Goal: Task Accomplishment & Management: Manage account settings

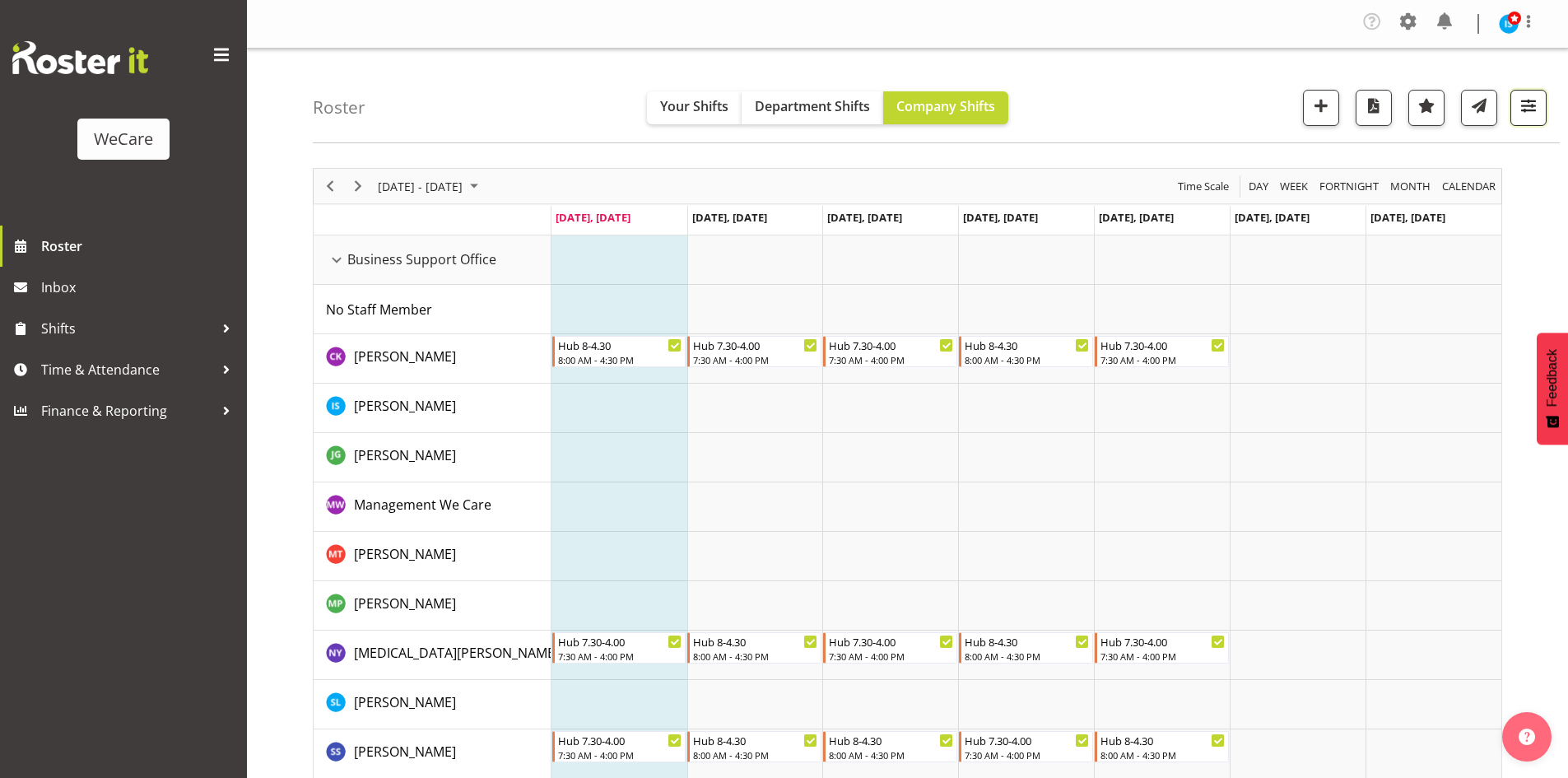
click at [1537, 108] on span "button" at bounding box center [1528, 105] width 22 height 22
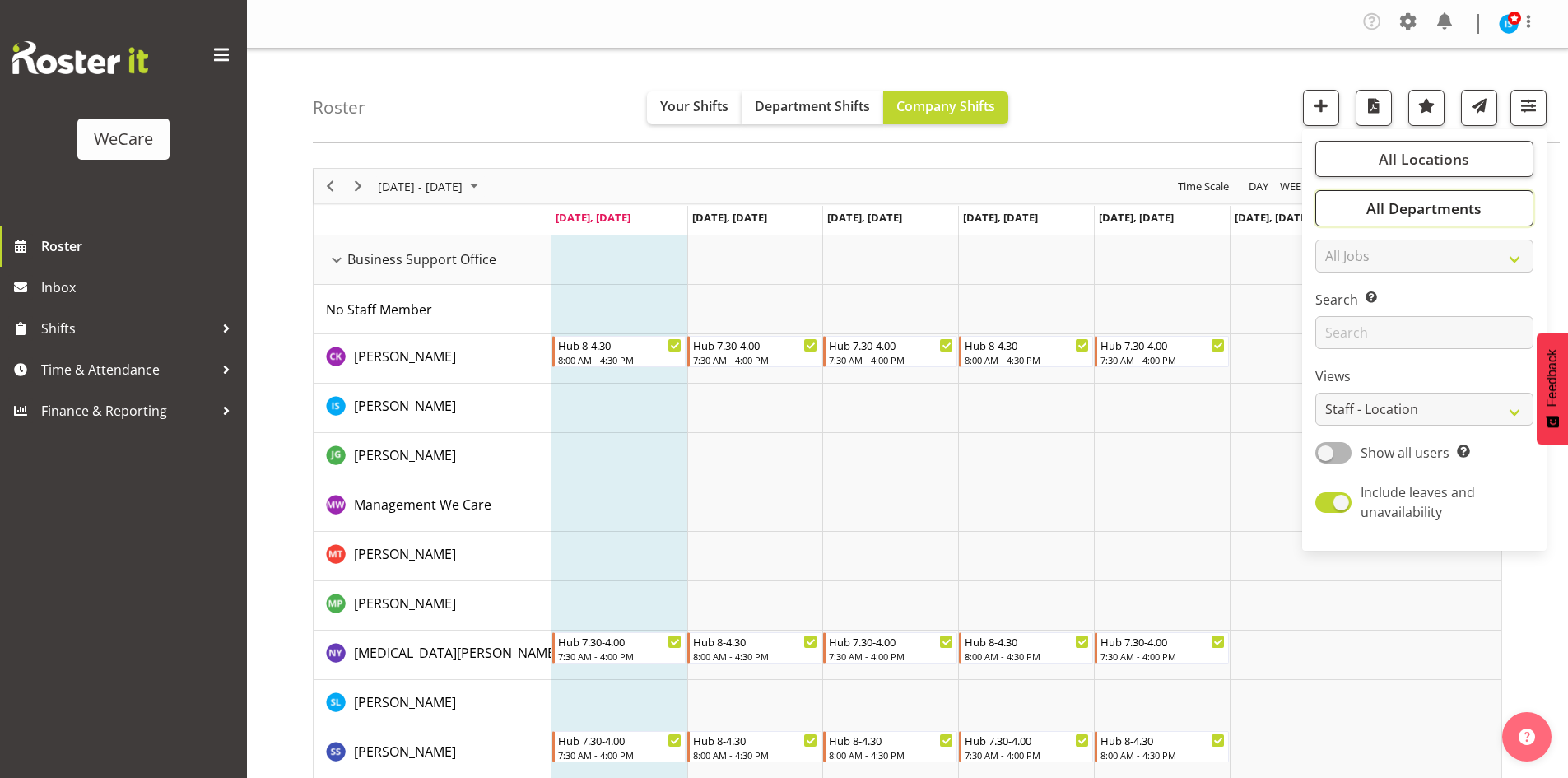
click at [1506, 218] on button "All Departments" at bounding box center [1424, 208] width 218 height 36
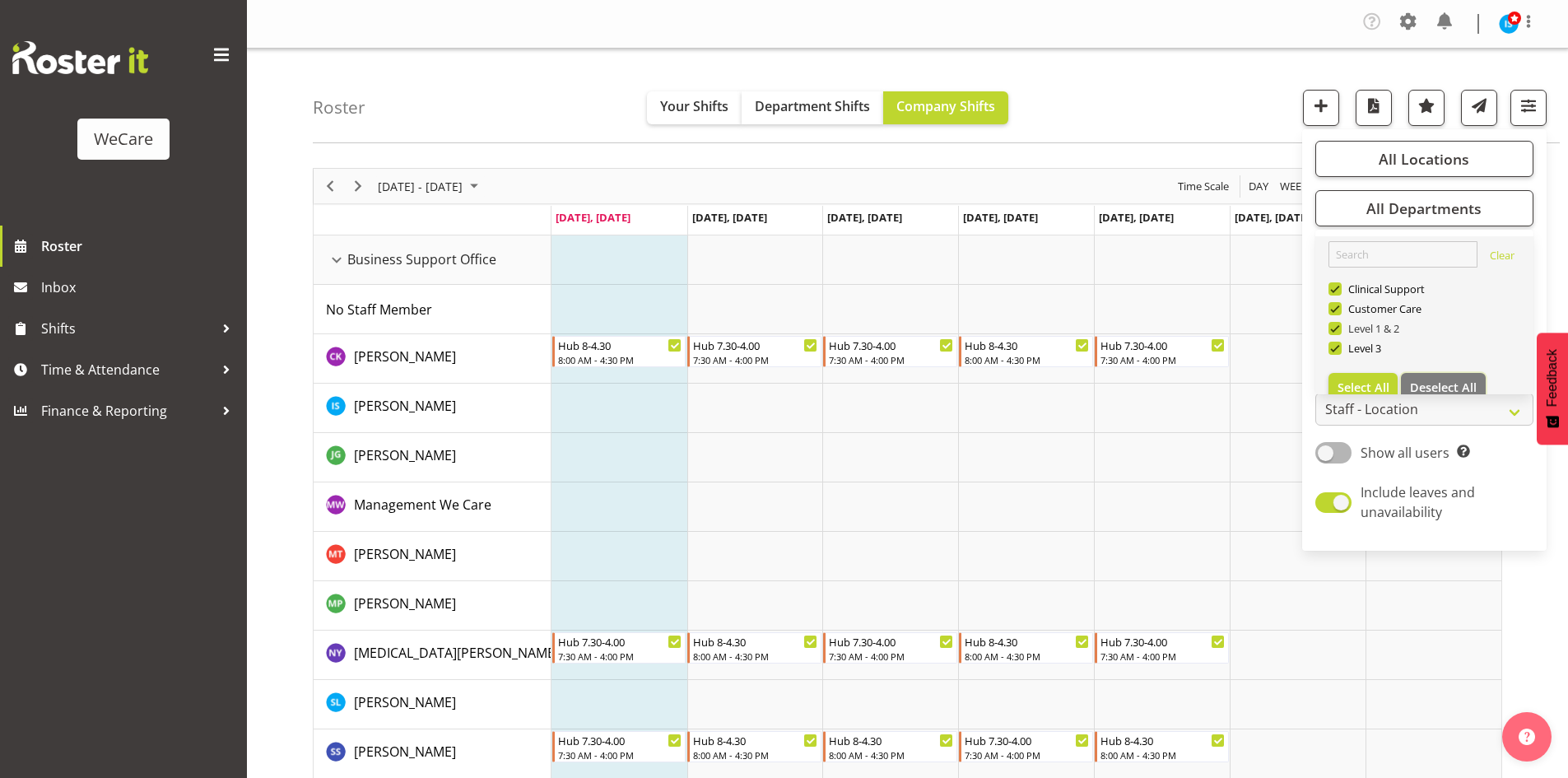
drag, startPoint x: 1445, startPoint y: 386, endPoint x: 1379, endPoint y: 334, distance: 84.0
click at [1443, 386] on span "Deselect All" at bounding box center [1443, 387] width 66 height 16
checkbox input "false"
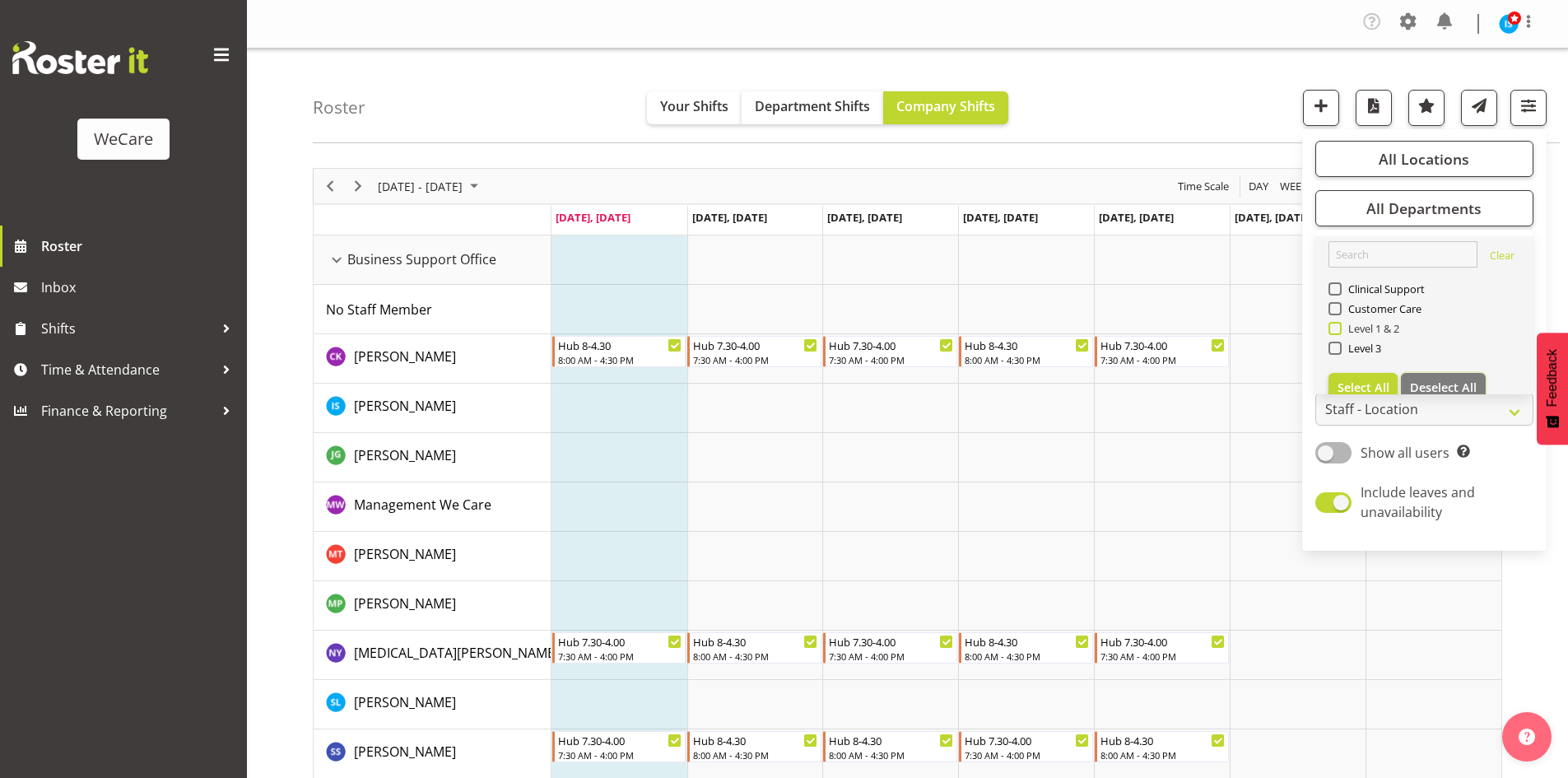
checkbox input "false"
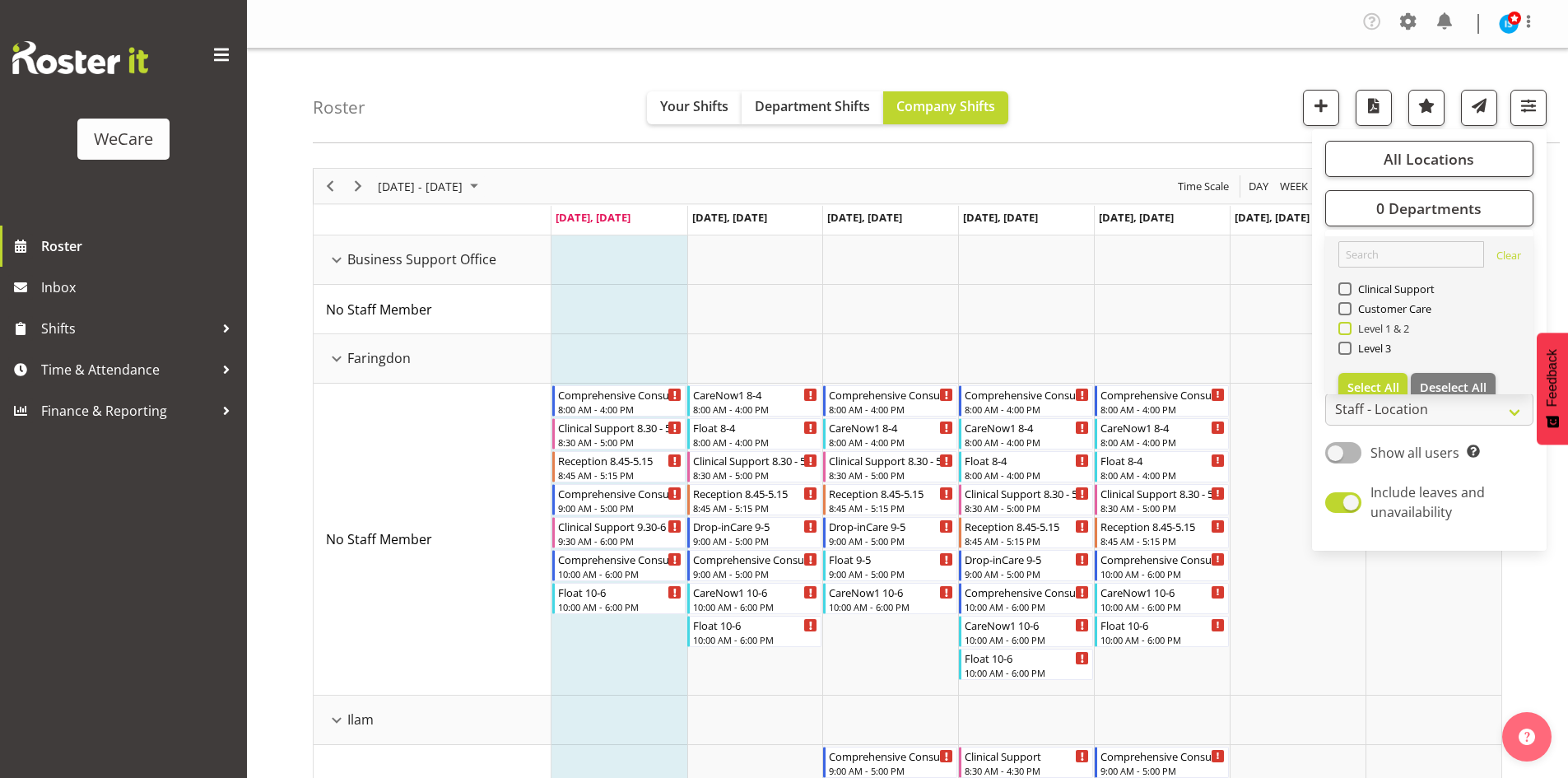
click at [1380, 333] on span "Level 1 & 2" at bounding box center [1380, 327] width 59 height 13
click at [1349, 333] on input "Level 1 & 2" at bounding box center [1344, 328] width 11 height 11
checkbox input "true"
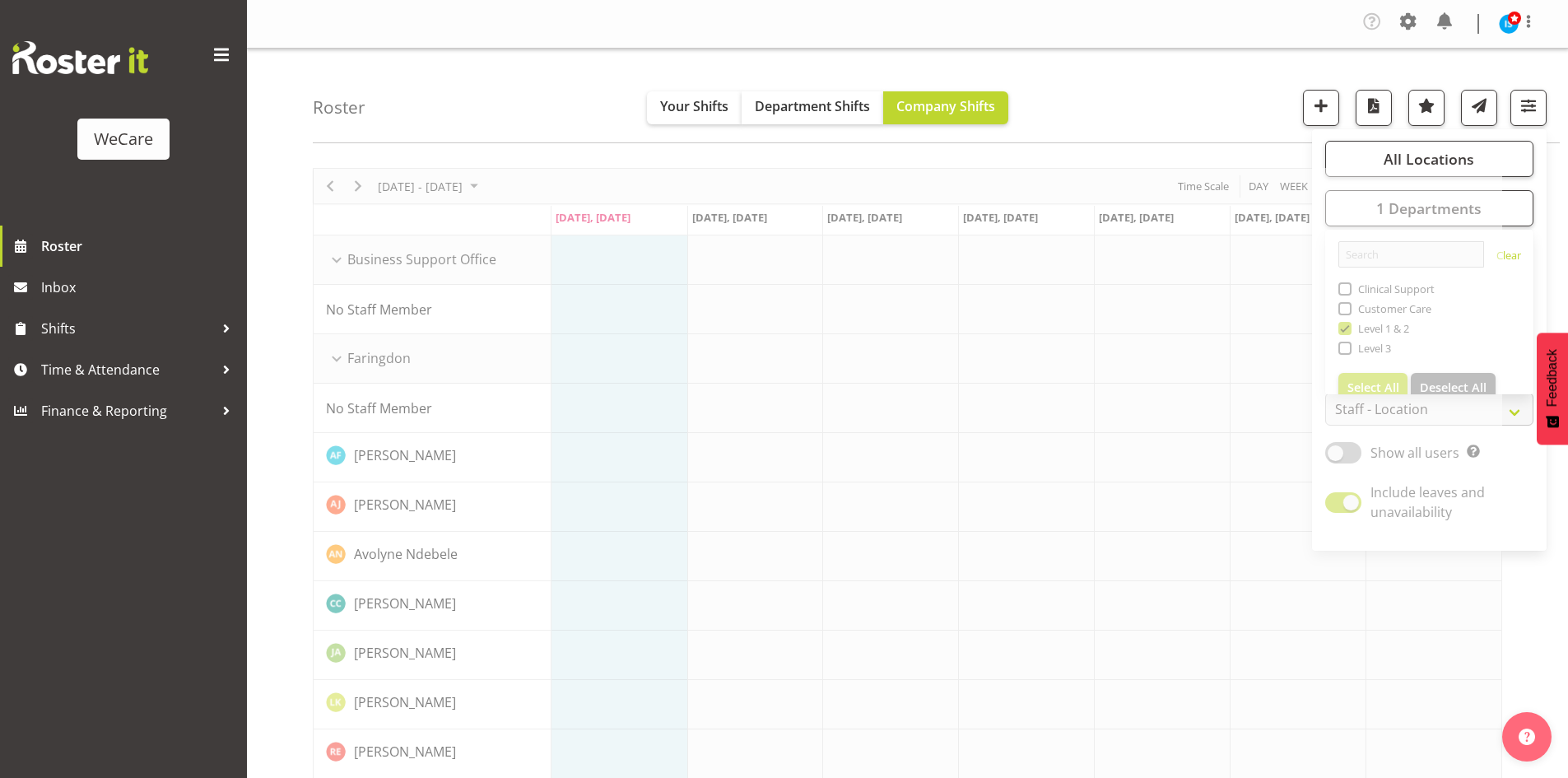
click at [515, 65] on div "Roster Your Shifts Department Shifts Company Shifts All Locations Clear Busines…" at bounding box center [936, 95] width 1246 height 94
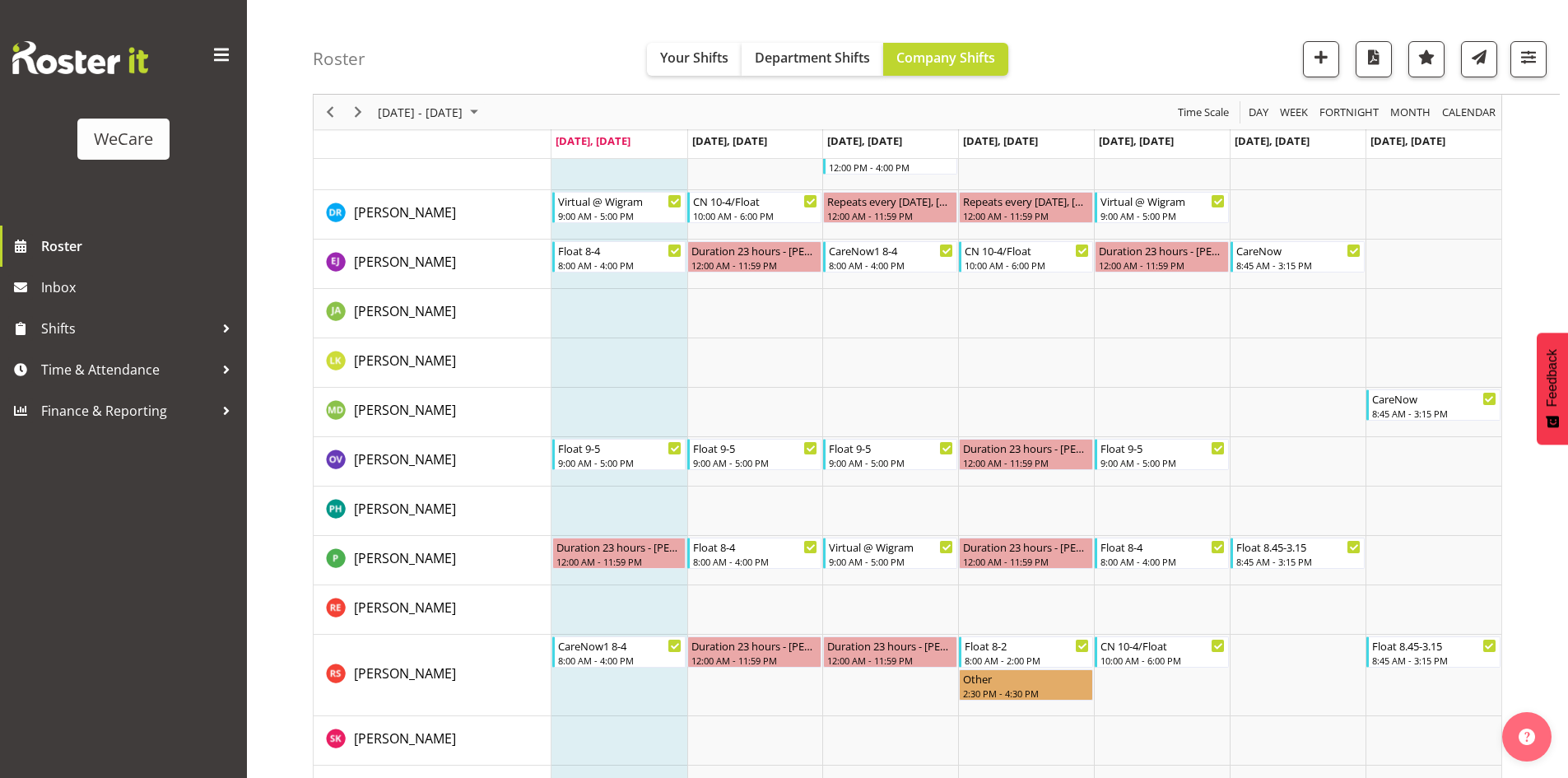
scroll to position [3055, 0]
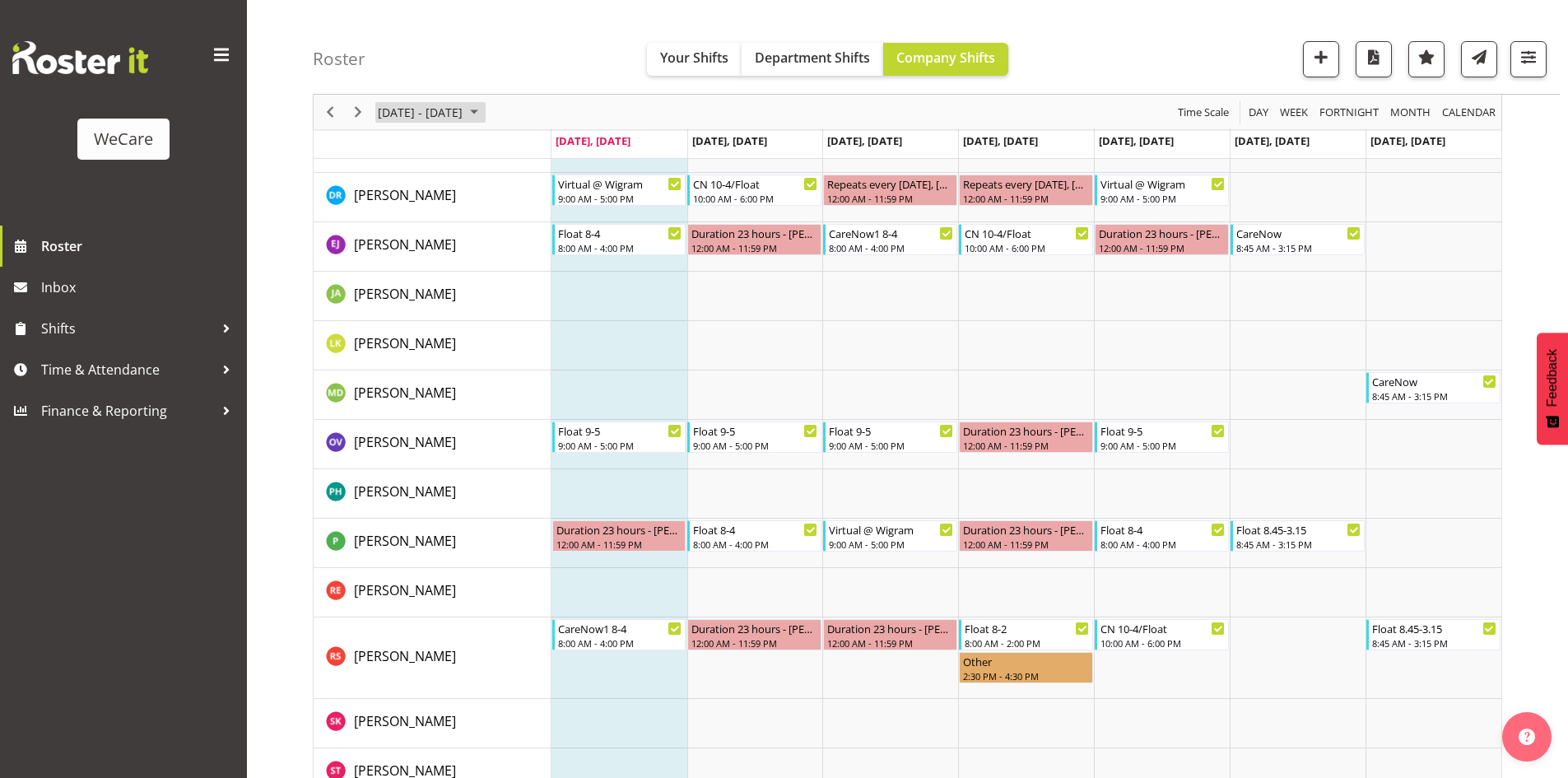
click at [422, 118] on span "September 08 - 14, 2025" at bounding box center [420, 112] width 88 height 21
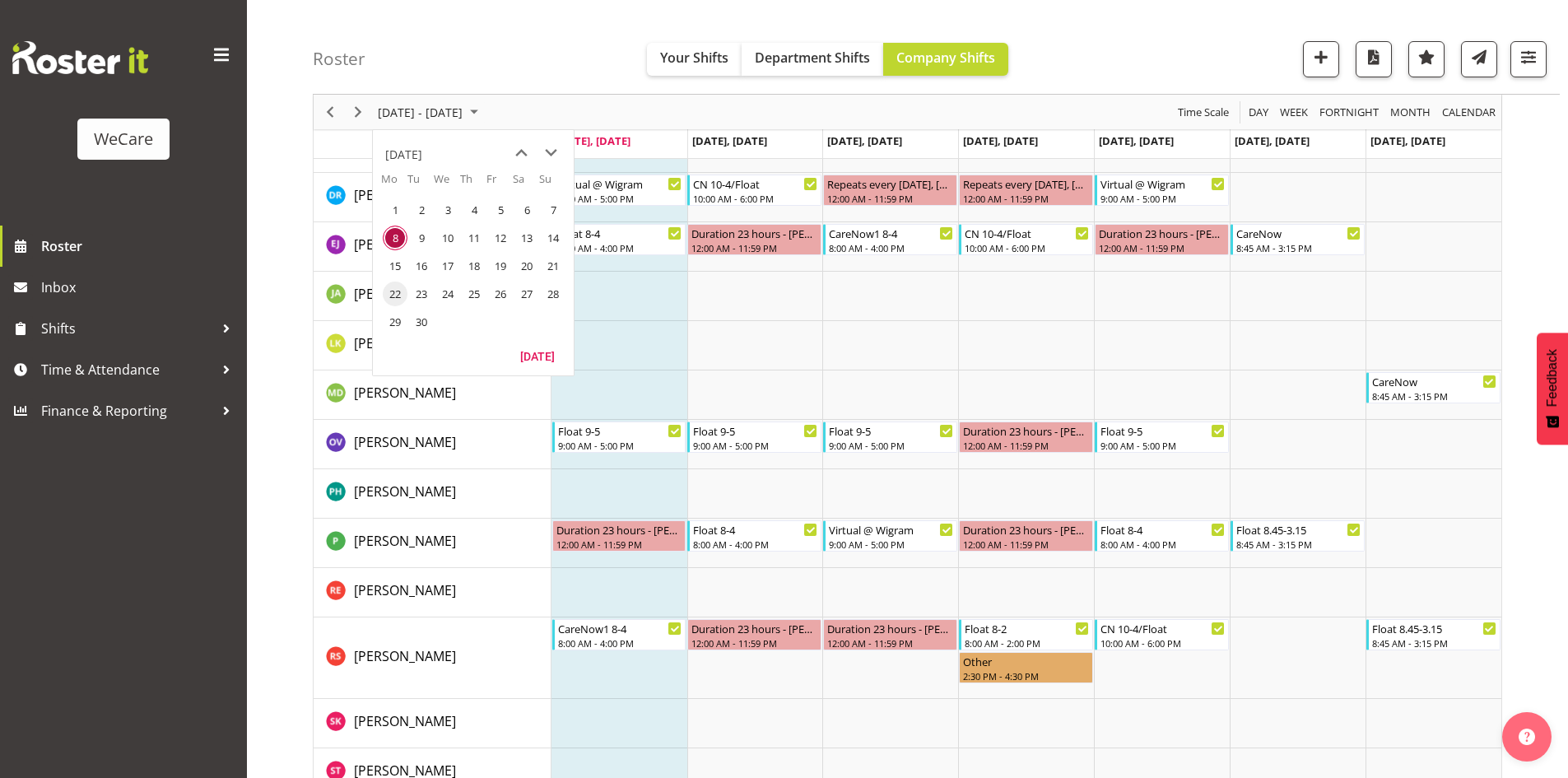
click at [400, 305] on span "22" at bounding box center [395, 294] width 25 height 25
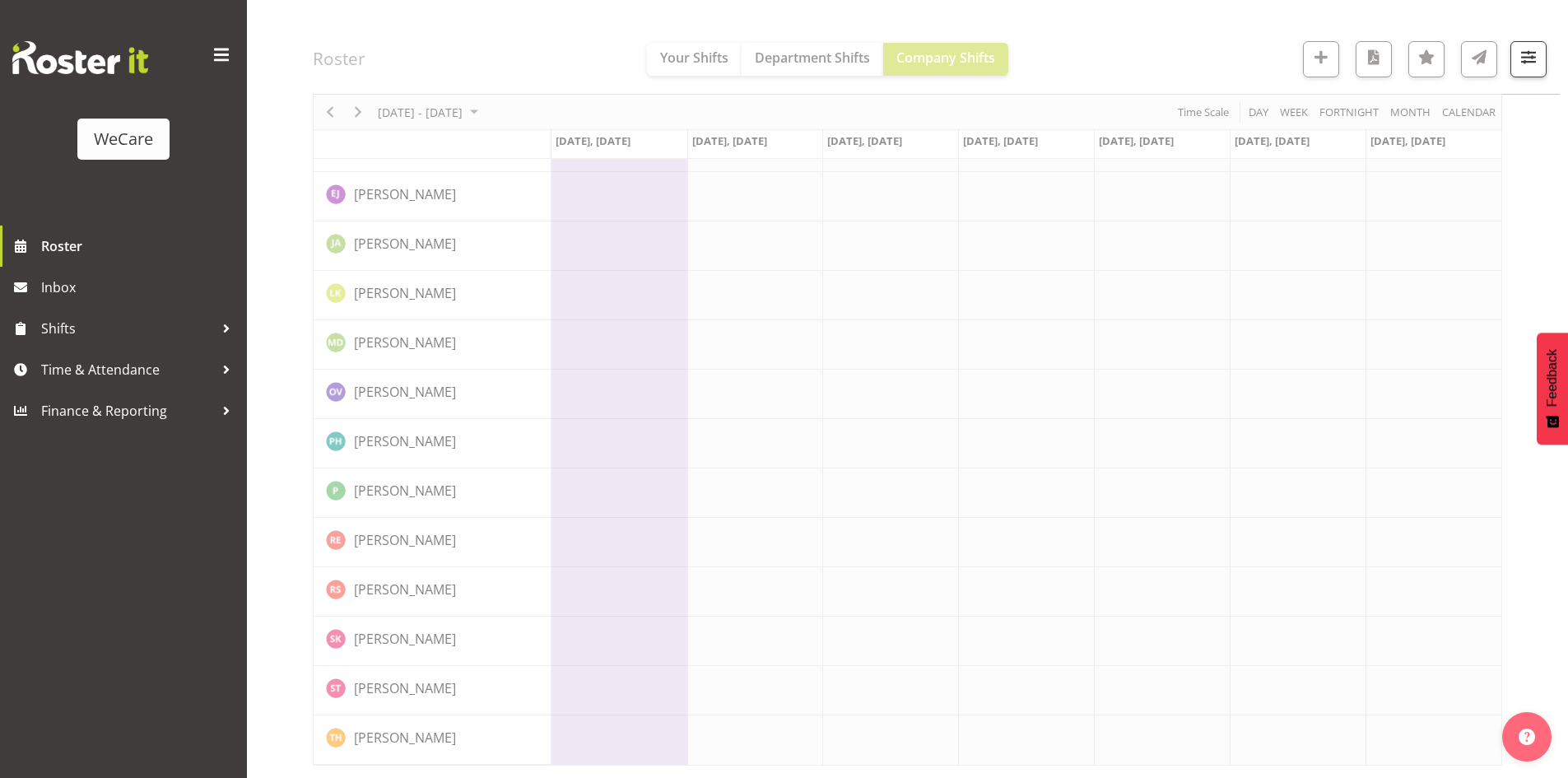
scroll to position [2878, 0]
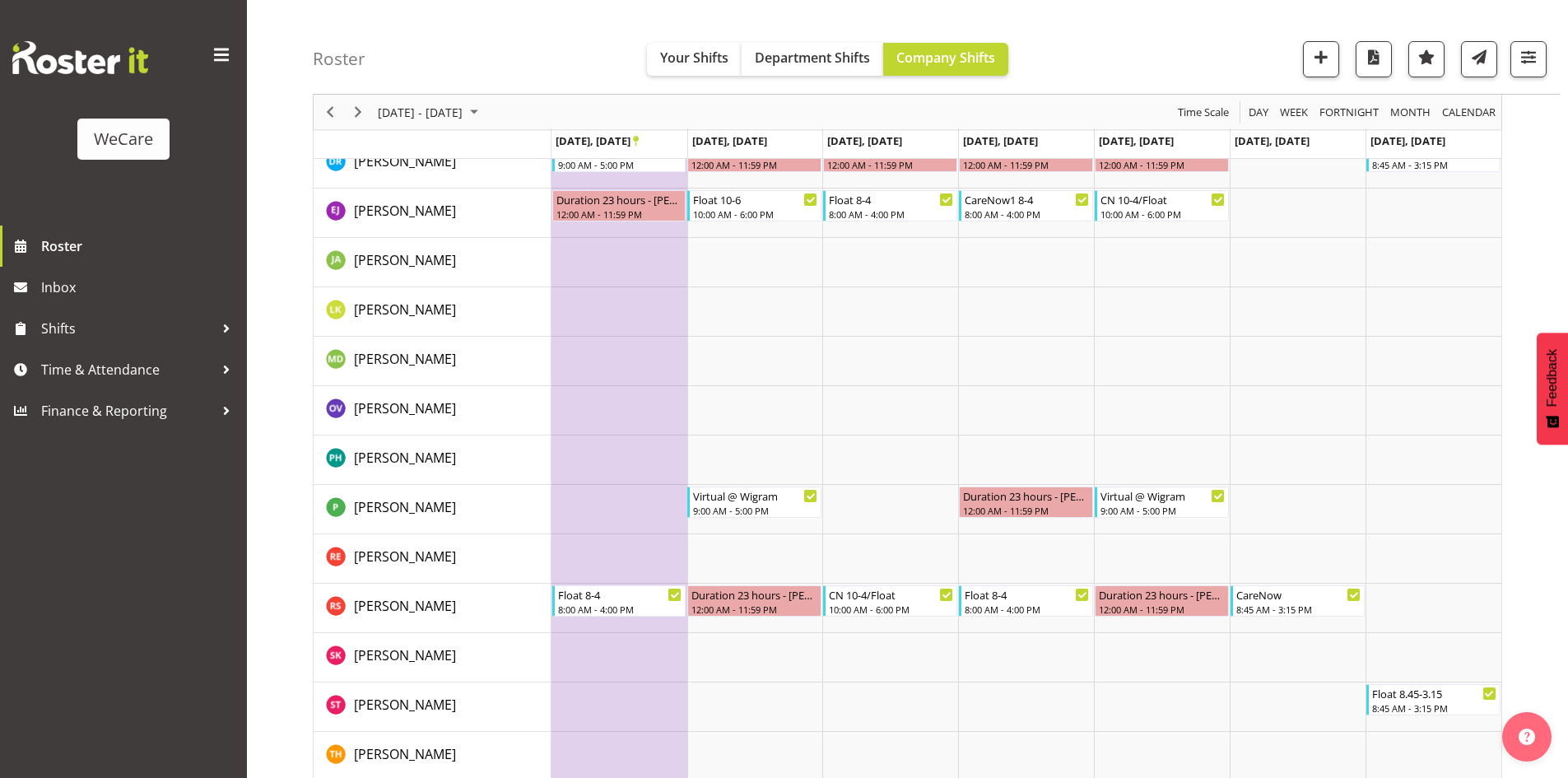
scroll to position [3125, 0]
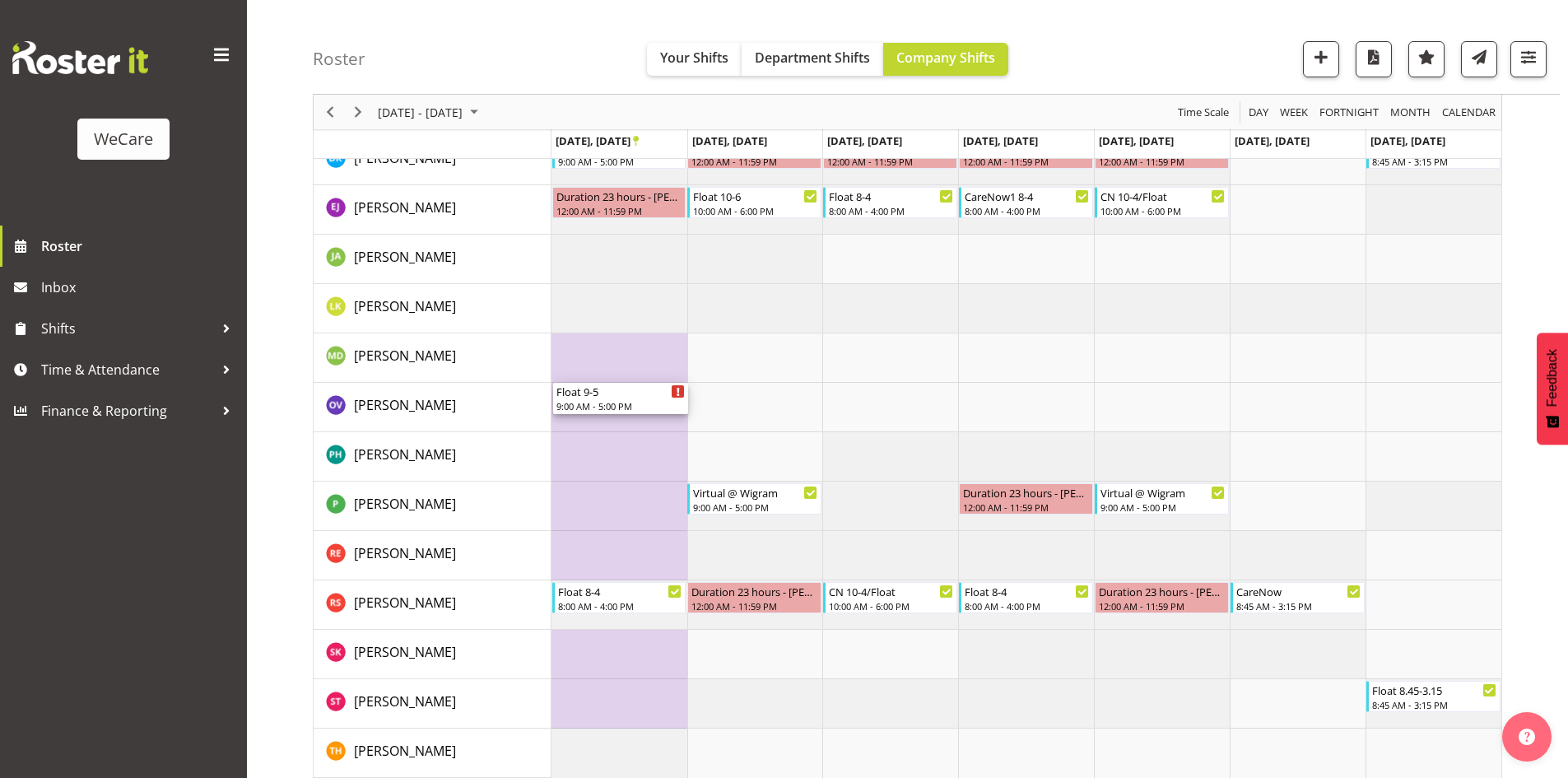
drag, startPoint x: 599, startPoint y: 311, endPoint x: 617, endPoint y: 399, distance: 89.8
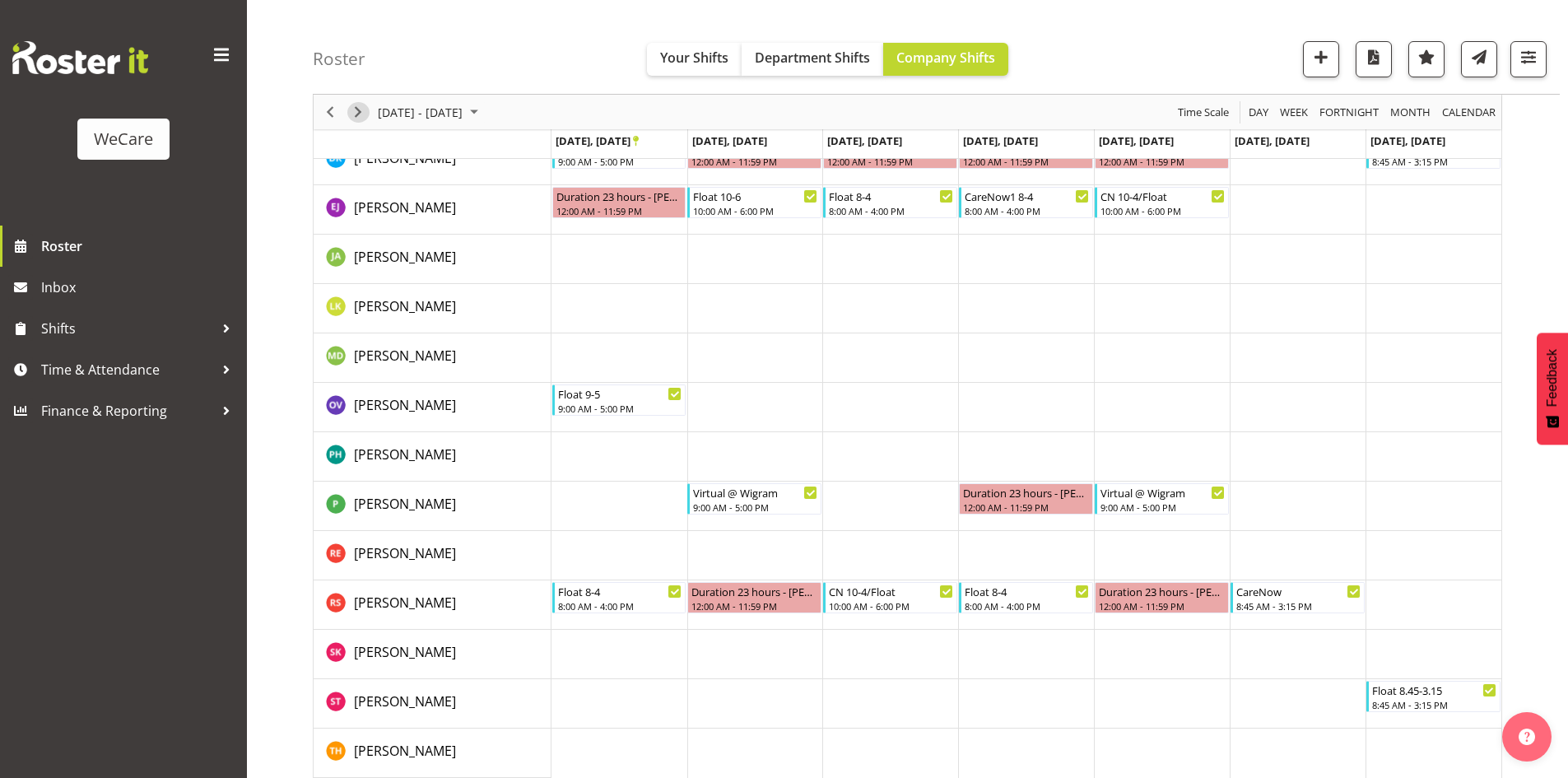
click at [349, 102] on div "Timeline Week of September 22, 2025" at bounding box center [358, 111] width 28 height 35
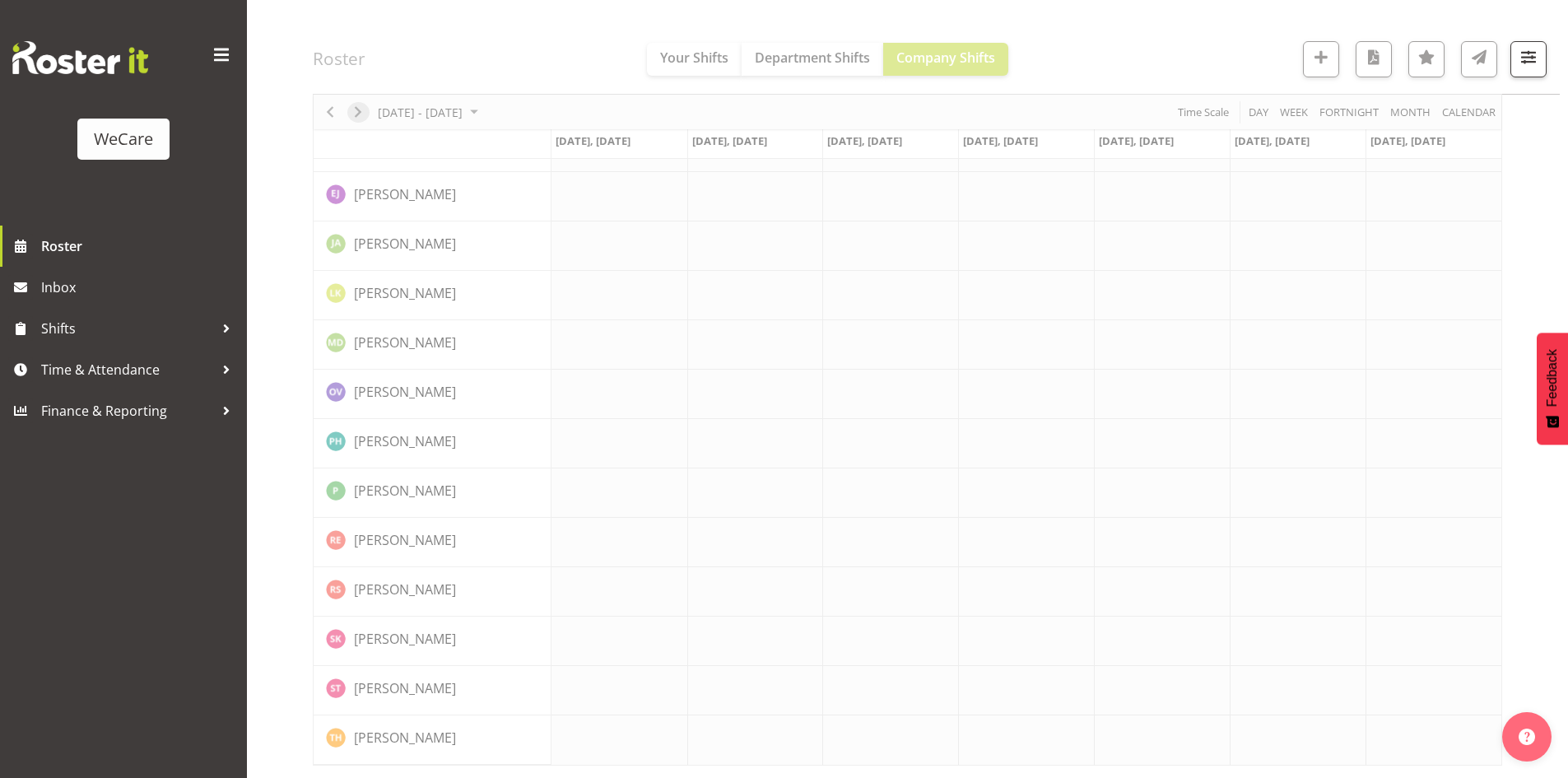
scroll to position [2878, 0]
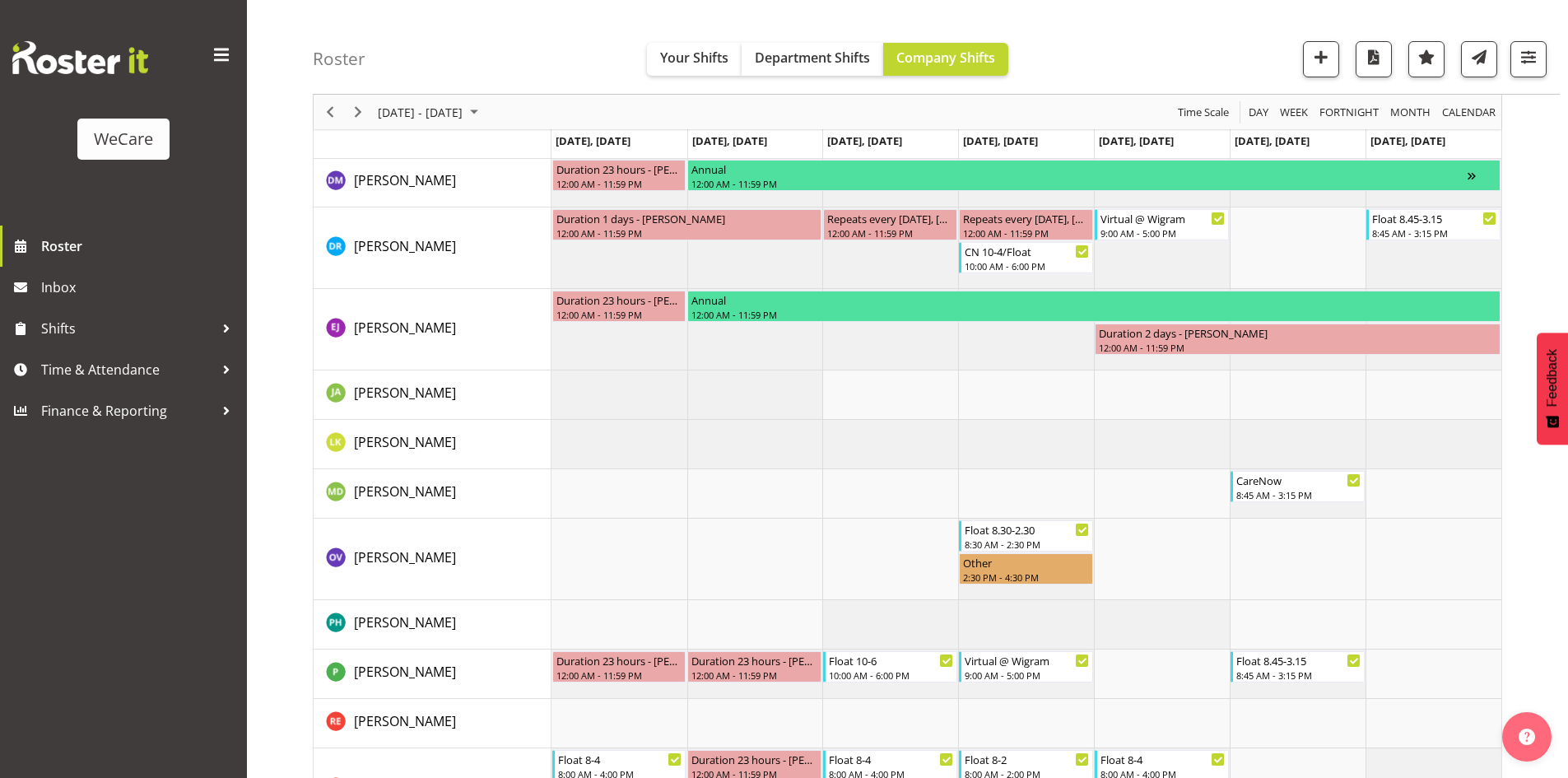
scroll to position [3089, 0]
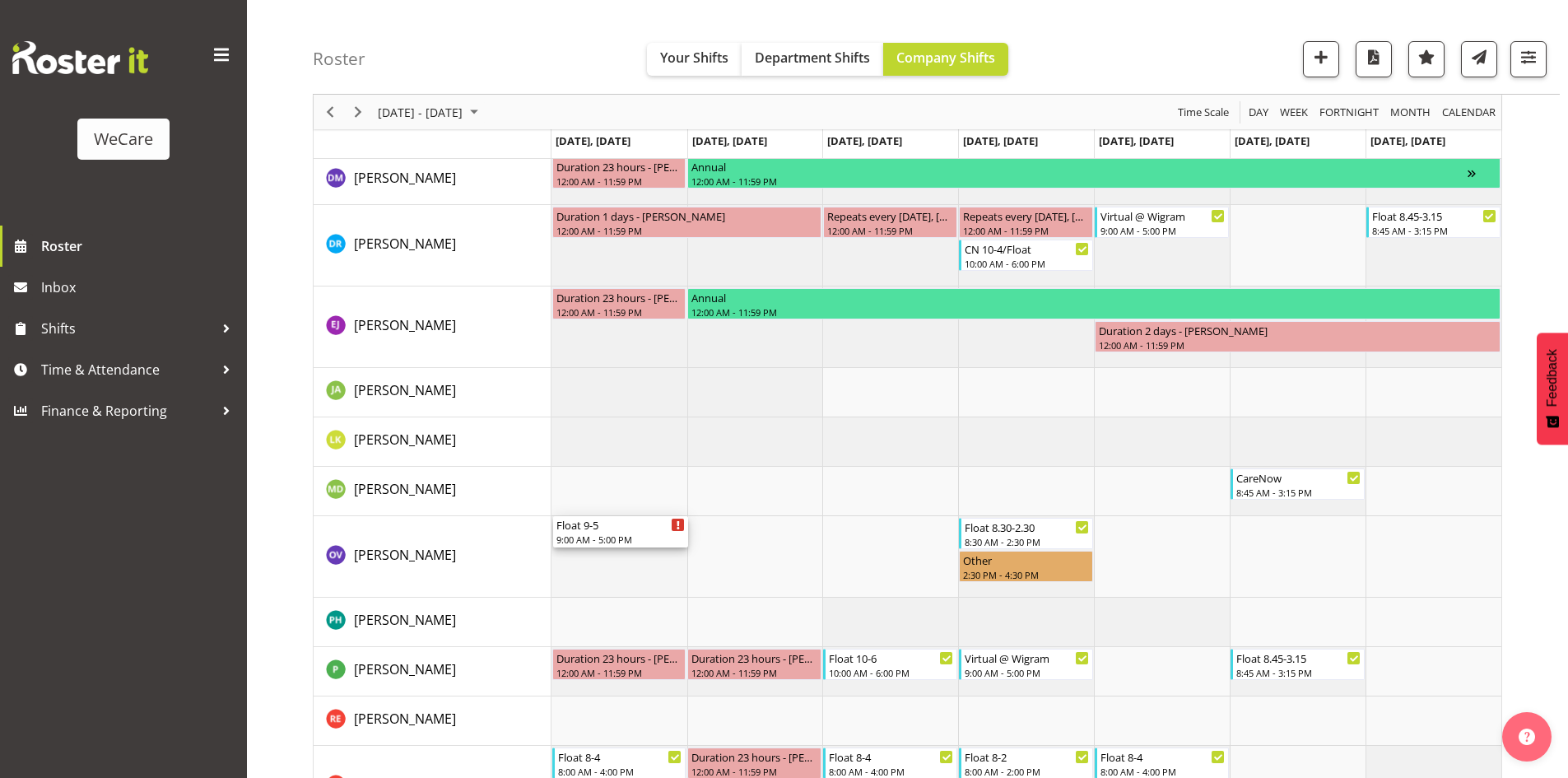
drag, startPoint x: 604, startPoint y: 215, endPoint x: 615, endPoint y: 548, distance: 333.2
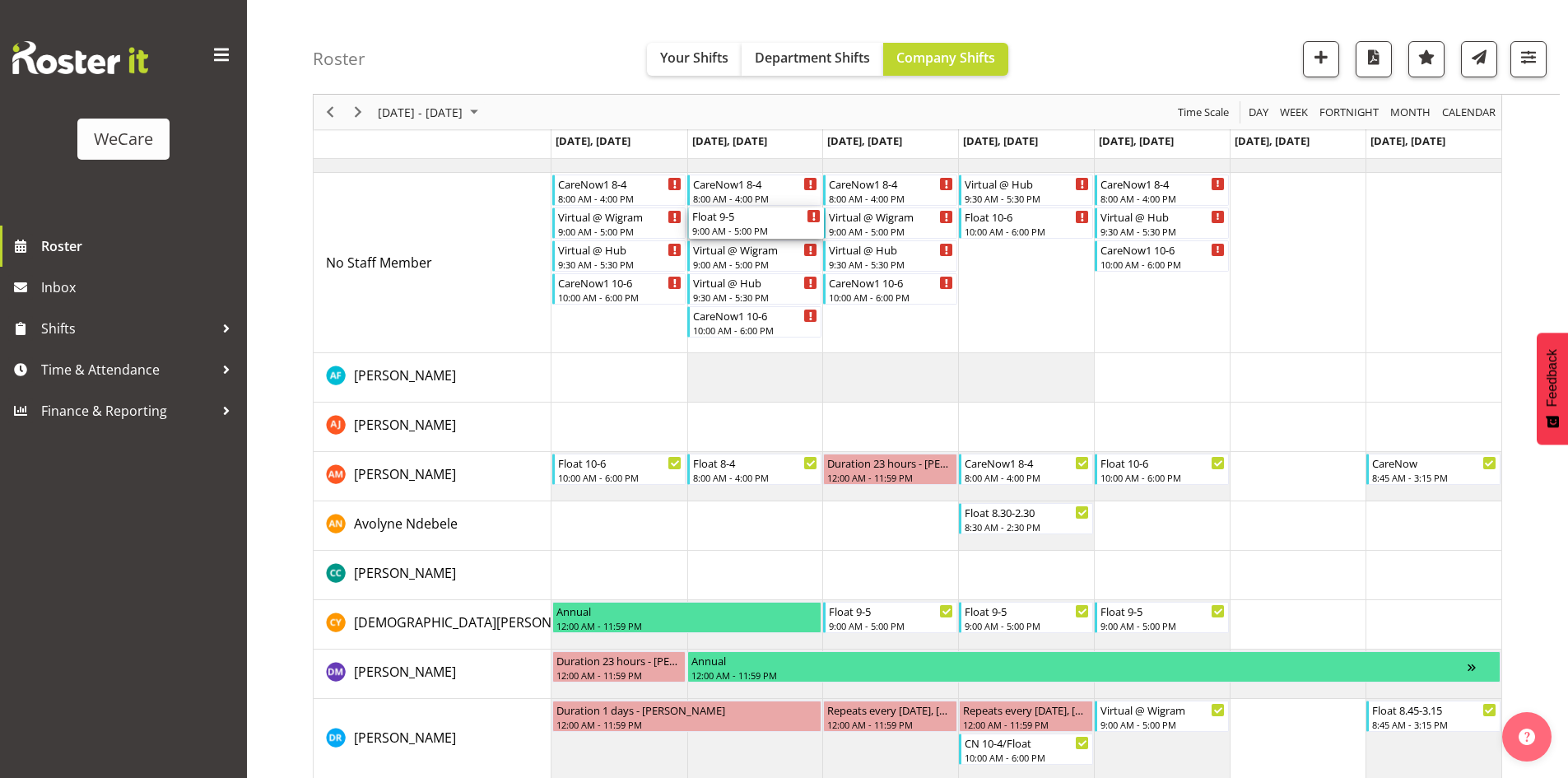
scroll to position [3007, 0]
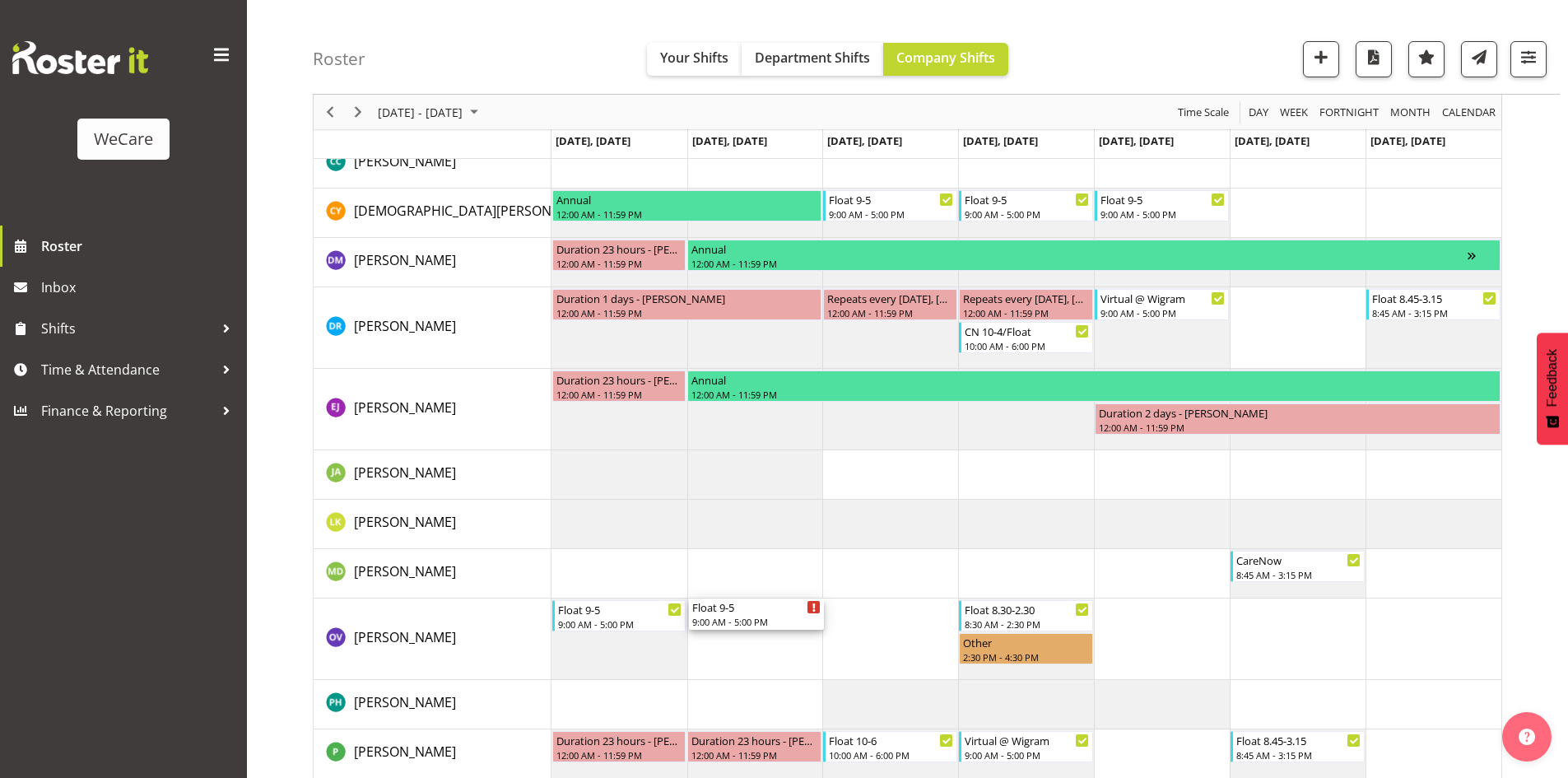
drag, startPoint x: 741, startPoint y: 222, endPoint x: 726, endPoint y: 610, distance: 388.3
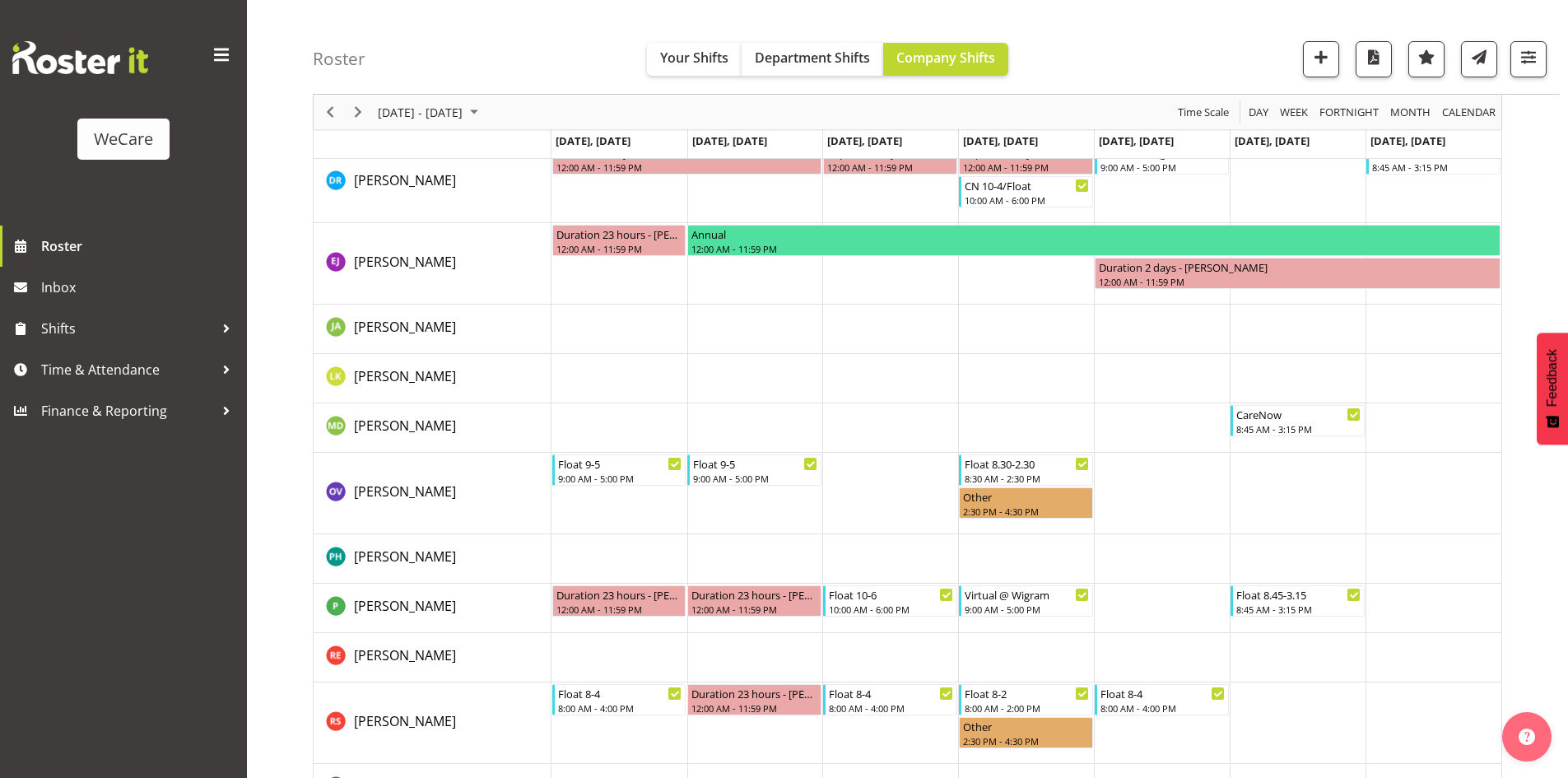
scroll to position [3220, 0]
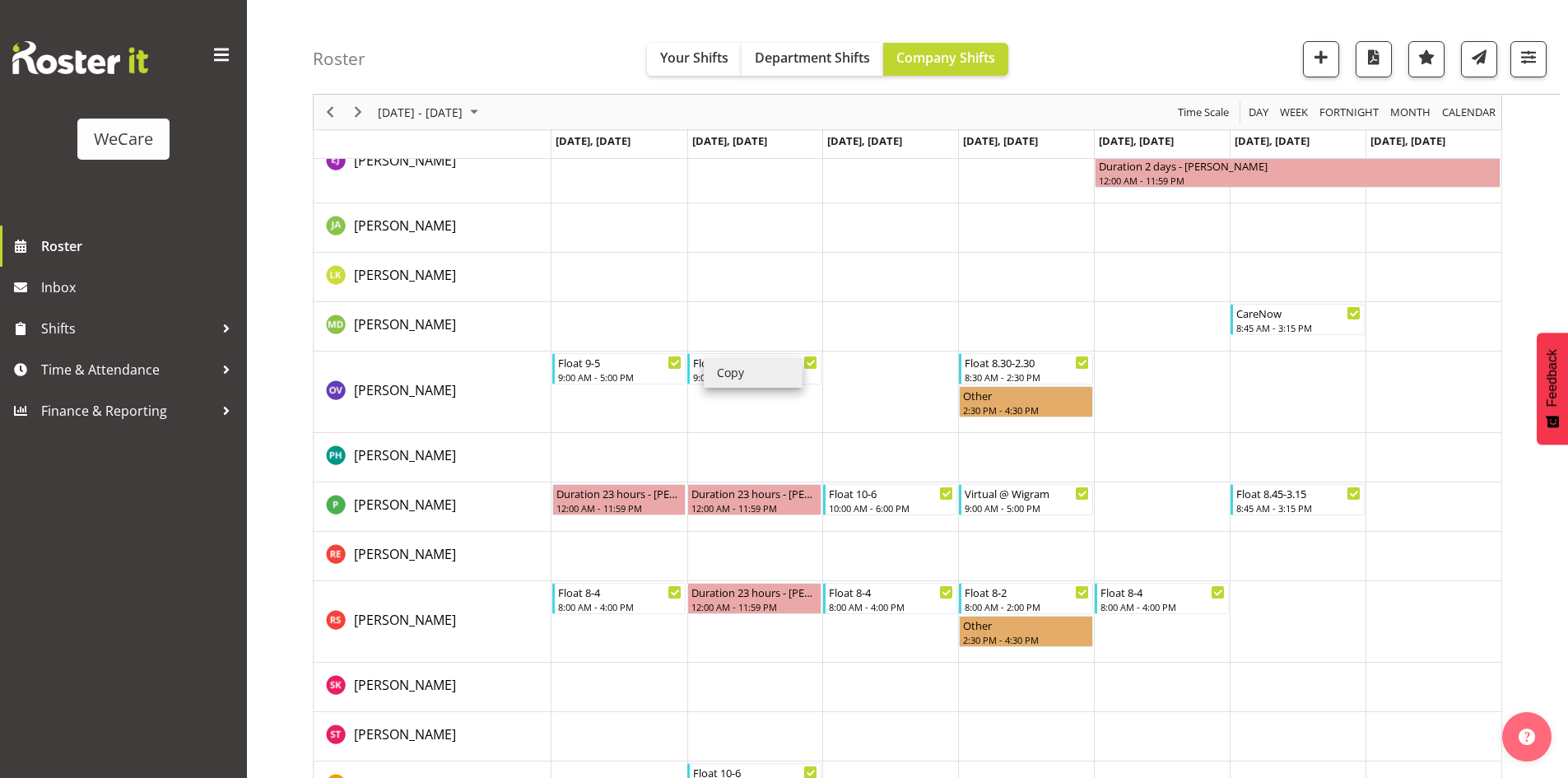
click at [735, 374] on li "Copy" at bounding box center [753, 373] width 99 height 30
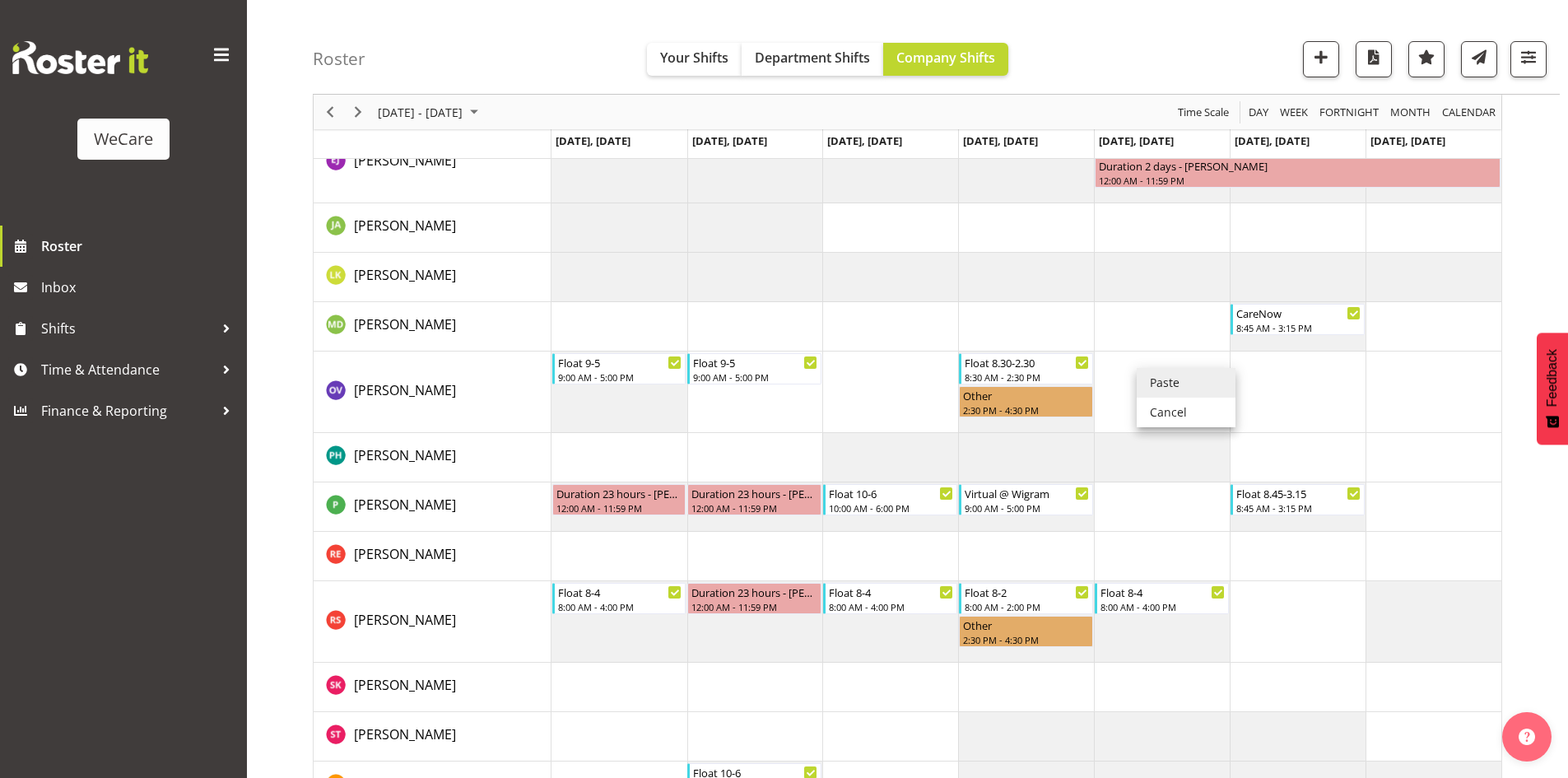
click at [1160, 382] on li "Paste" at bounding box center [1186, 383] width 99 height 30
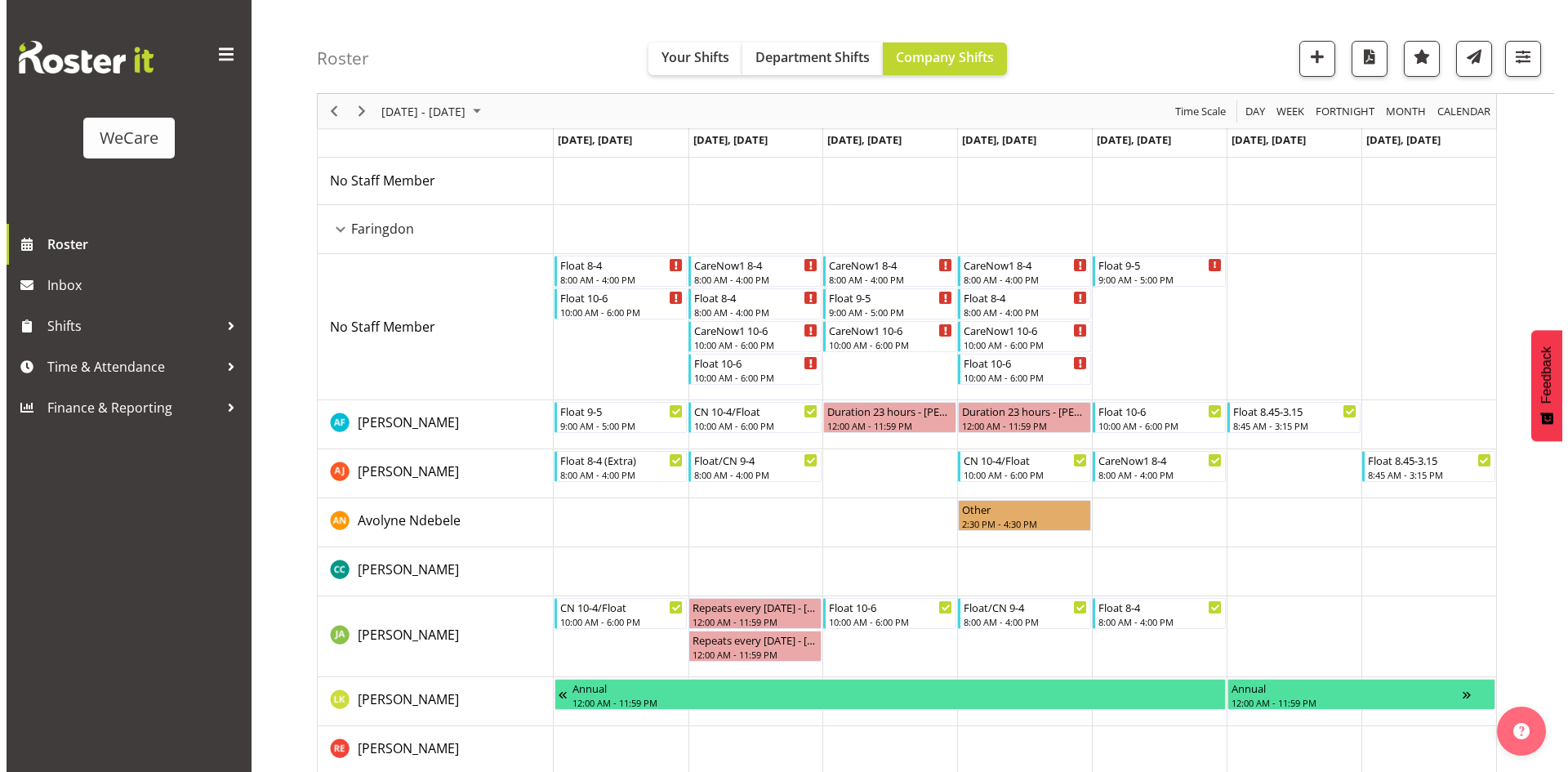
scroll to position [163, 0]
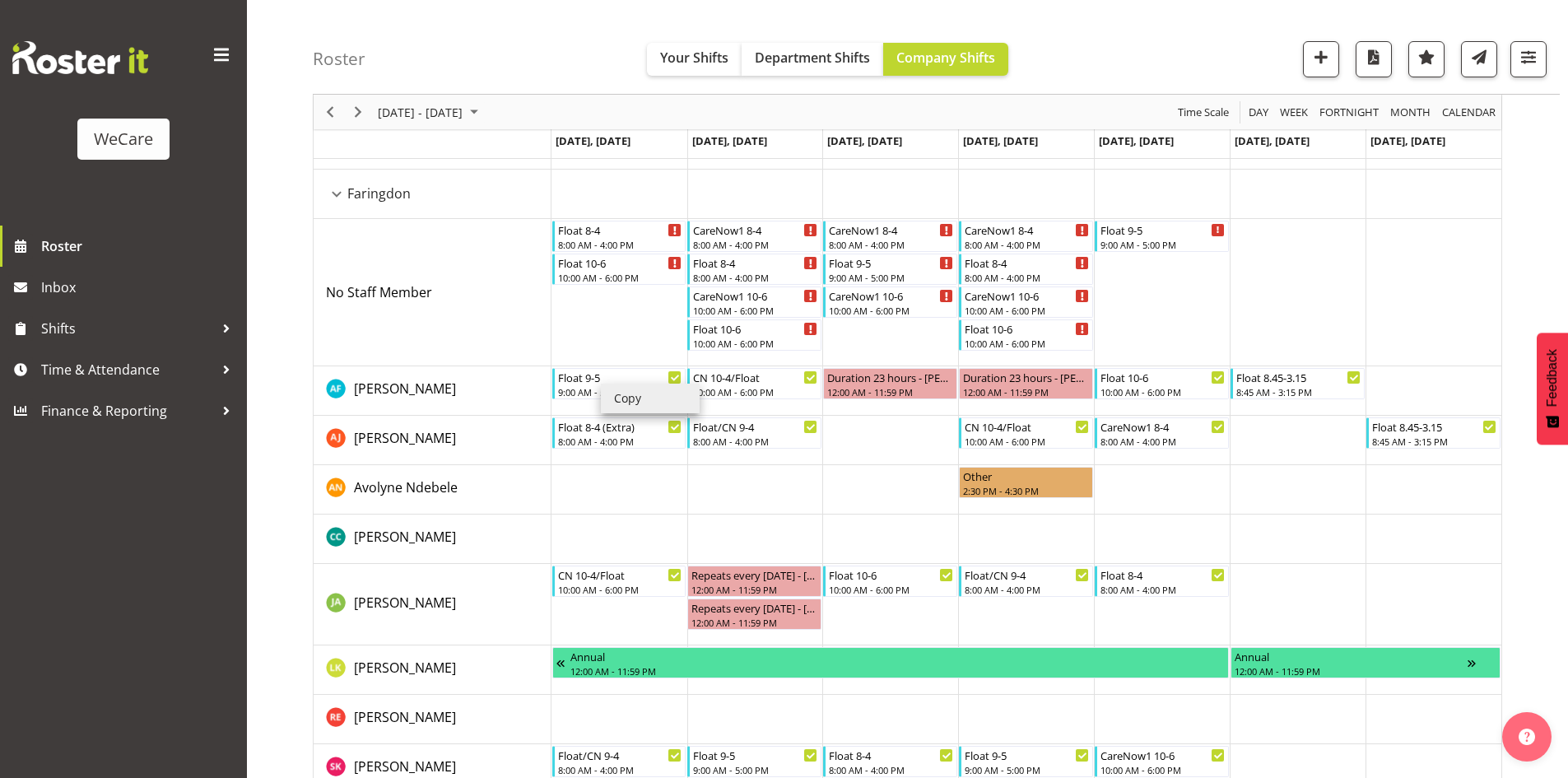
click at [641, 396] on li "Copy" at bounding box center [650, 398] width 99 height 30
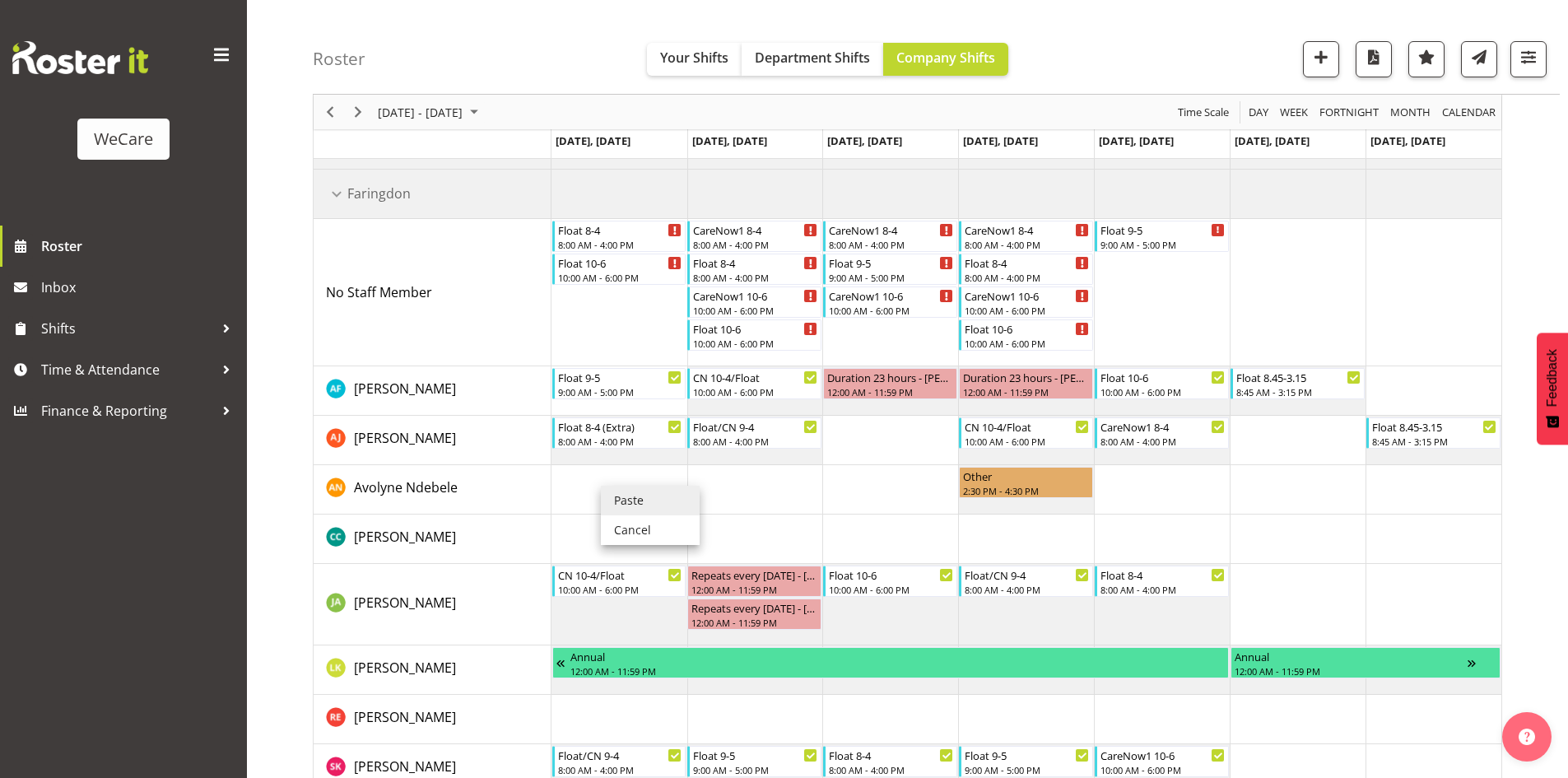
click at [625, 487] on li "Paste" at bounding box center [650, 500] width 99 height 30
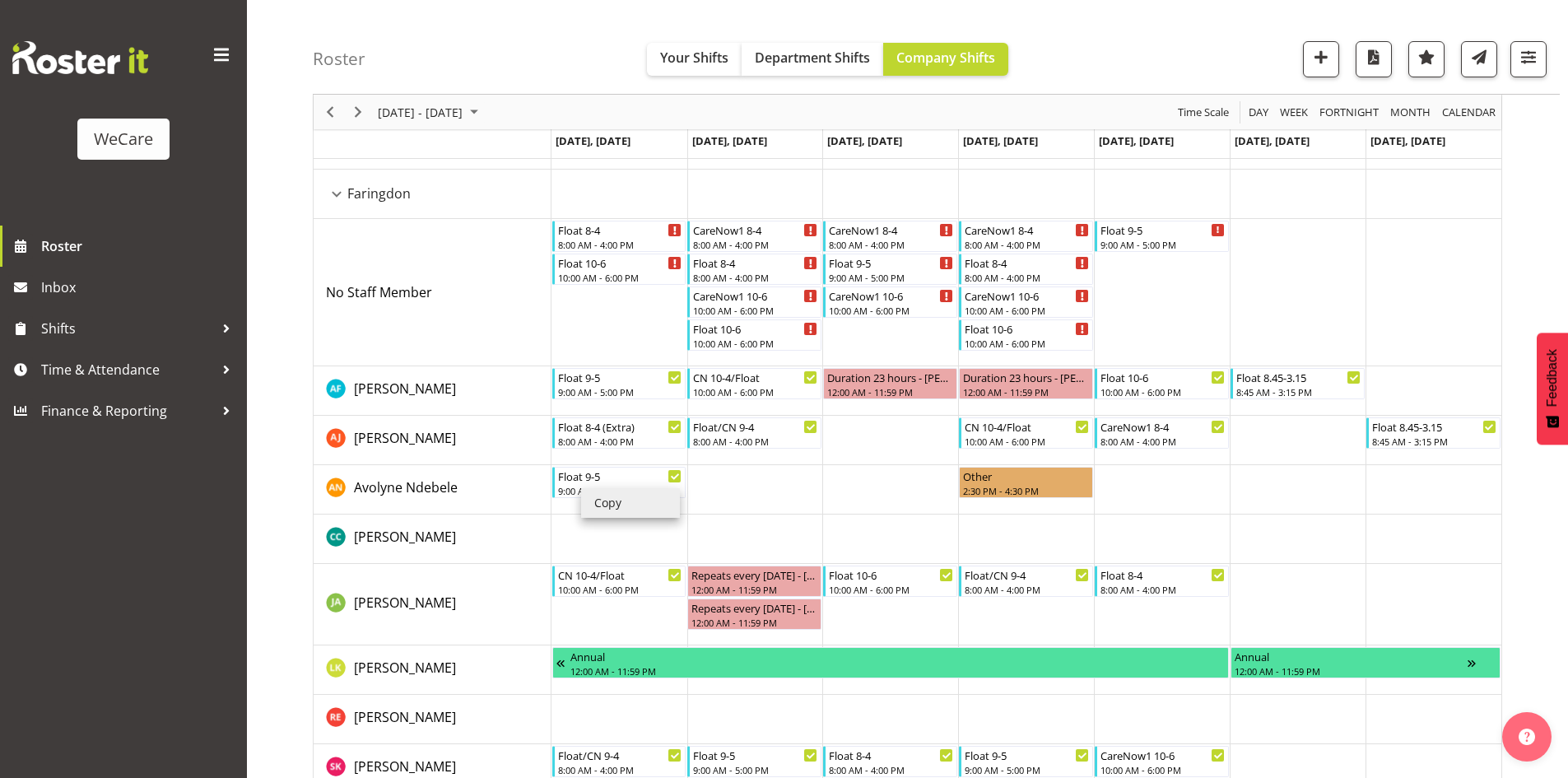
click at [595, 490] on li "Copy" at bounding box center [631, 503] width 99 height 30
click at [593, 490] on li "Copy" at bounding box center [613, 493] width 99 height 30
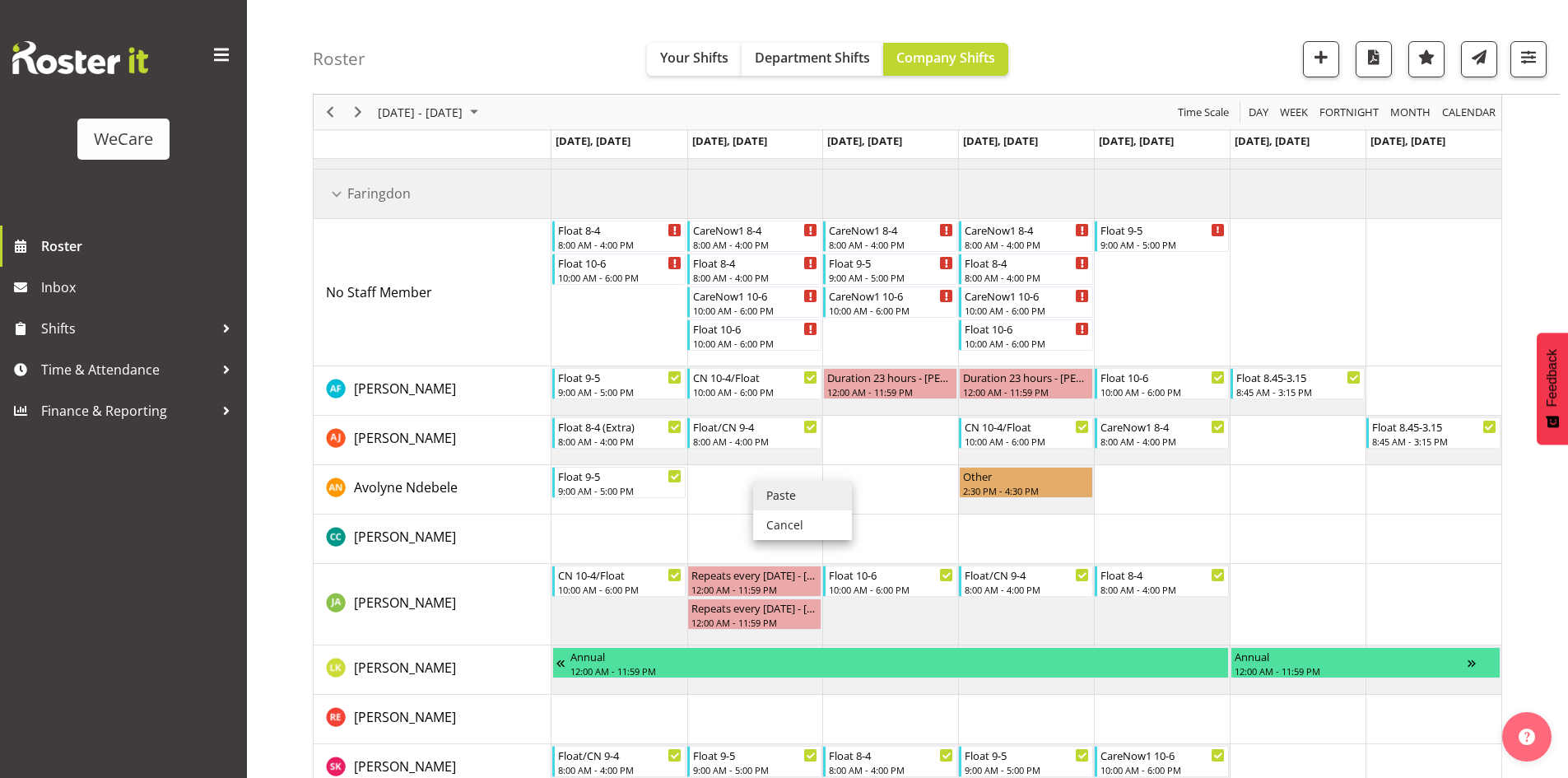
click at [769, 484] on li "Paste" at bounding box center [803, 495] width 99 height 30
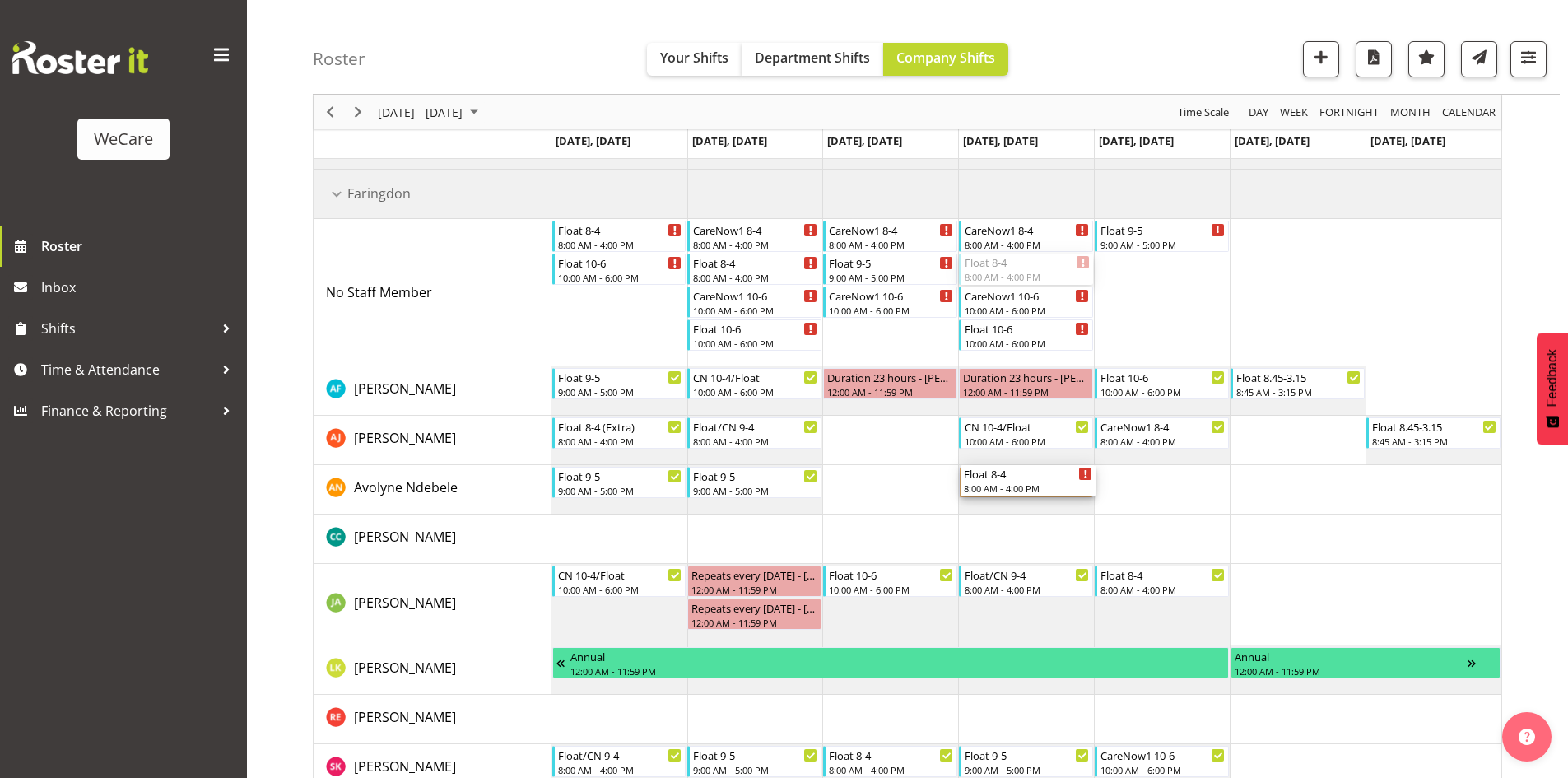
drag, startPoint x: 1035, startPoint y: 265, endPoint x: 1033, endPoint y: 494, distance: 229.0
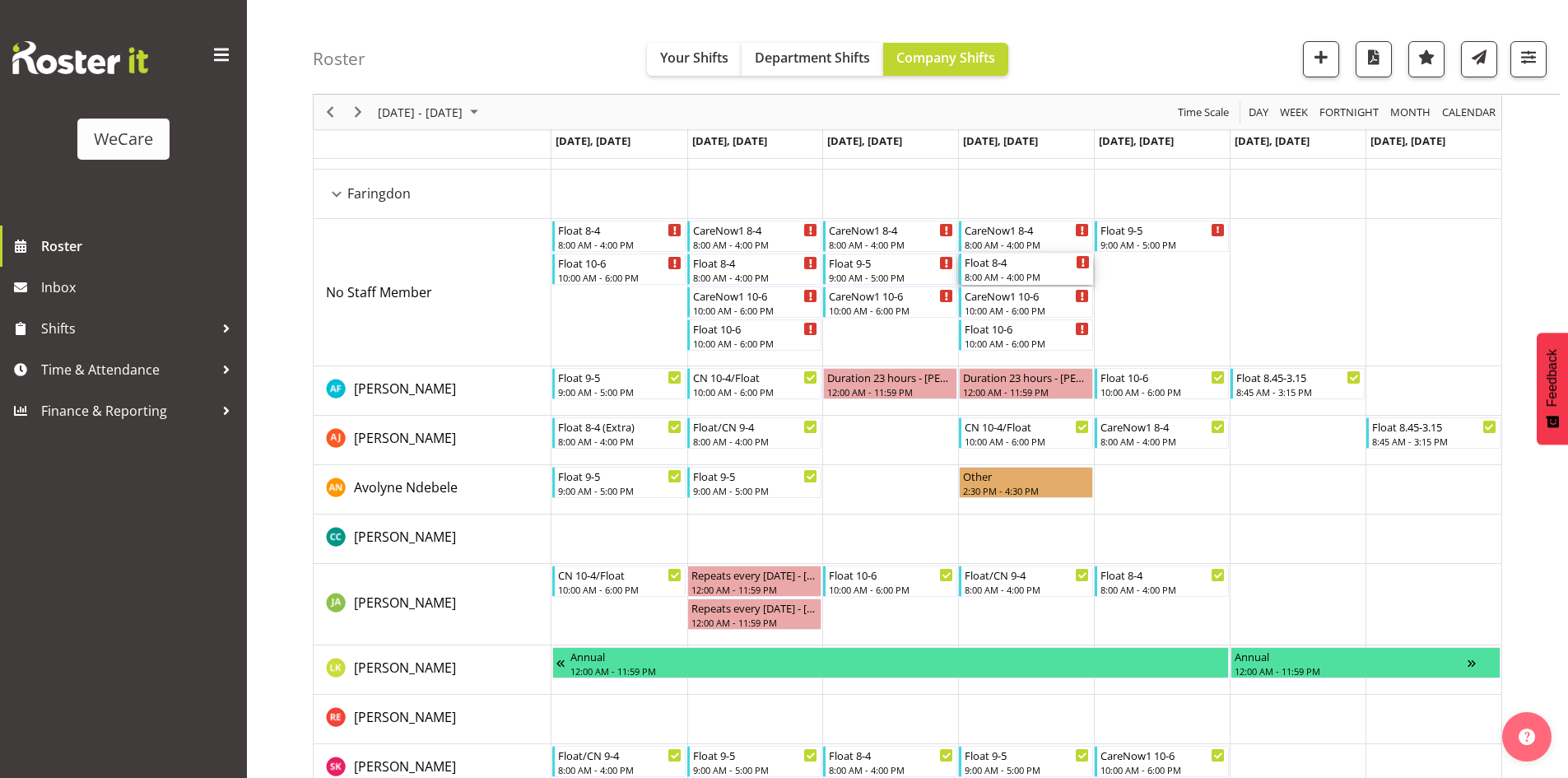
click at [1014, 262] on div "Float 8-4" at bounding box center [1027, 261] width 125 height 17
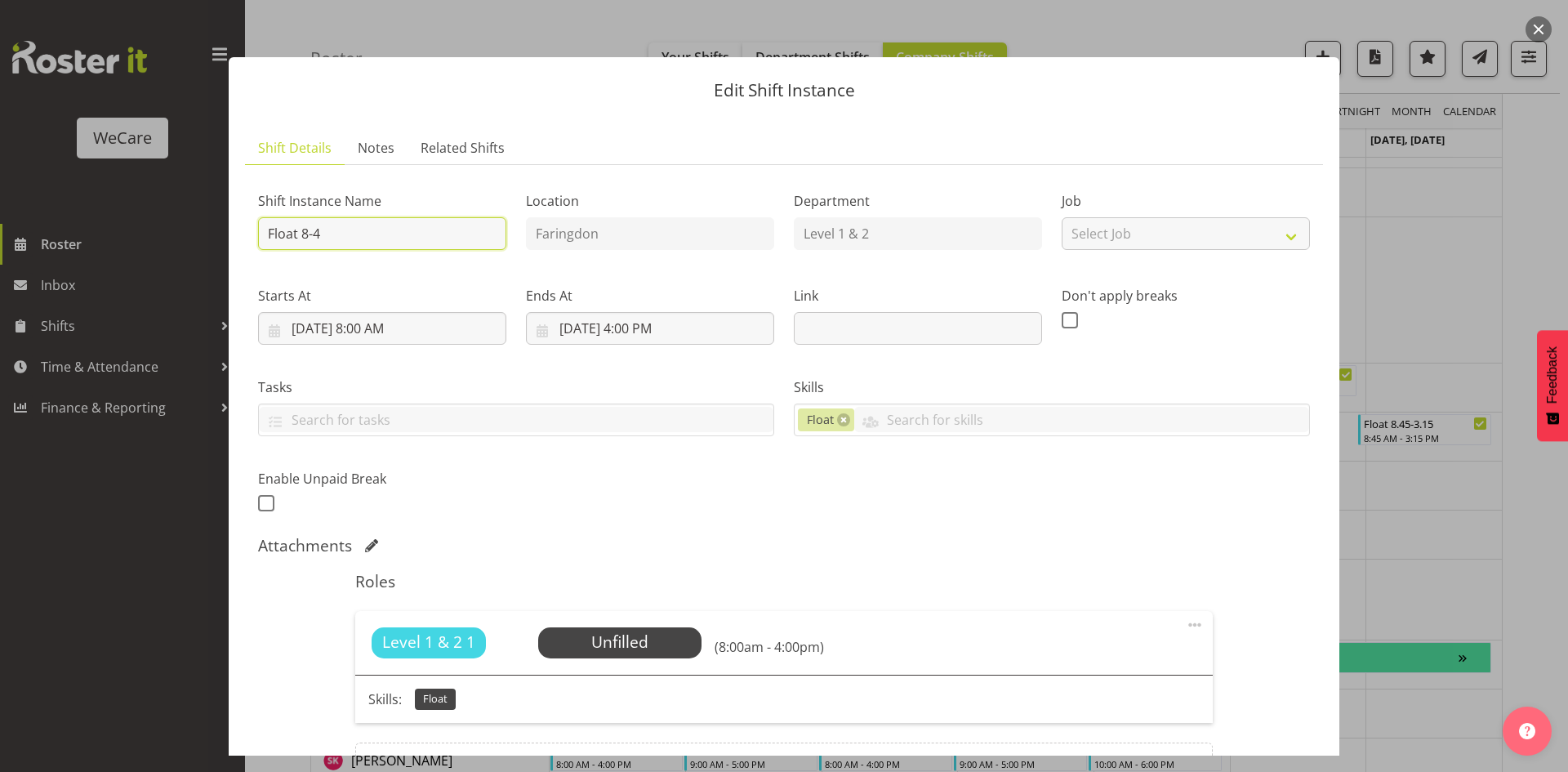
click at [374, 229] on input "Float 8-4" at bounding box center [382, 233] width 248 height 32
click at [308, 233] on input "Float 8-.30" at bounding box center [382, 233] width 248 height 32
type input "Float 8.30-.30"
click at [373, 337] on input "10/2/2025, 8:00 AM" at bounding box center [382, 328] width 248 height 32
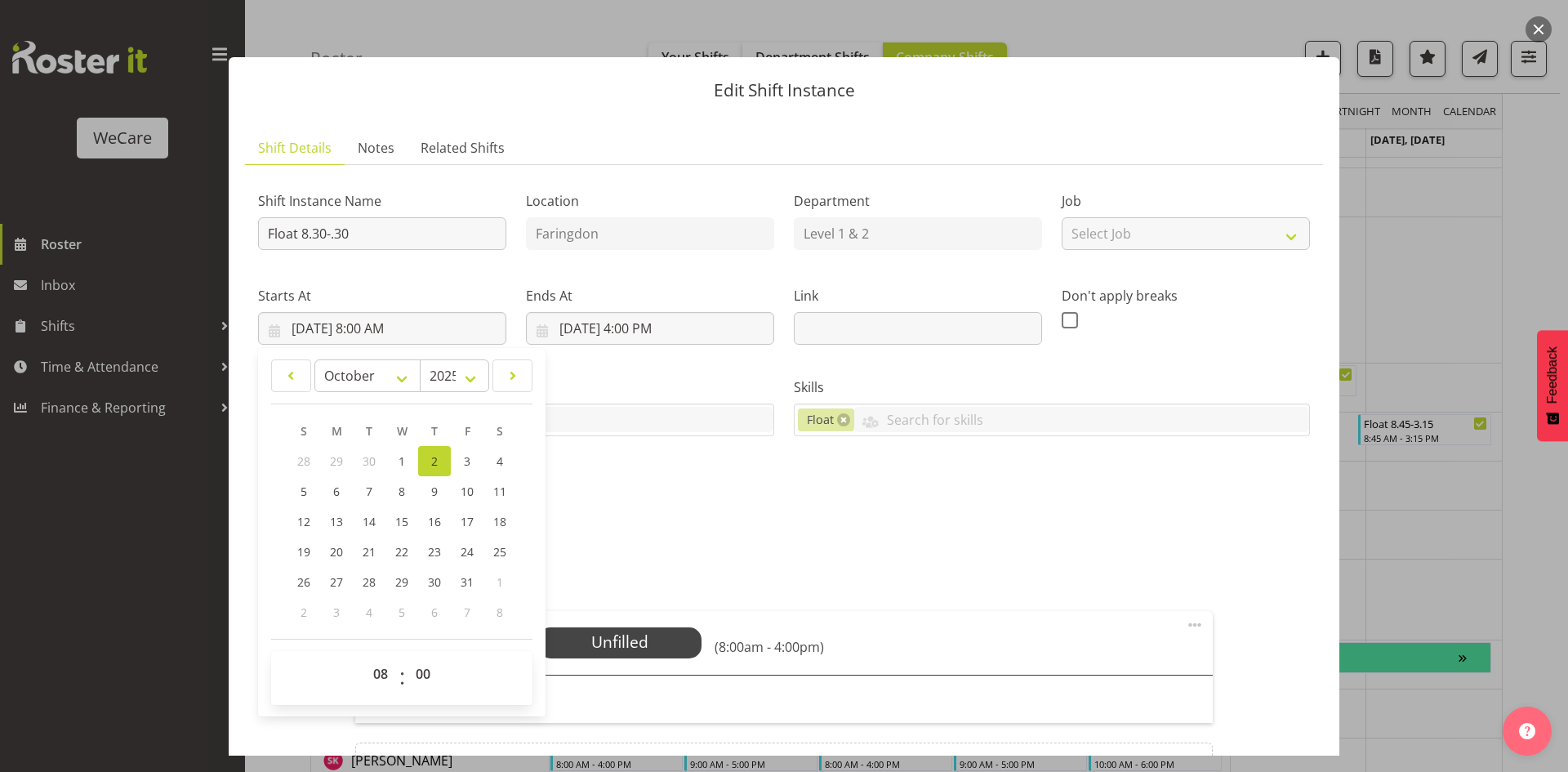
click at [446, 673] on div "00 01 02 03 04 05 06 07 08 09 10 11 12 13 14 15 16 17 18 19 20 21 22 23 : 00 01…" at bounding box center [401, 677] width 261 height 40
click at [433, 676] on select "00 01 02 03 04 05 06 07 08 09 10 11 12 13 14 15 16 17 18 19 20 21 22 23 24 25 2…" at bounding box center [425, 674] width 36 height 32
select select "30"
click at [653, 547] on div "Attachments" at bounding box center [784, 546] width 1052 height 20
type input "10/2/2025, 8:30 AM"
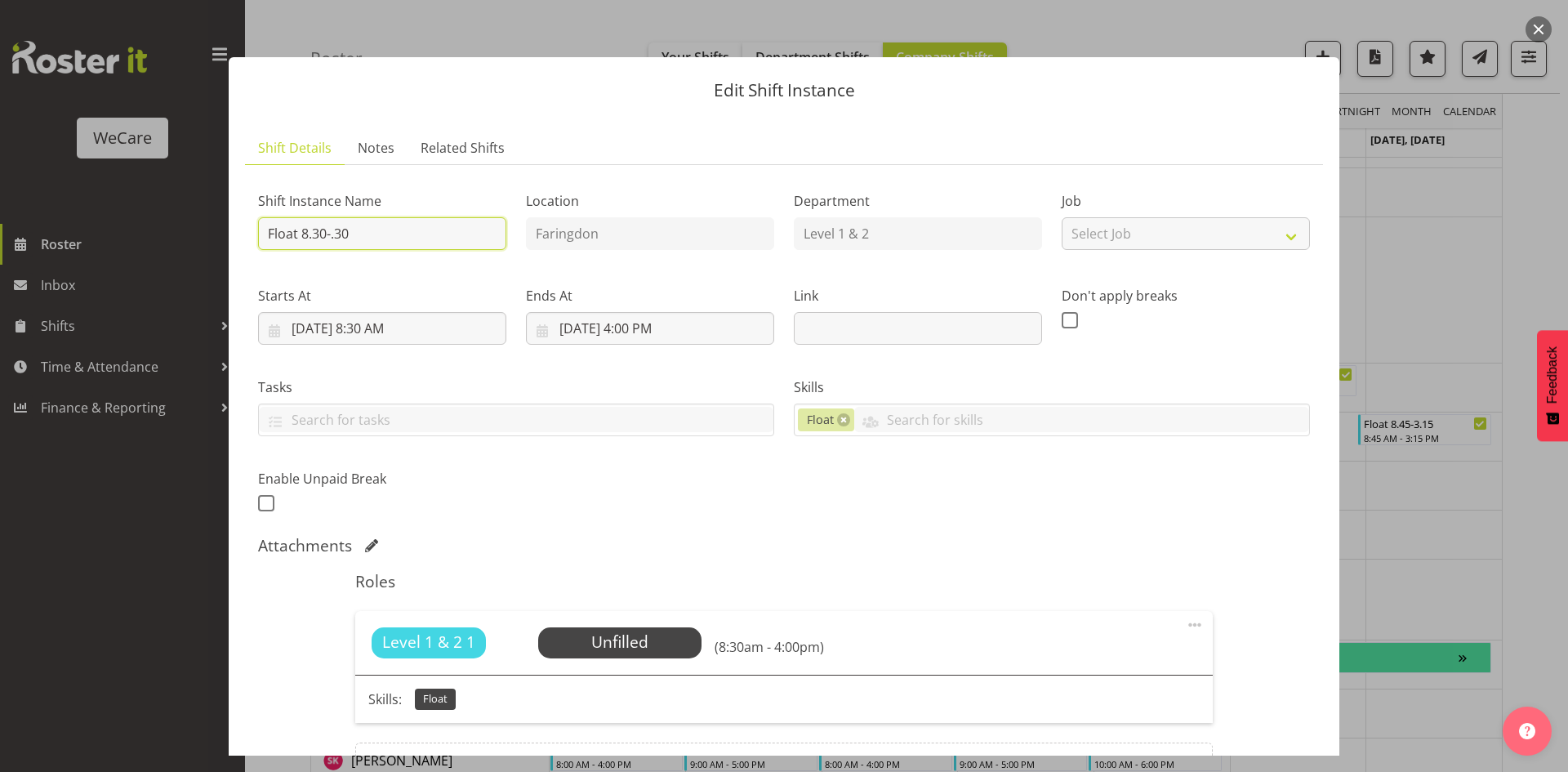
click at [345, 237] on input "Float 8.30-.30" at bounding box center [382, 233] width 248 height 32
click at [333, 238] on input "Float 8.30-.30" at bounding box center [382, 233] width 248 height 32
type input "Float 8.30-2.30"
click at [622, 335] on input "10/2/2025, 4:00 PM" at bounding box center [650, 328] width 248 height 32
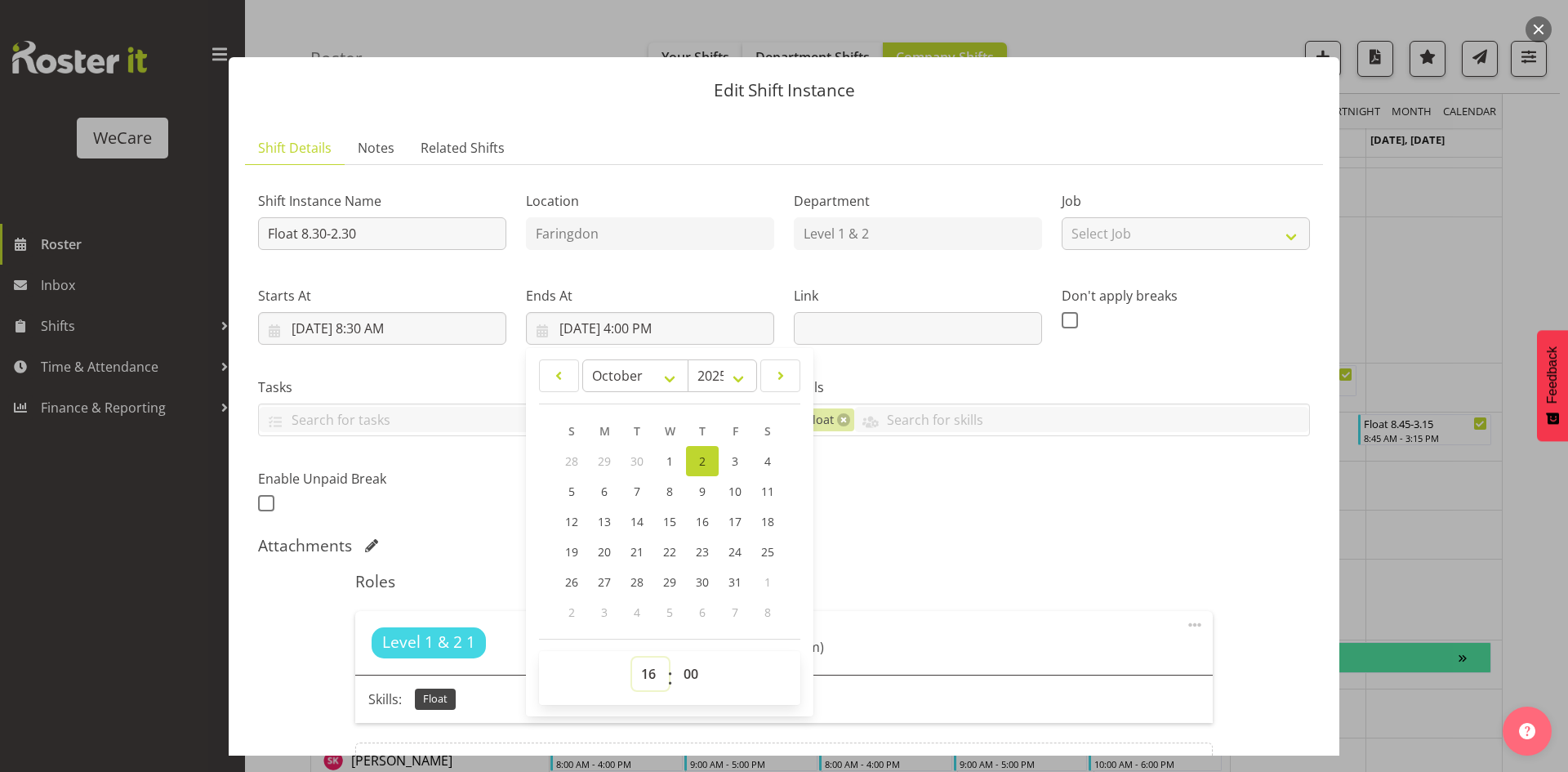
click at [644, 673] on select "00 01 02 03 04 05 06 07 08 09 10 11 12 13 14 15 16 17 18 19 20 21 22 23" at bounding box center [650, 674] width 36 height 32
select select "14"
click at [895, 516] on div "Shift Instance Name Float 8.30-2.30 Location Faringdon Department Level 1 & 2 J…" at bounding box center [784, 347] width 1072 height 357
type input "10/2/2025, 2:00 PM"
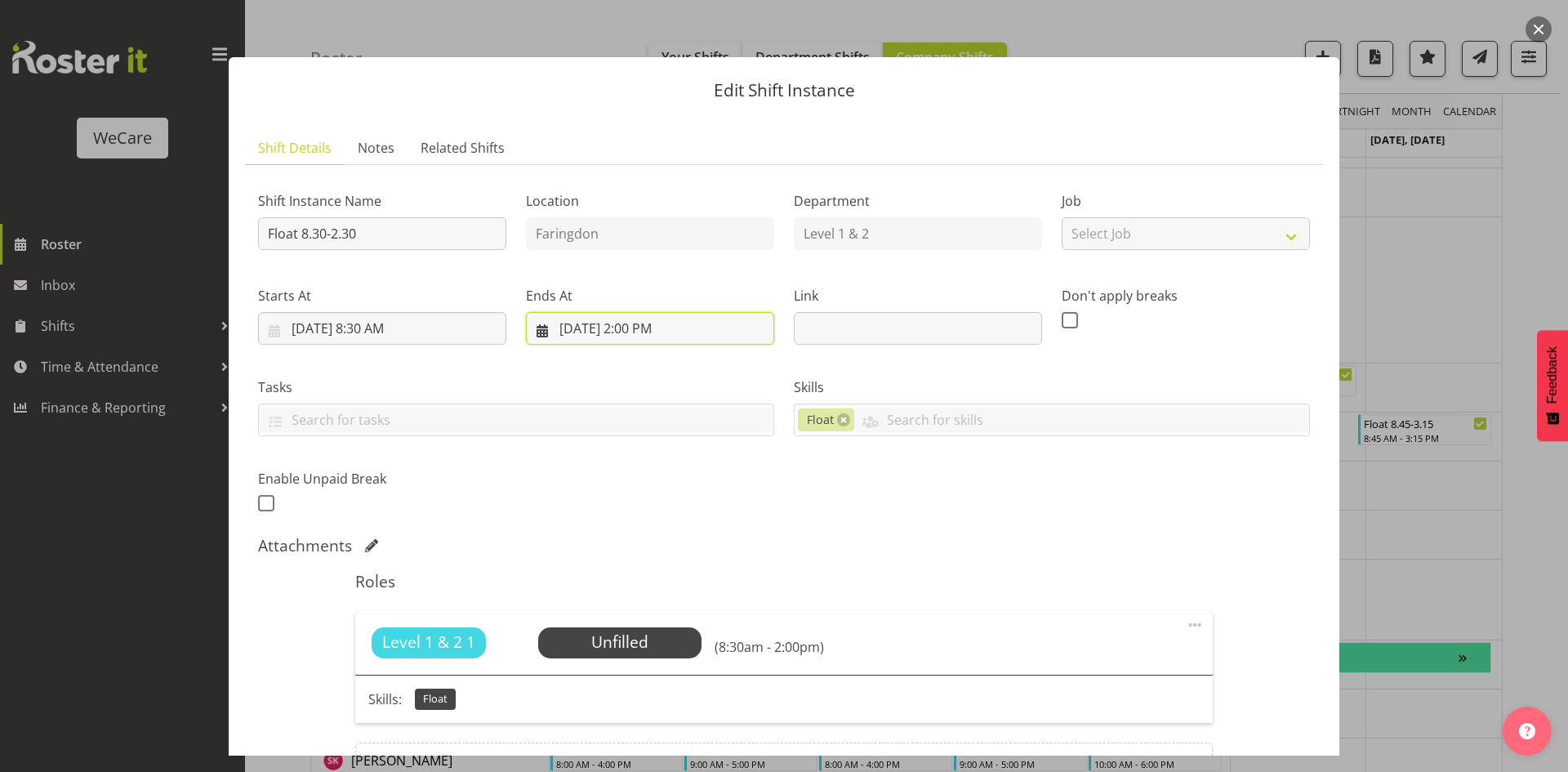
click at [639, 327] on input "10/2/2025, 2:00 PM" at bounding box center [650, 328] width 248 height 32
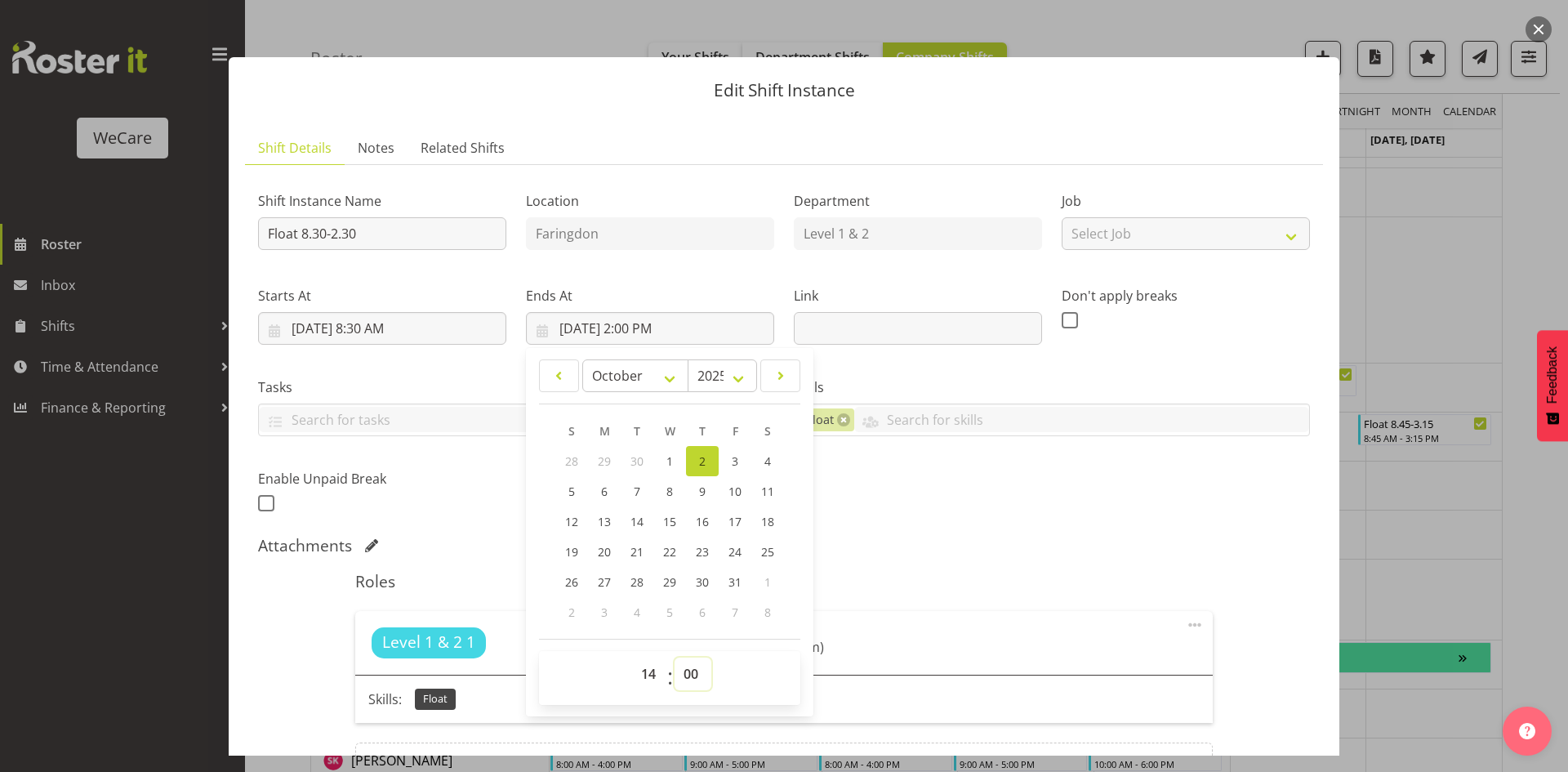
click at [675, 684] on select "00 01 02 03 04 05 06 07 08 09 10 11 12 13 14 15 16 17 18 19 20 21 22 23 24 25 2…" at bounding box center [692, 674] width 36 height 32
select select "30"
type input "10/2/2025, 2:30 PM"
click at [922, 476] on div "Shift Instance Name Float 8.30-2.30 Location Faringdon Department Level 1 & 2 J…" at bounding box center [784, 347] width 1072 height 357
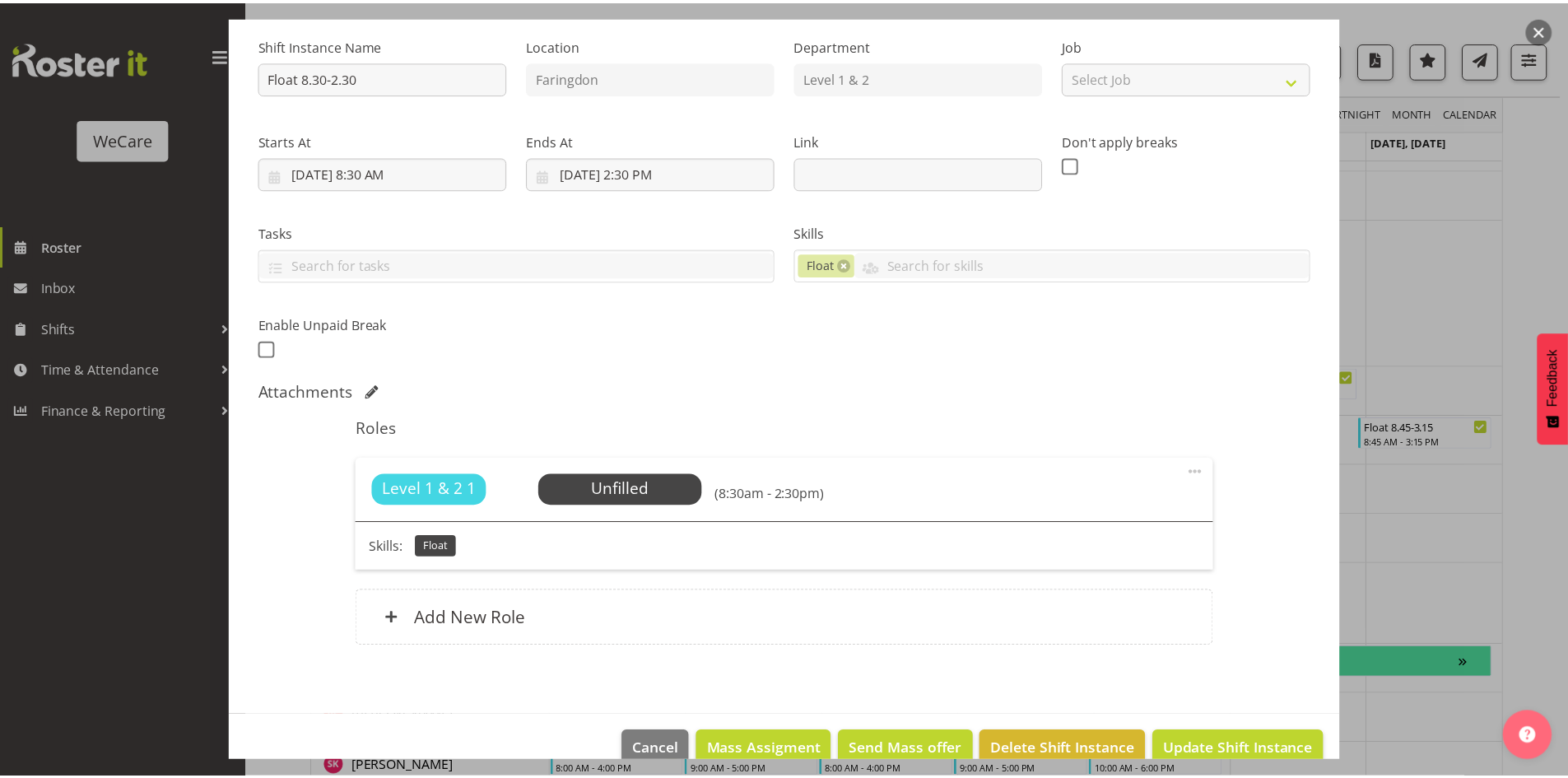
scroll to position [190, 0]
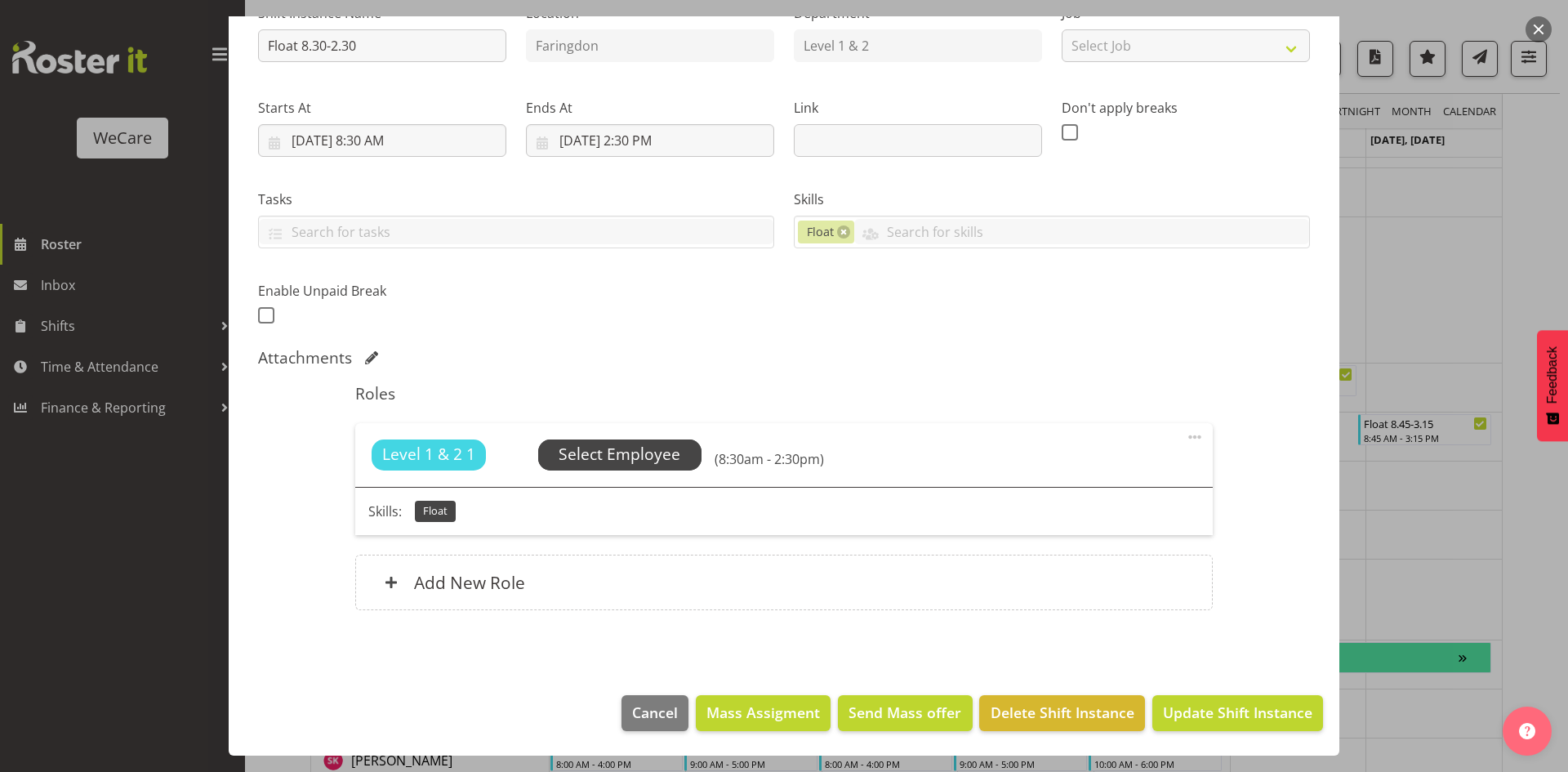
click at [647, 443] on span "Select Employee" at bounding box center [620, 455] width 122 height 24
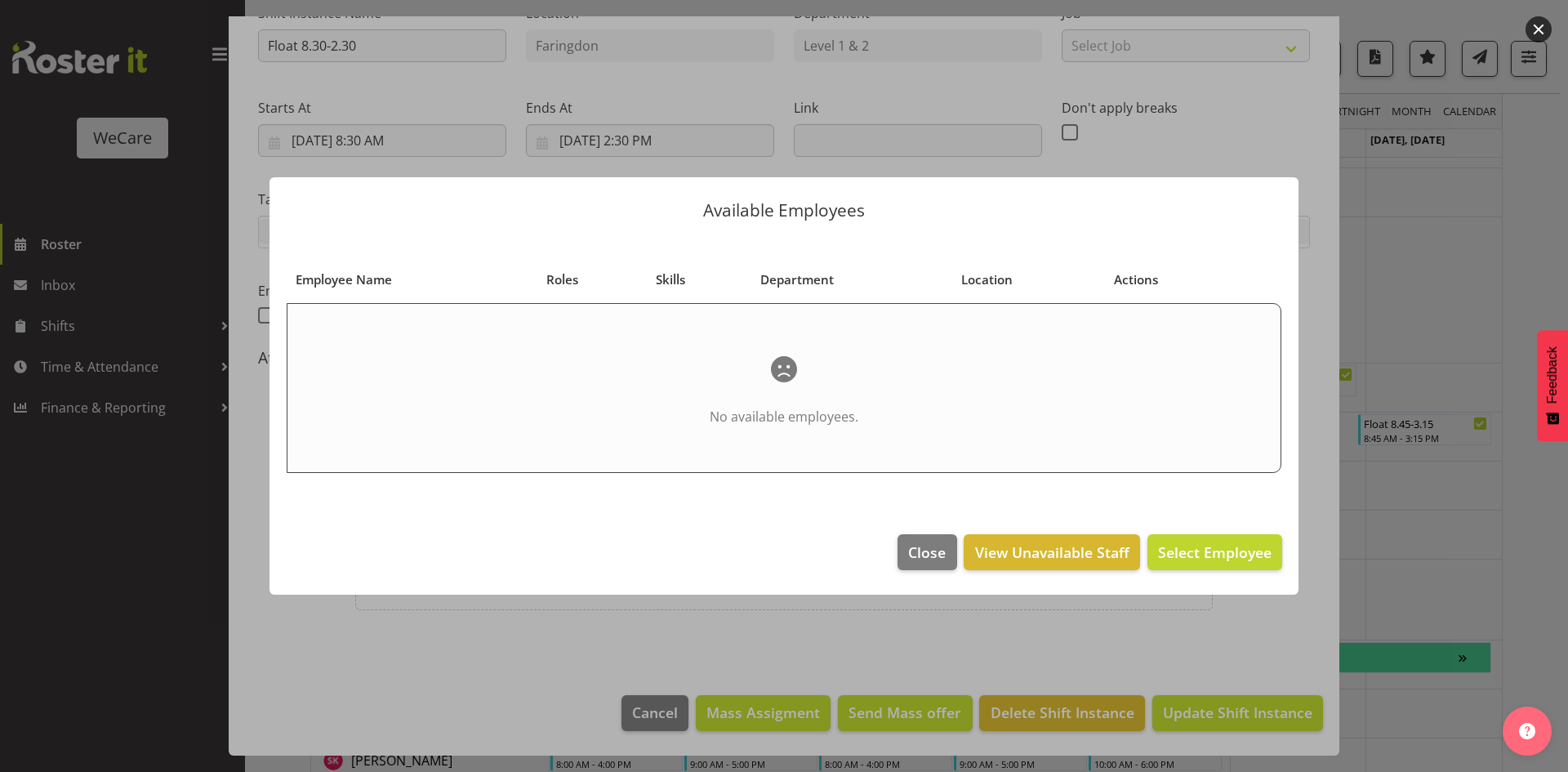
click at [961, 551] on footer "Close View Unavailable Staff Select Employee" at bounding box center [784, 556] width 1029 height 77
click at [907, 567] on button "Close" at bounding box center [927, 551] width 59 height 35
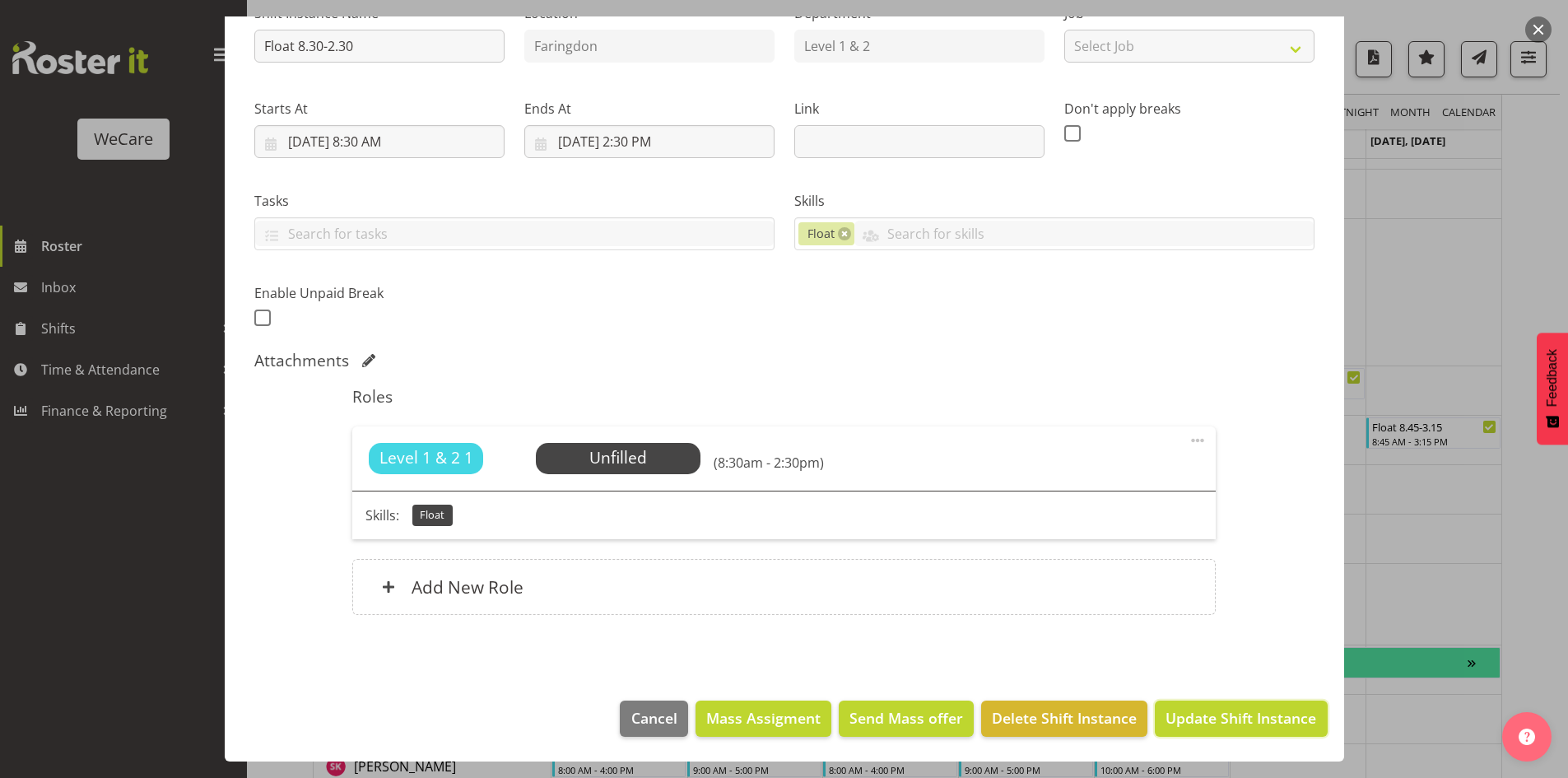
click at [1215, 709] on span "Update Shift Instance" at bounding box center [1241, 717] width 151 height 22
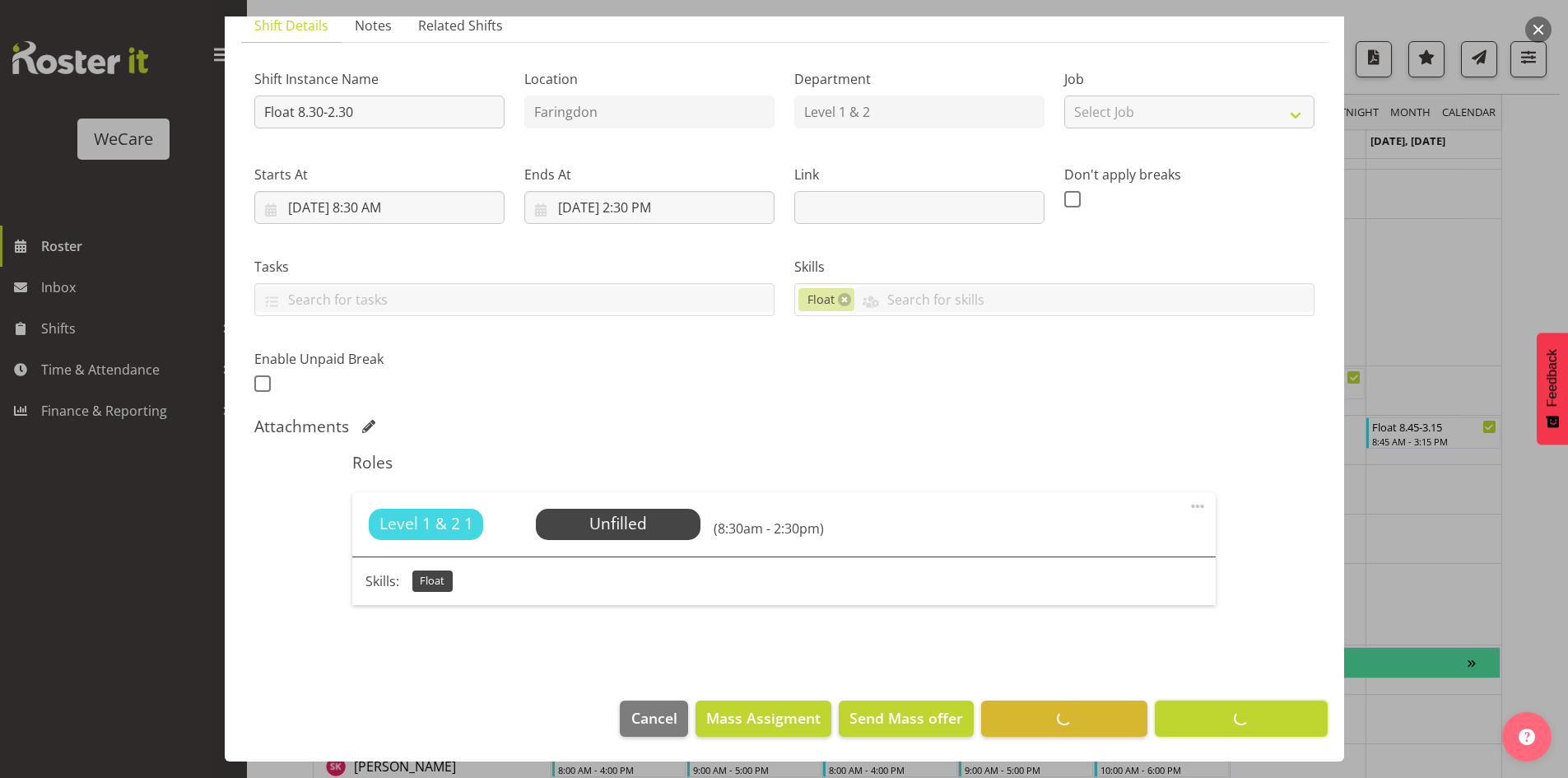
scroll to position [123, 0]
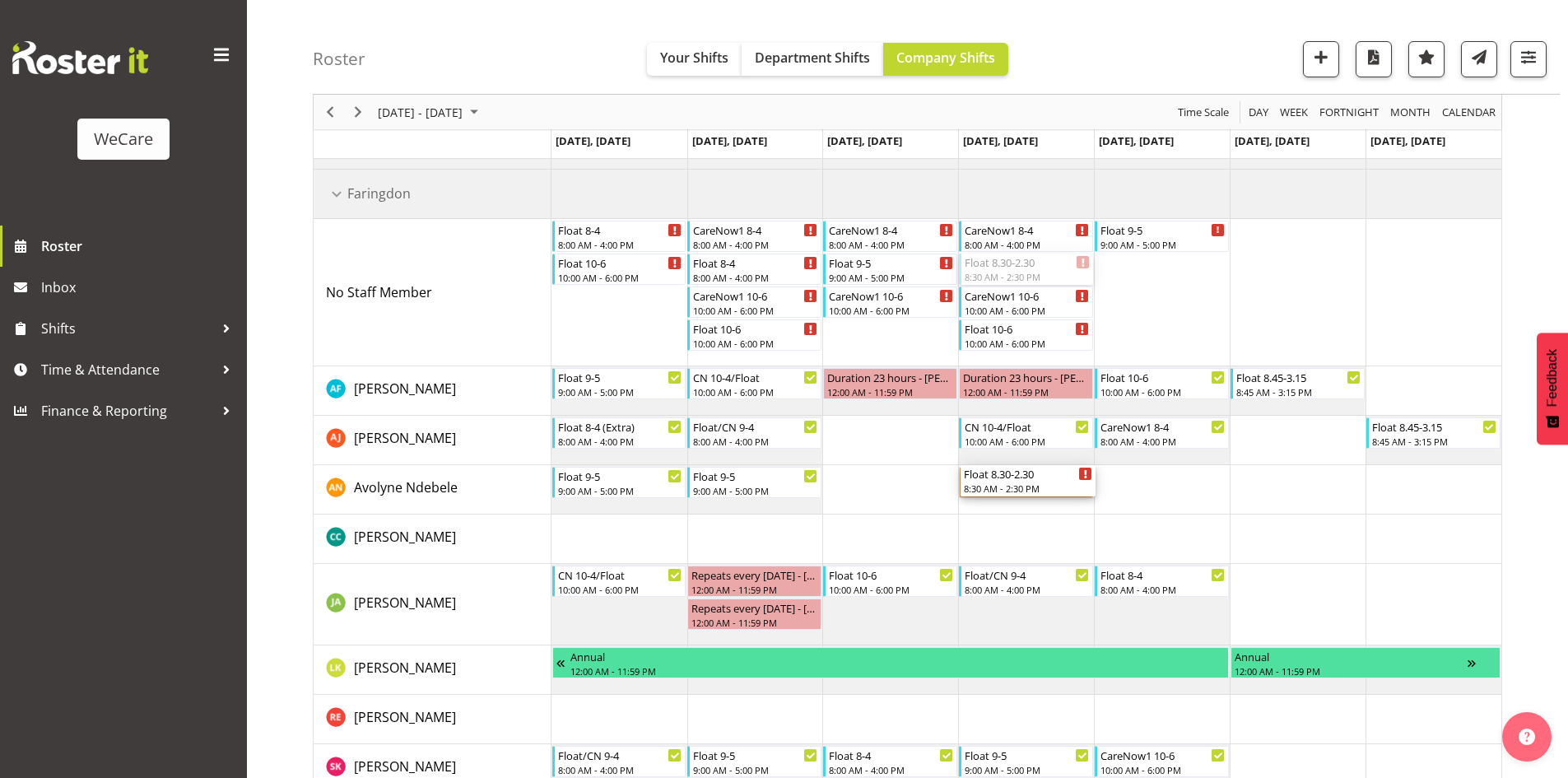
drag, startPoint x: 1025, startPoint y: 270, endPoint x: 1030, endPoint y: 502, distance: 232.1
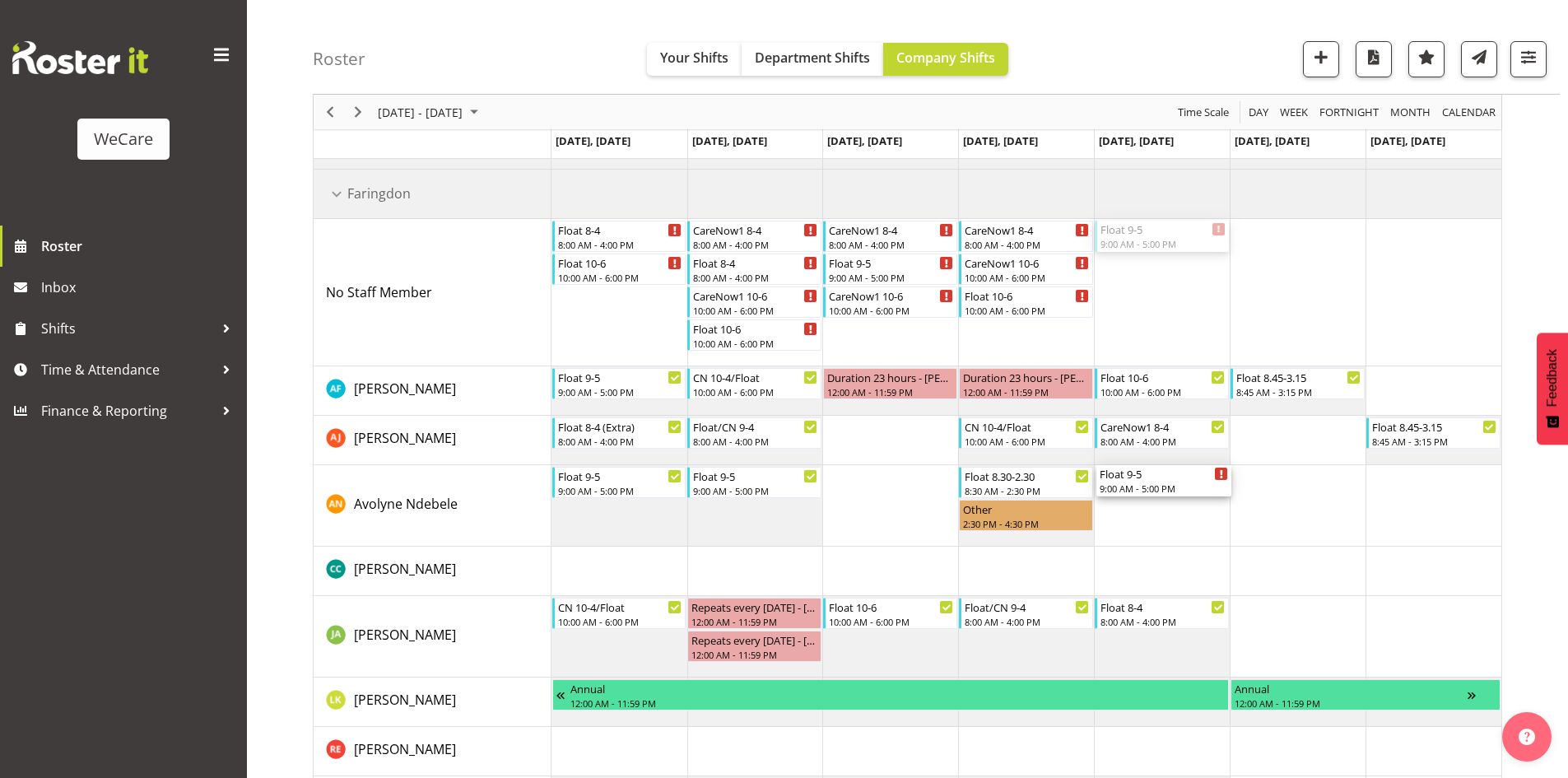
drag, startPoint x: 1136, startPoint y: 236, endPoint x: 1171, endPoint y: 513, distance: 279.2
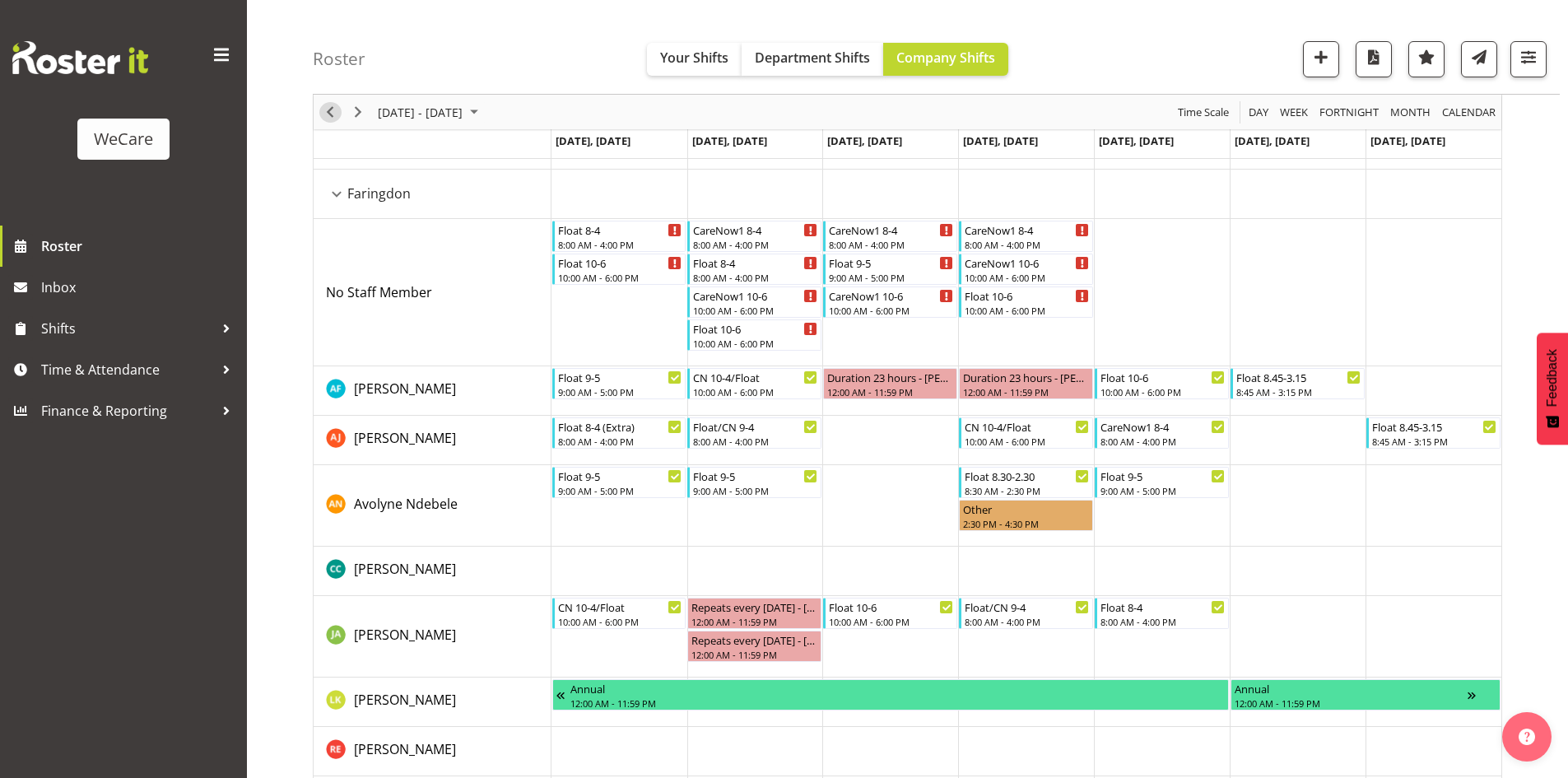
click at [334, 112] on span "Previous" at bounding box center [330, 112] width 20 height 21
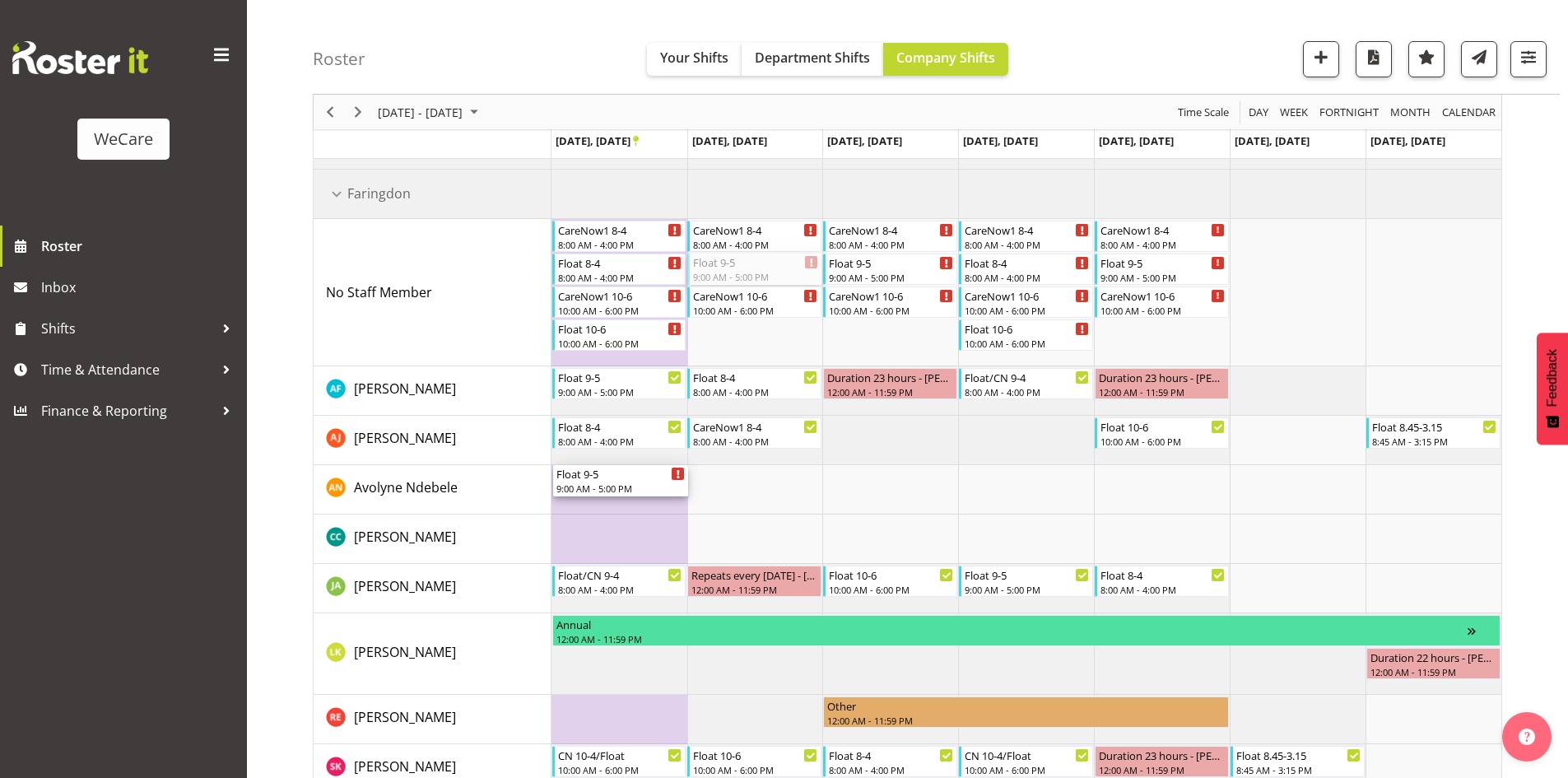
drag, startPoint x: 607, startPoint y: 354, endPoint x: 589, endPoint y: 494, distance: 141.2
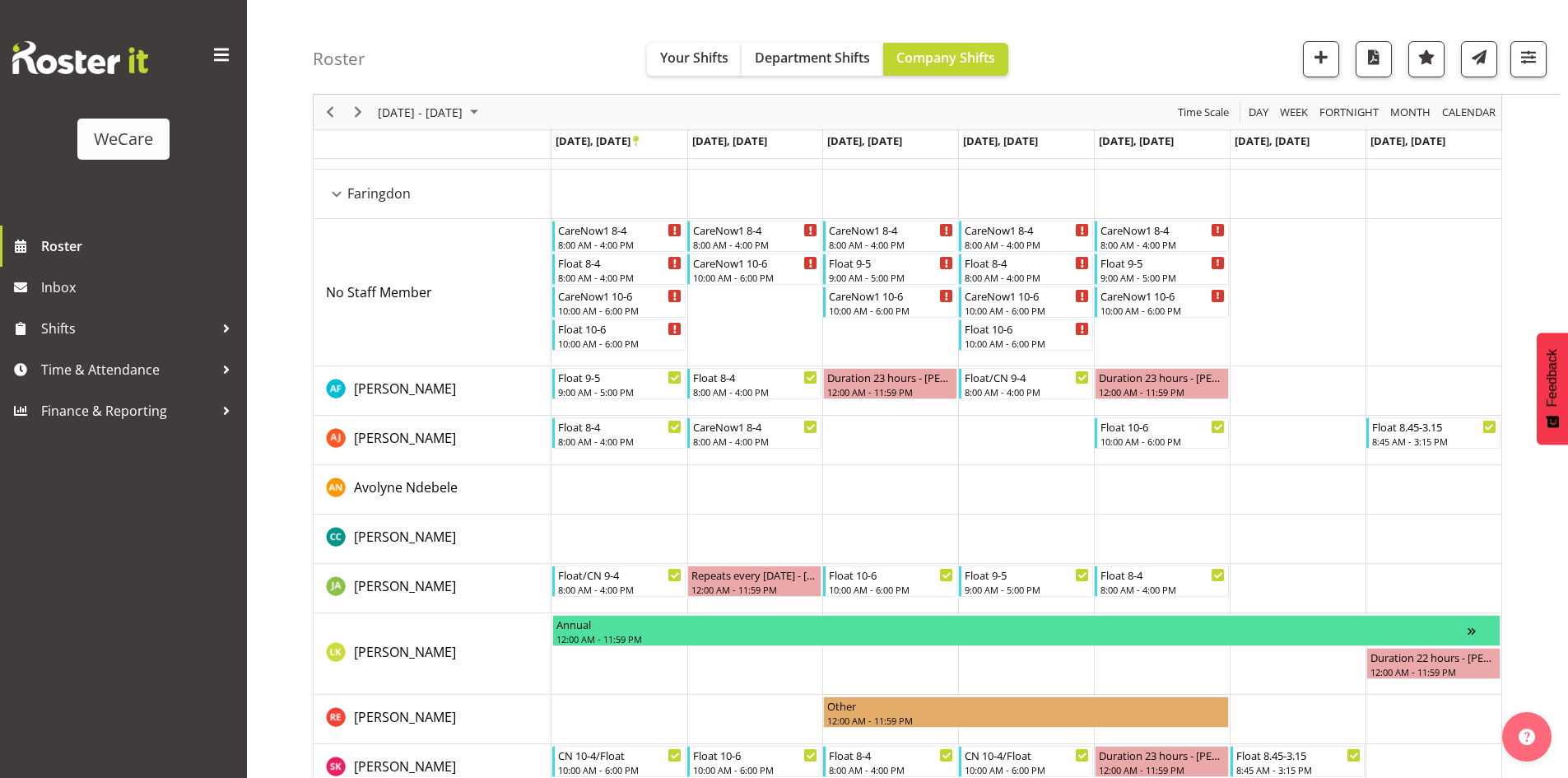
click at [627, 496] on td "Timeline Week of September 22, 2025" at bounding box center [619, 490] width 136 height 50
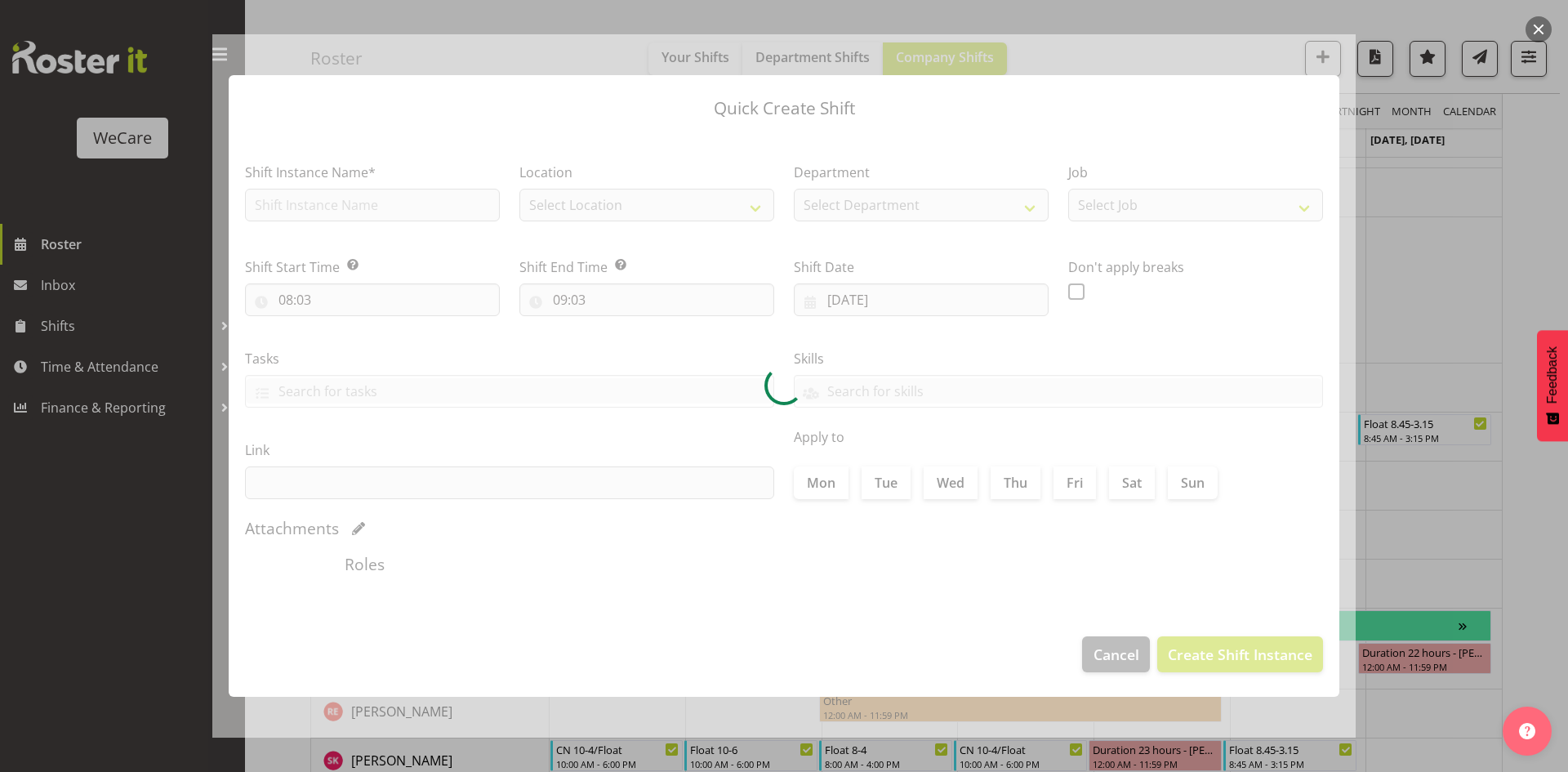
type input "22/09/2025"
checkbox input "true"
click at [1409, 314] on div at bounding box center [784, 386] width 1568 height 772
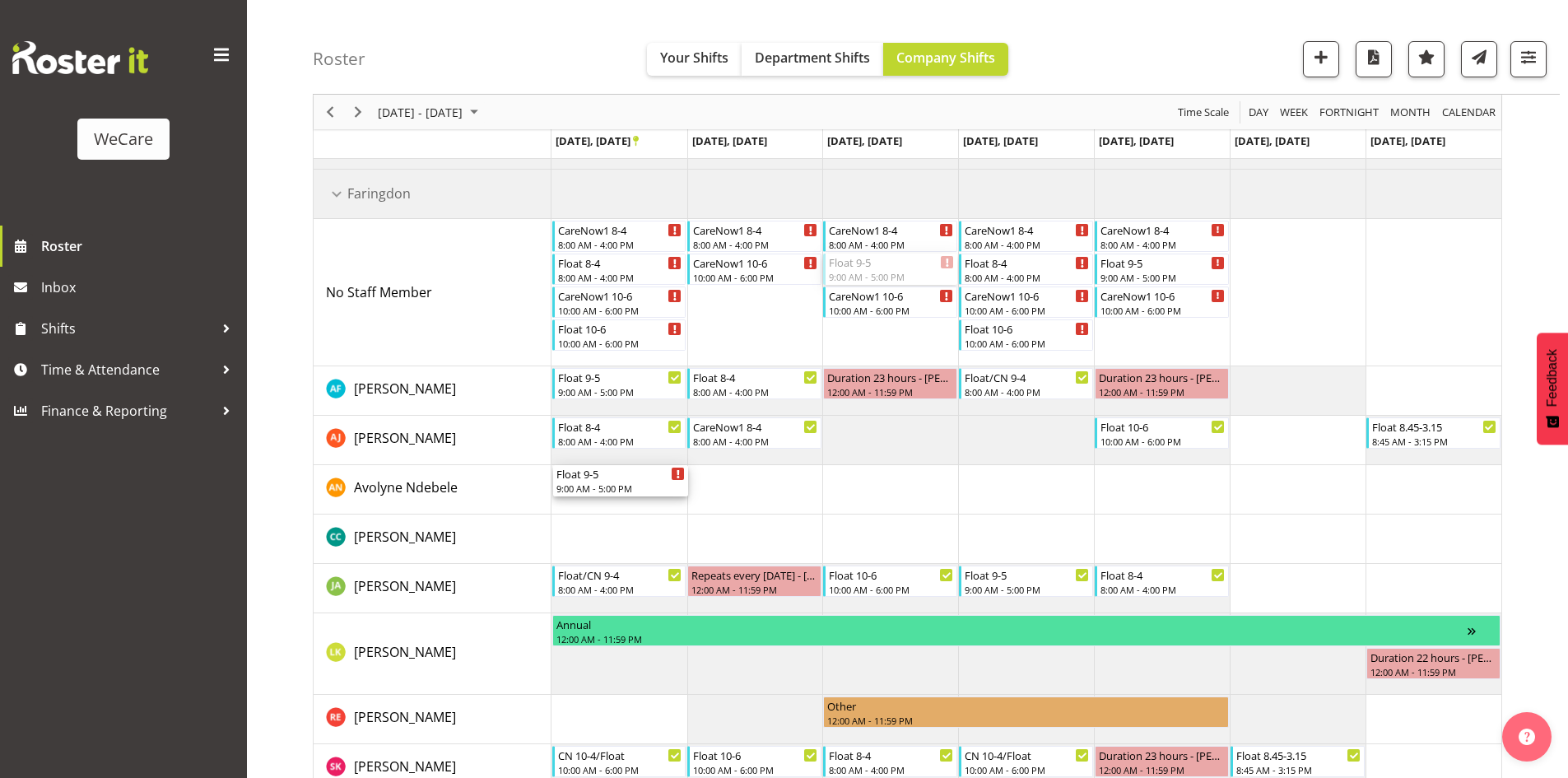
drag, startPoint x: 872, startPoint y: 265, endPoint x: 618, endPoint y: 490, distance: 339.3
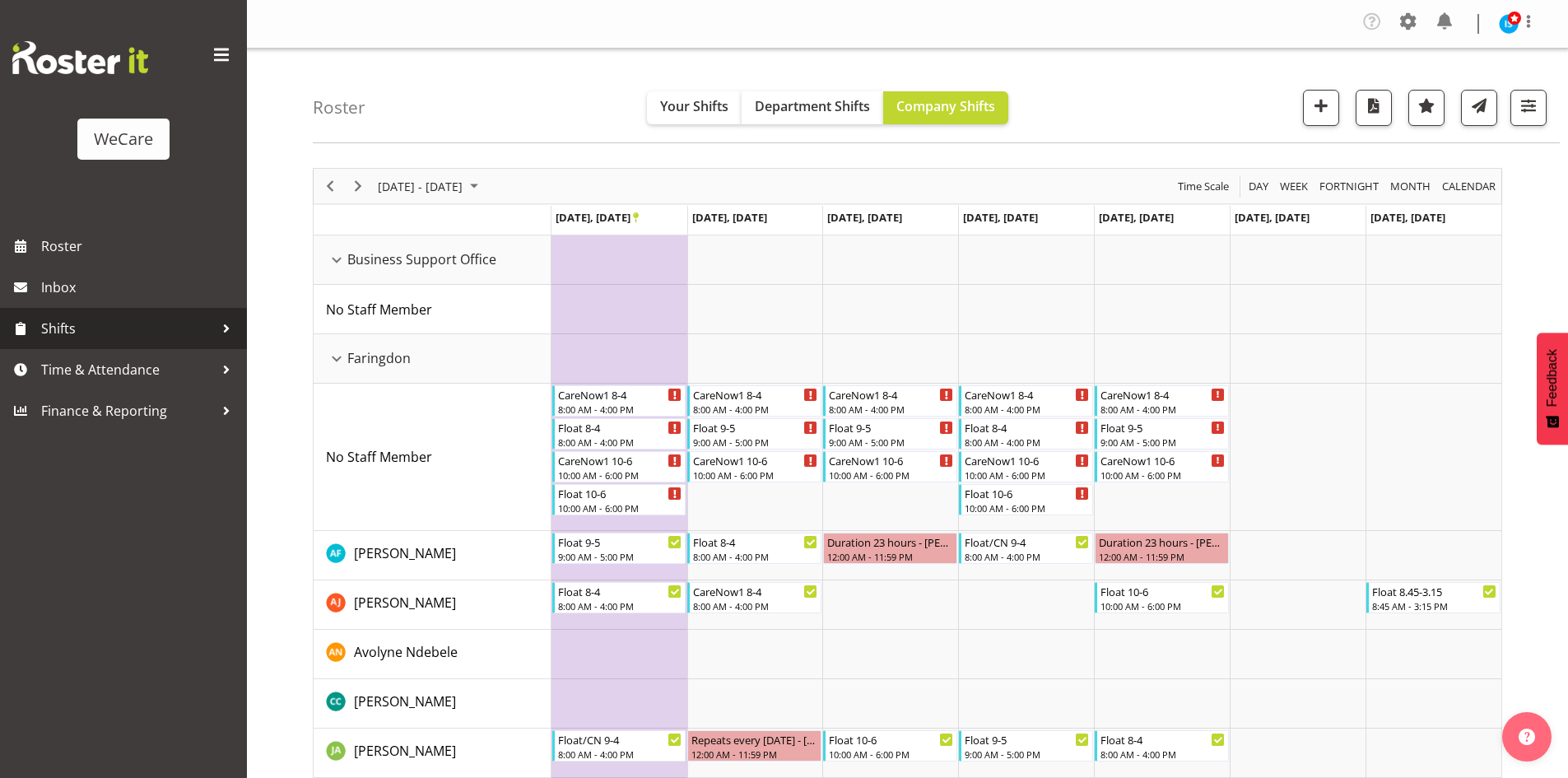
scroll to position [3125, 0]
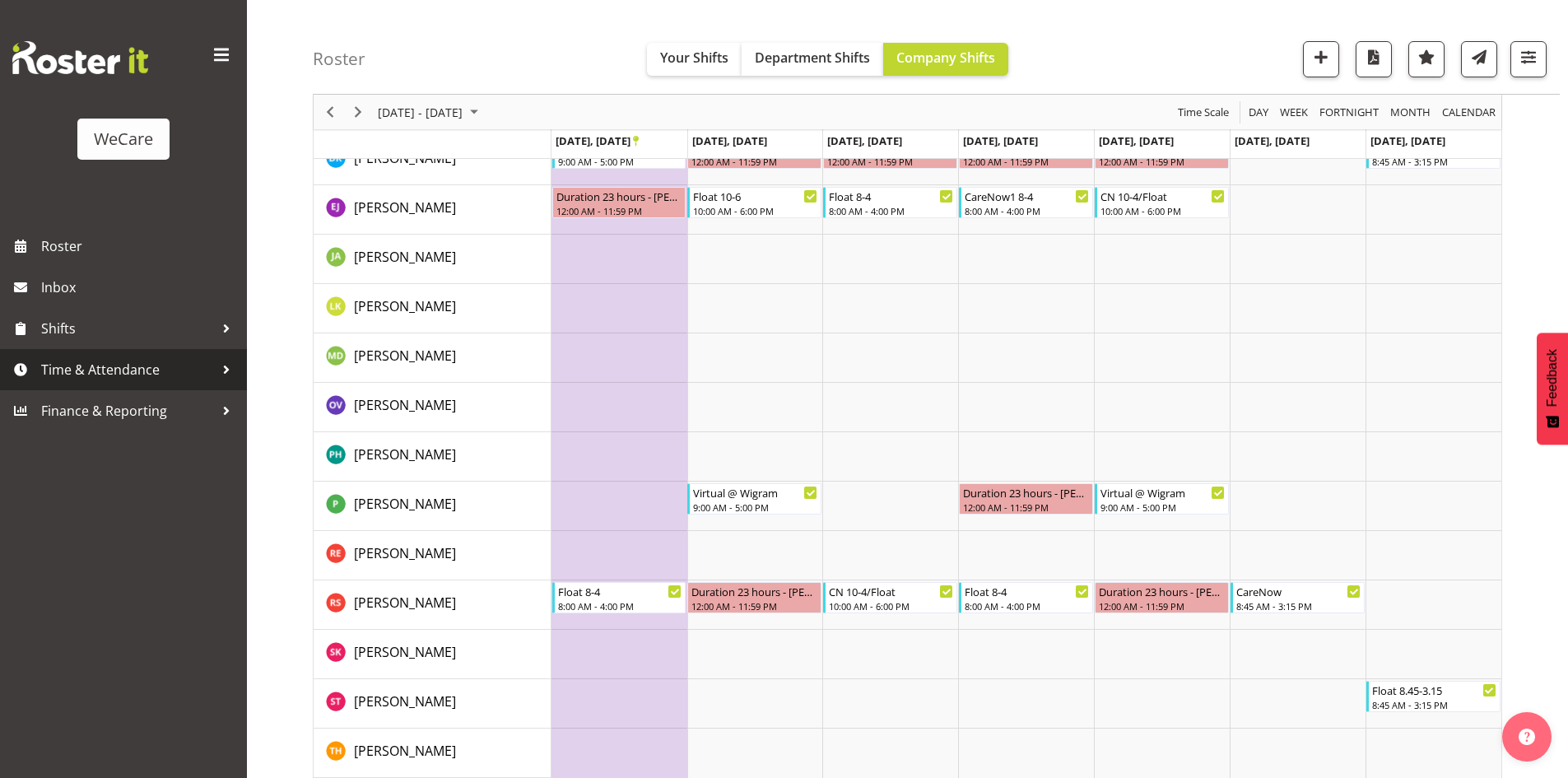
drag, startPoint x: 106, startPoint y: 369, endPoint x: 114, endPoint y: 384, distance: 17.0
click at [106, 369] on span "Time & Attendance" at bounding box center [127, 369] width 173 height 25
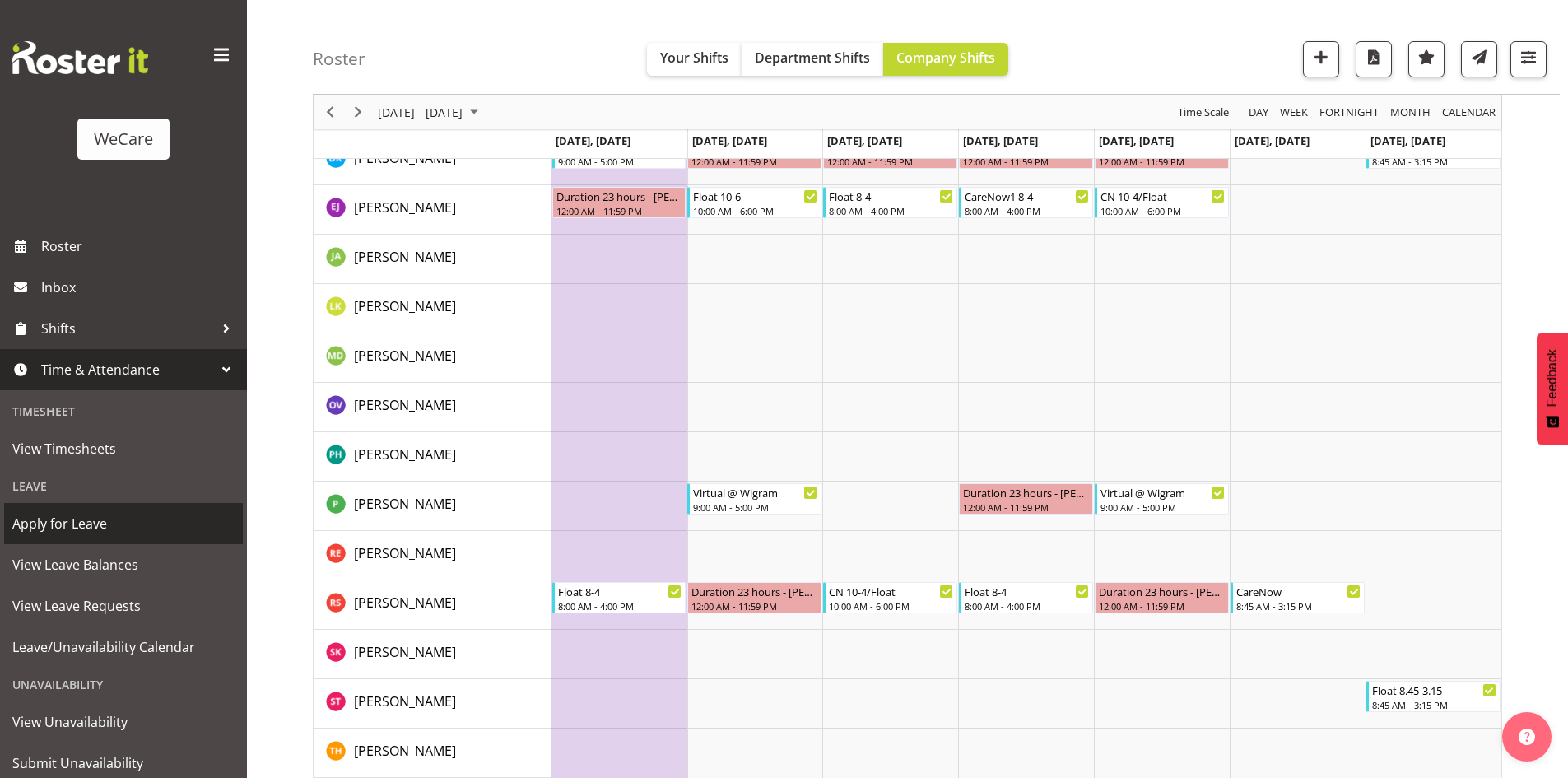
click at [112, 530] on span "Apply for Leave" at bounding box center [123, 523] width 222 height 25
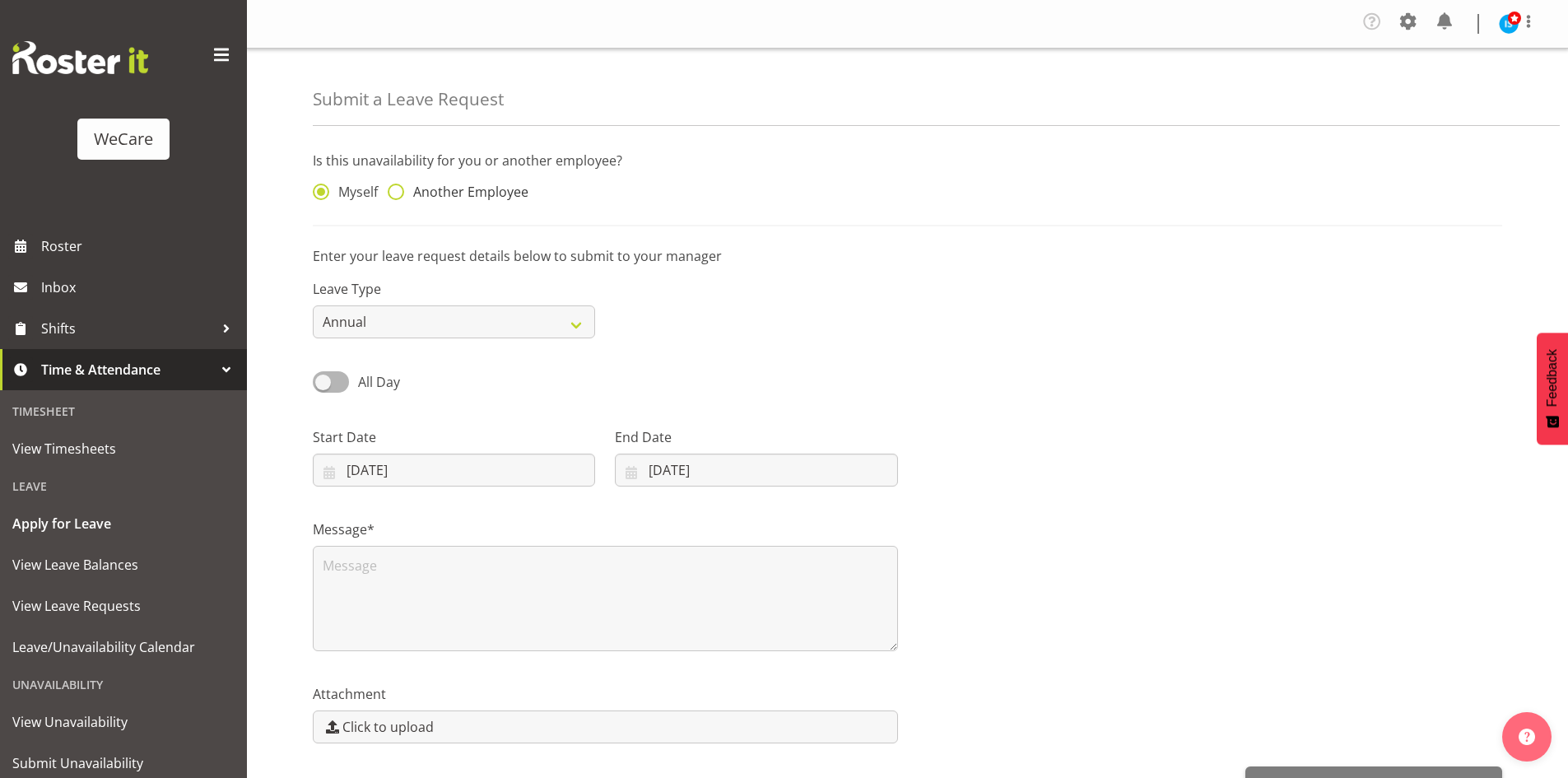
click at [458, 199] on span "Another Employee" at bounding box center [465, 192] width 124 height 17
click at [398, 197] on input "Another Employee" at bounding box center [393, 192] width 11 height 11
radio input "true"
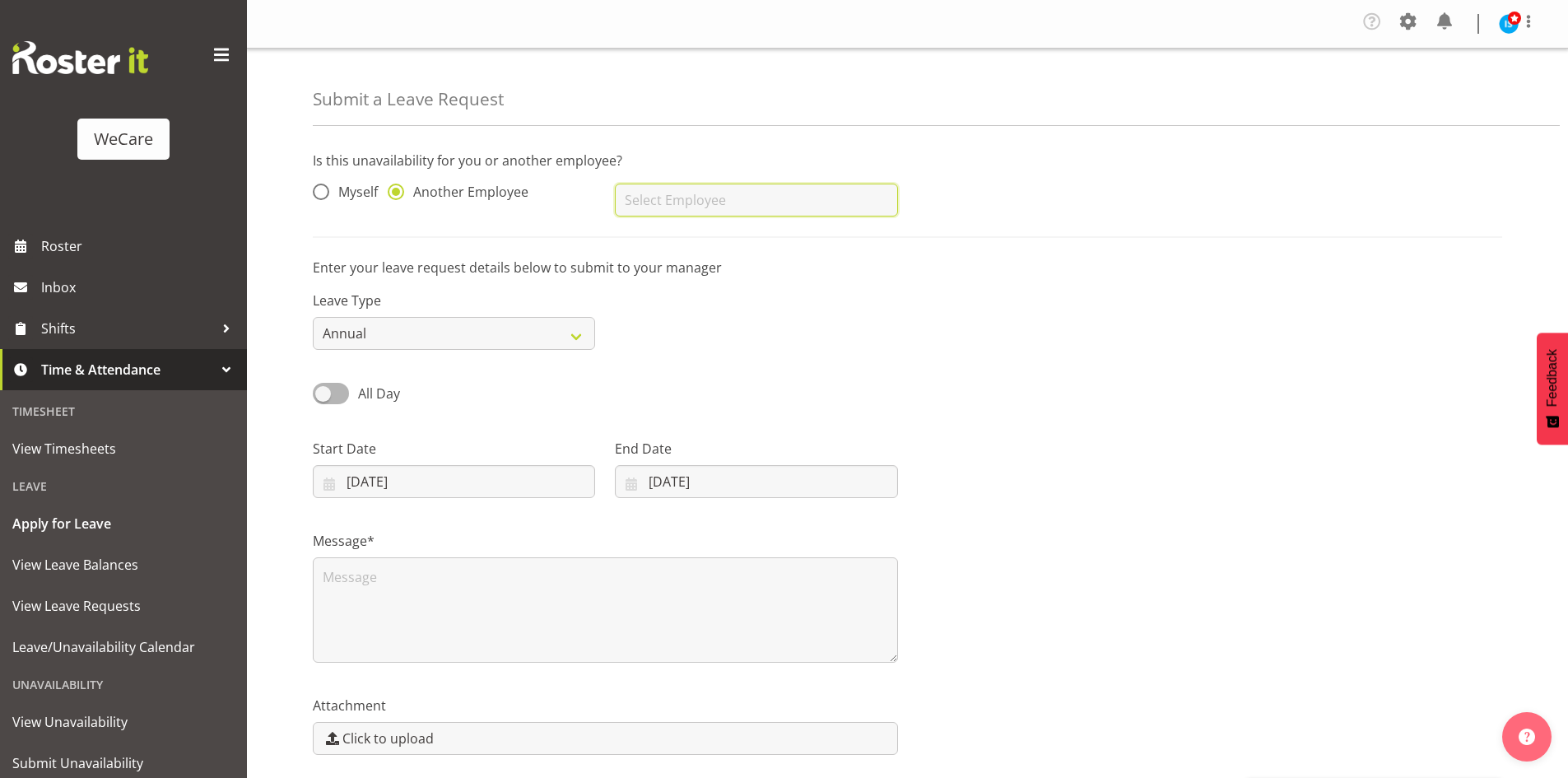
click at [691, 206] on input "text" at bounding box center [756, 199] width 282 height 33
click at [741, 234] on link "[PERSON_NAME]" at bounding box center [756, 241] width 282 height 30
type input "[PERSON_NAME]"
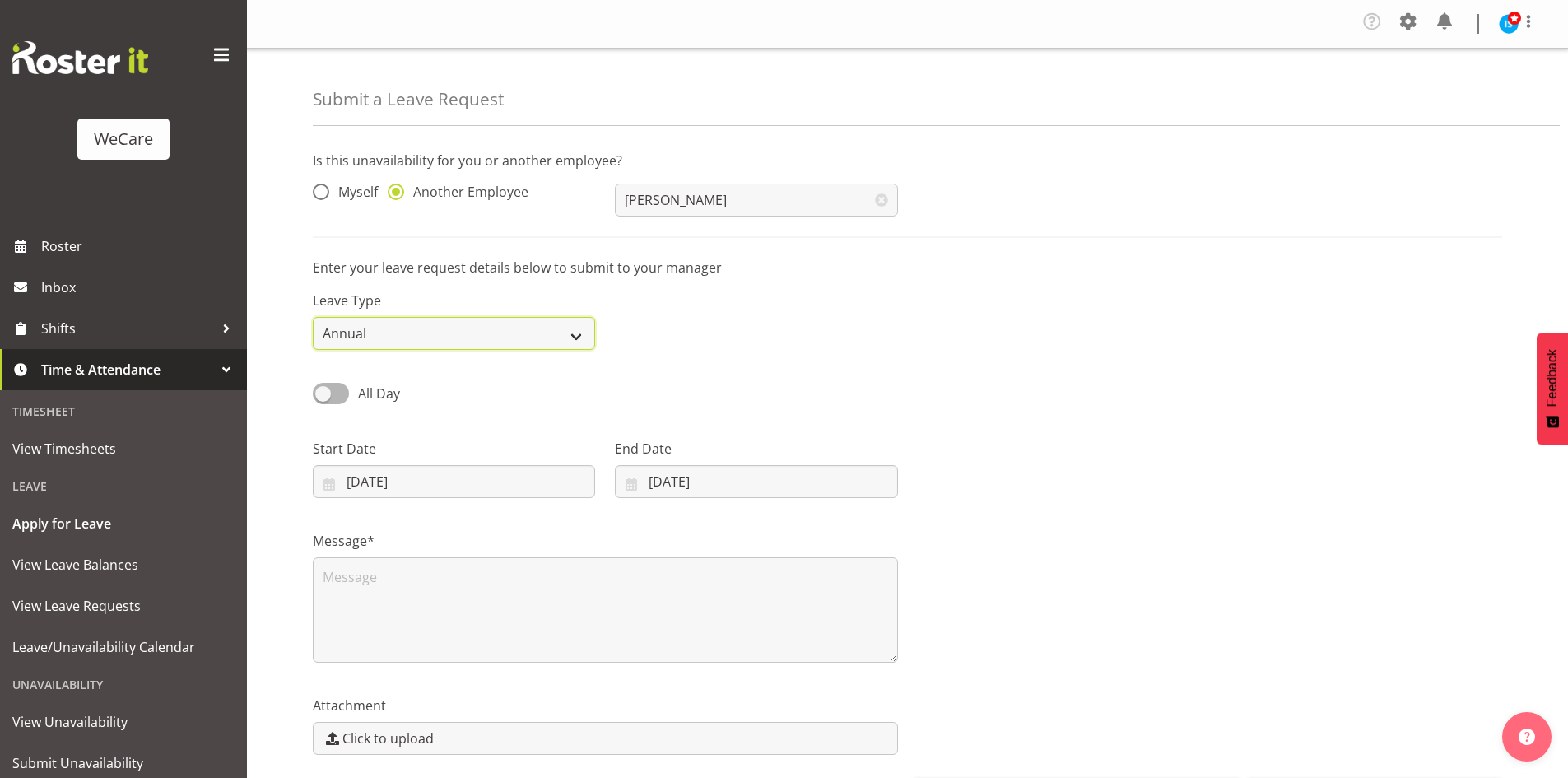
click at [404, 345] on select "Annual Sick Leave Without Pay Bereavement Domestic Violence Parental Jury Servi…" at bounding box center [454, 332] width 282 height 33
select select "Other"
click at [313, 317] on select "Annual Sick Leave Without Pay Bereavement Domestic Violence Parental Jury Servi…" at bounding box center [454, 332] width 282 height 33
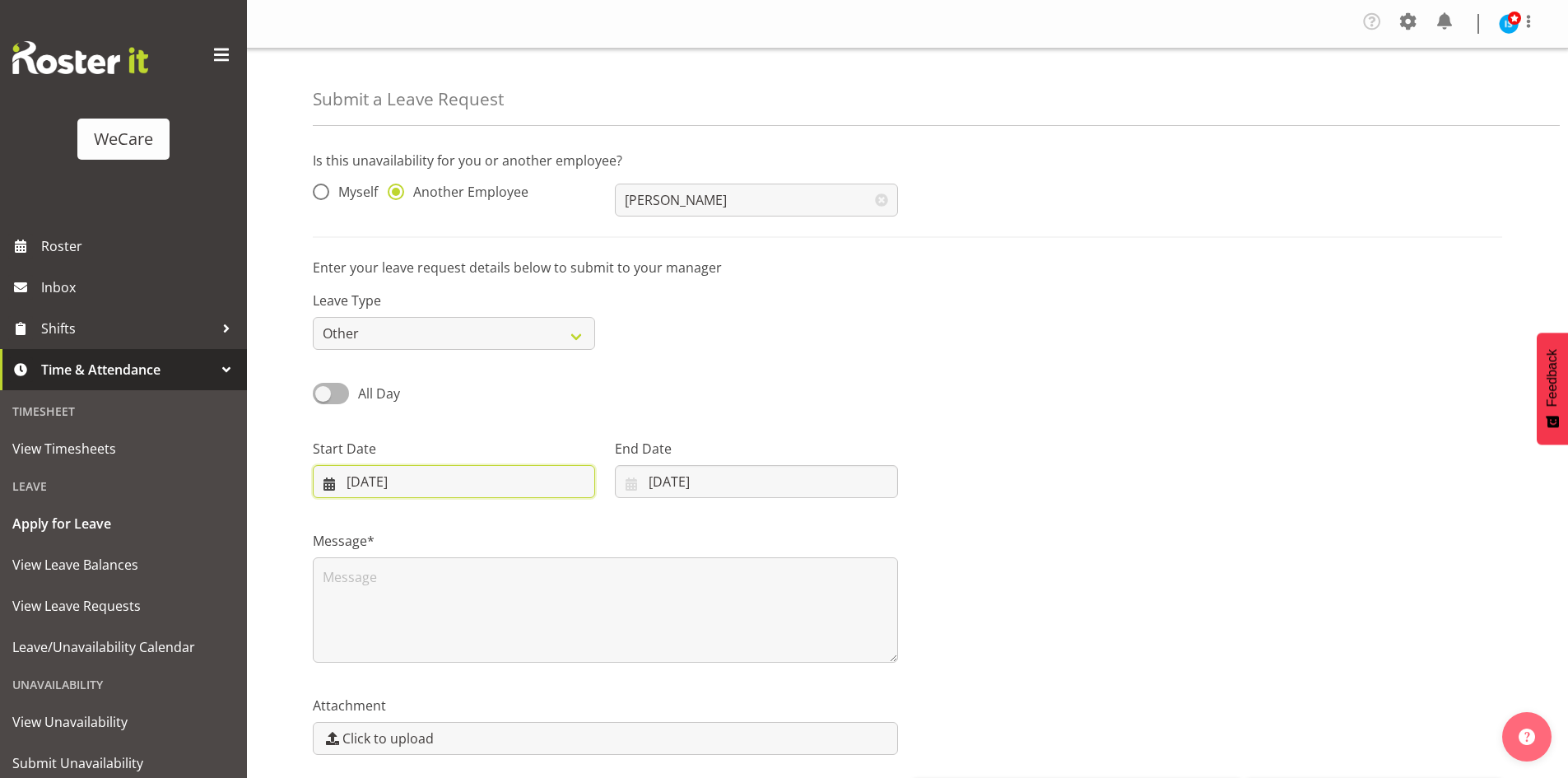
click at [355, 480] on input "08/09/2025" at bounding box center [454, 481] width 282 height 33
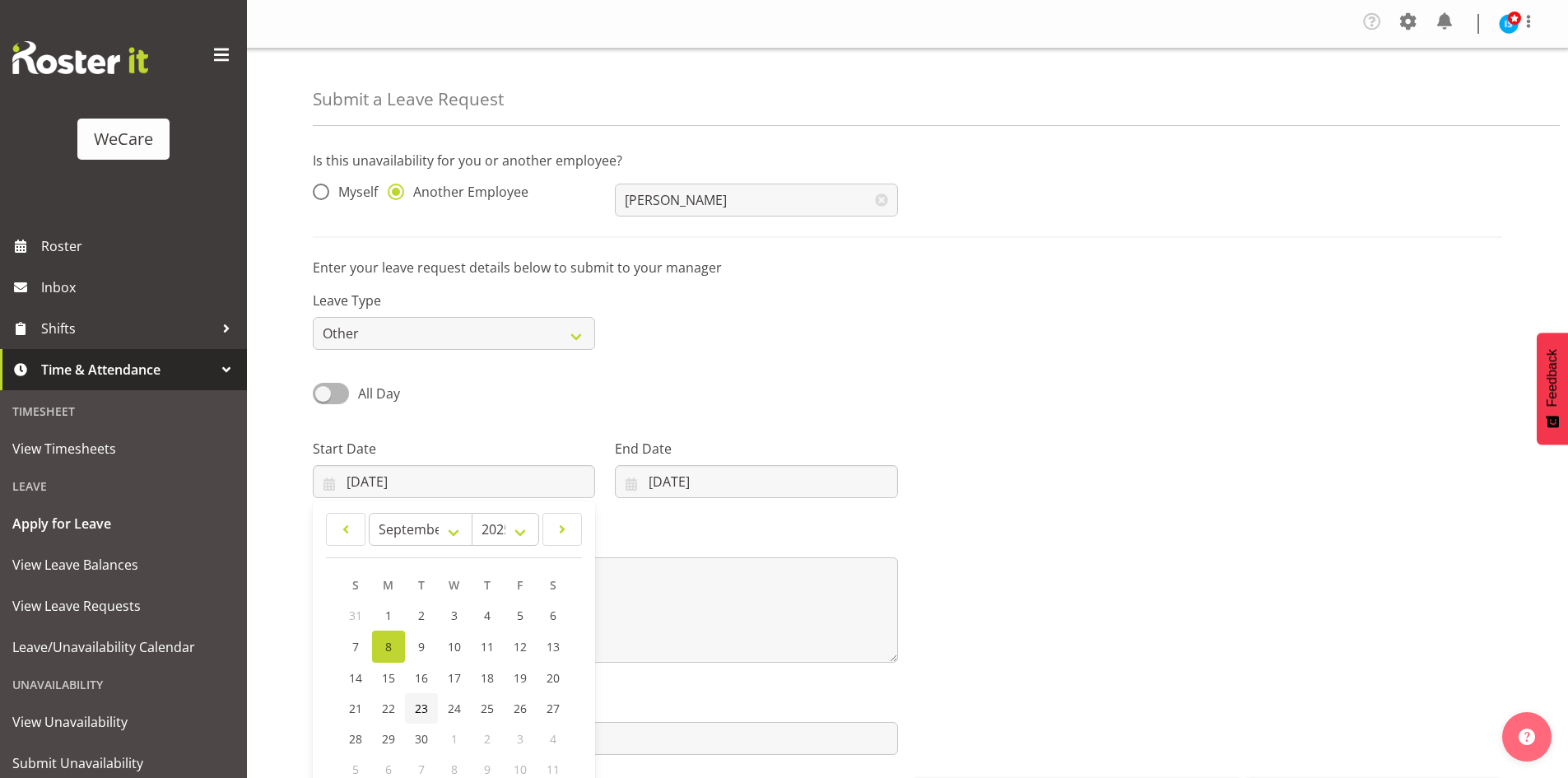
click at [415, 714] on span "23" at bounding box center [421, 709] width 13 height 16
type input "23/09/2025"
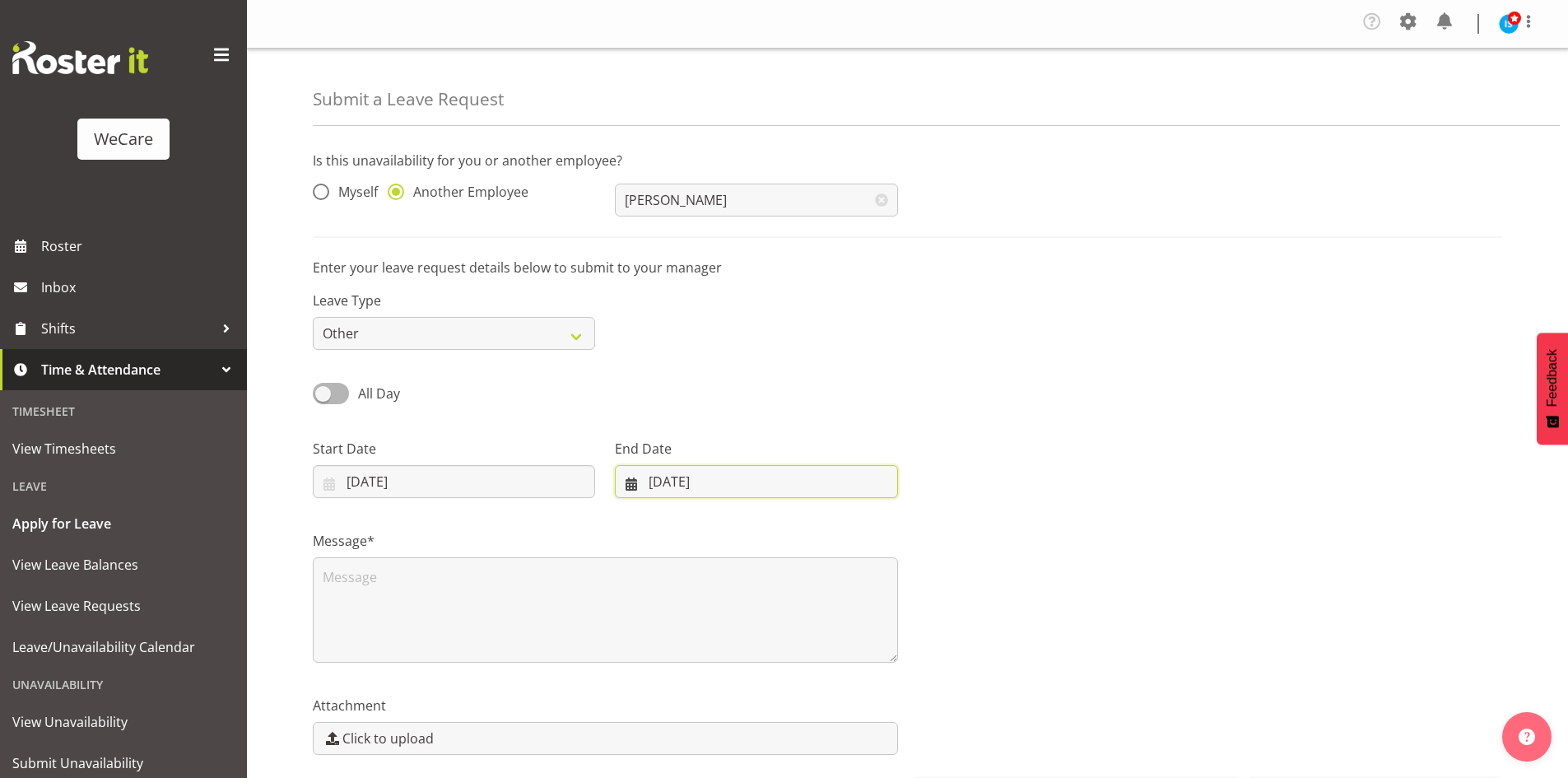
click at [720, 485] on input "08/09/2025" at bounding box center [756, 481] width 282 height 33
click at [782, 709] on span "25" at bounding box center [779, 709] width 13 height 16
type input "25/09/2025"
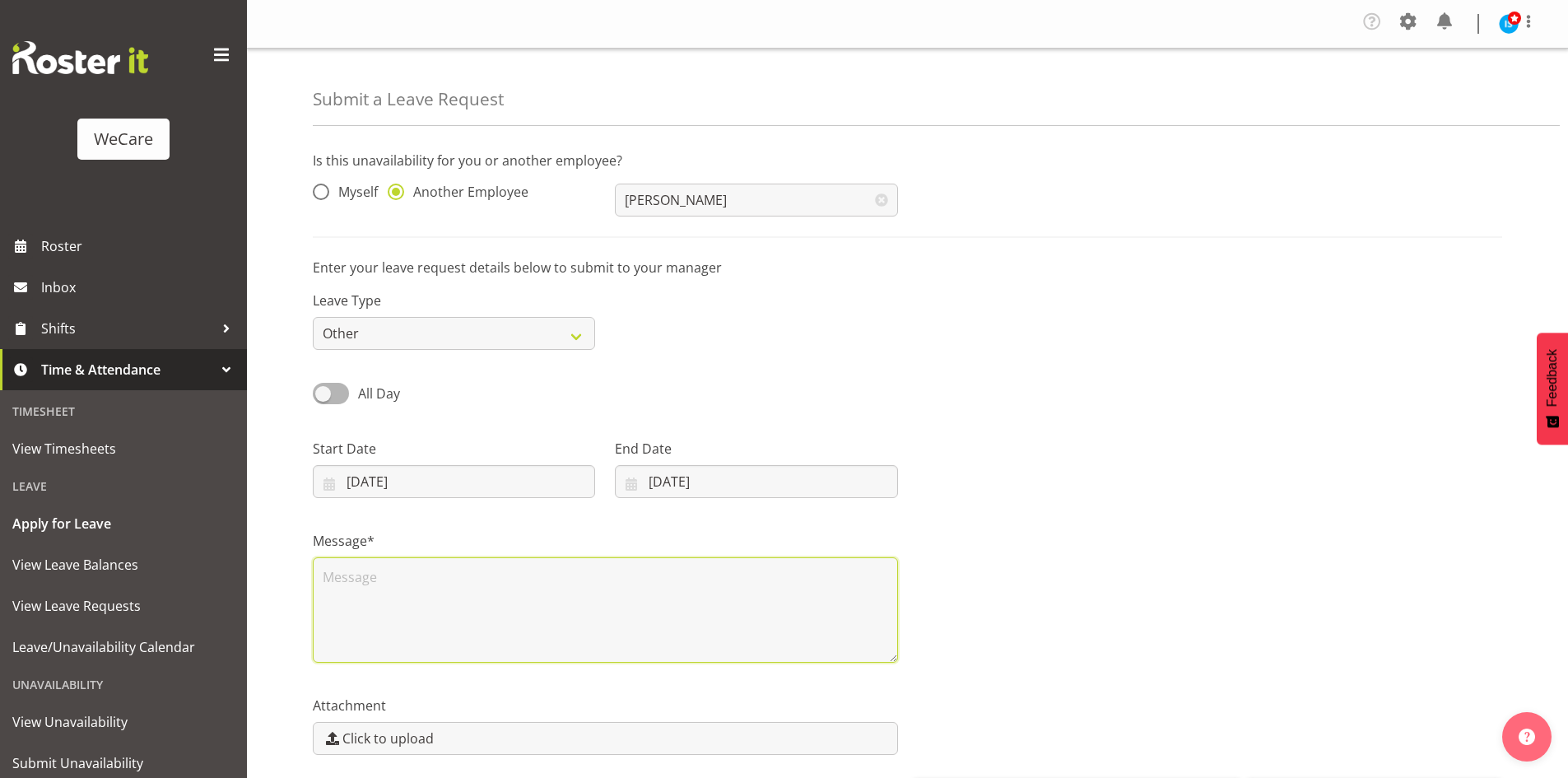
click at [548, 599] on textarea at bounding box center [605, 609] width 586 height 105
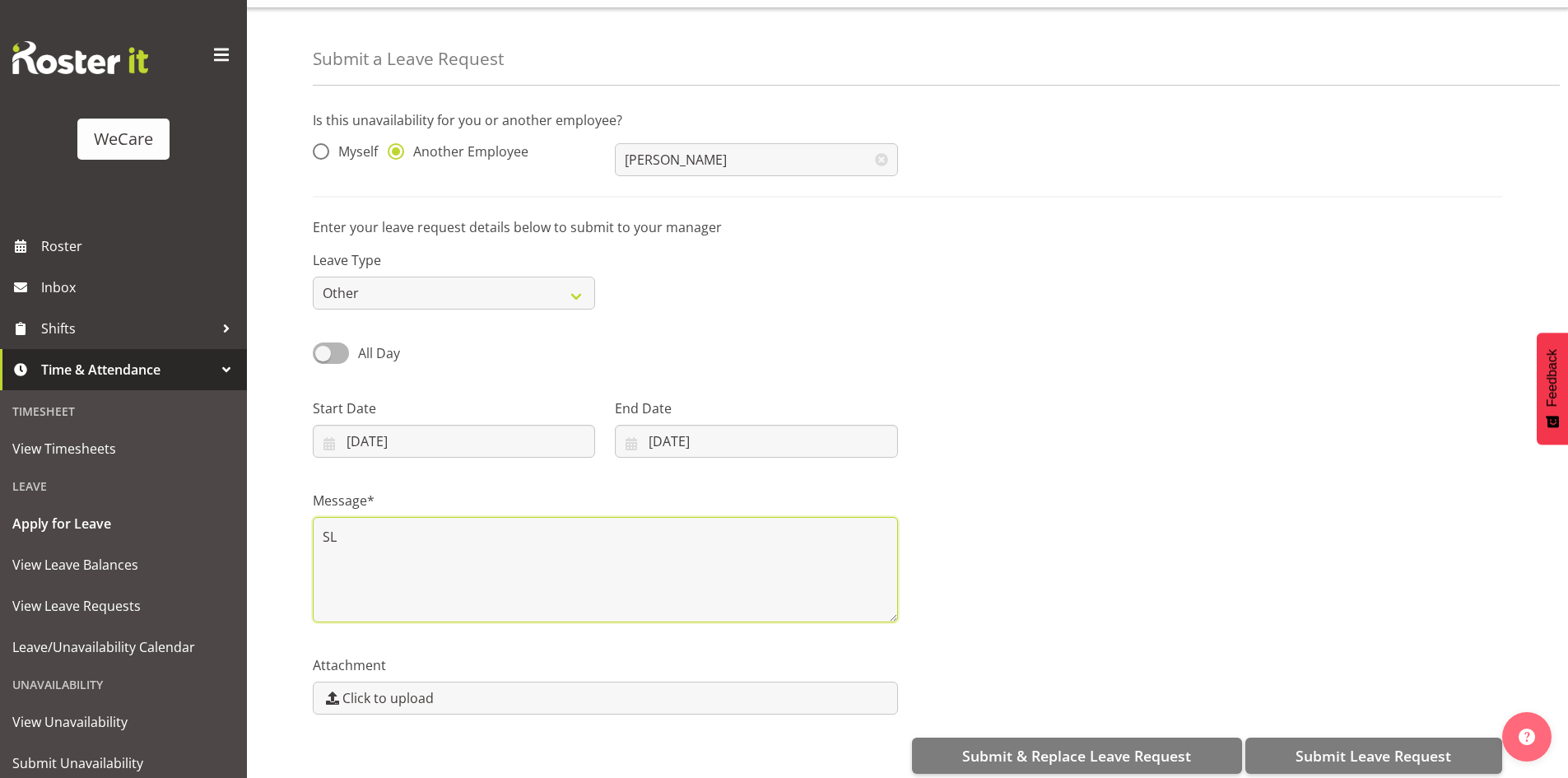
scroll to position [61, 0]
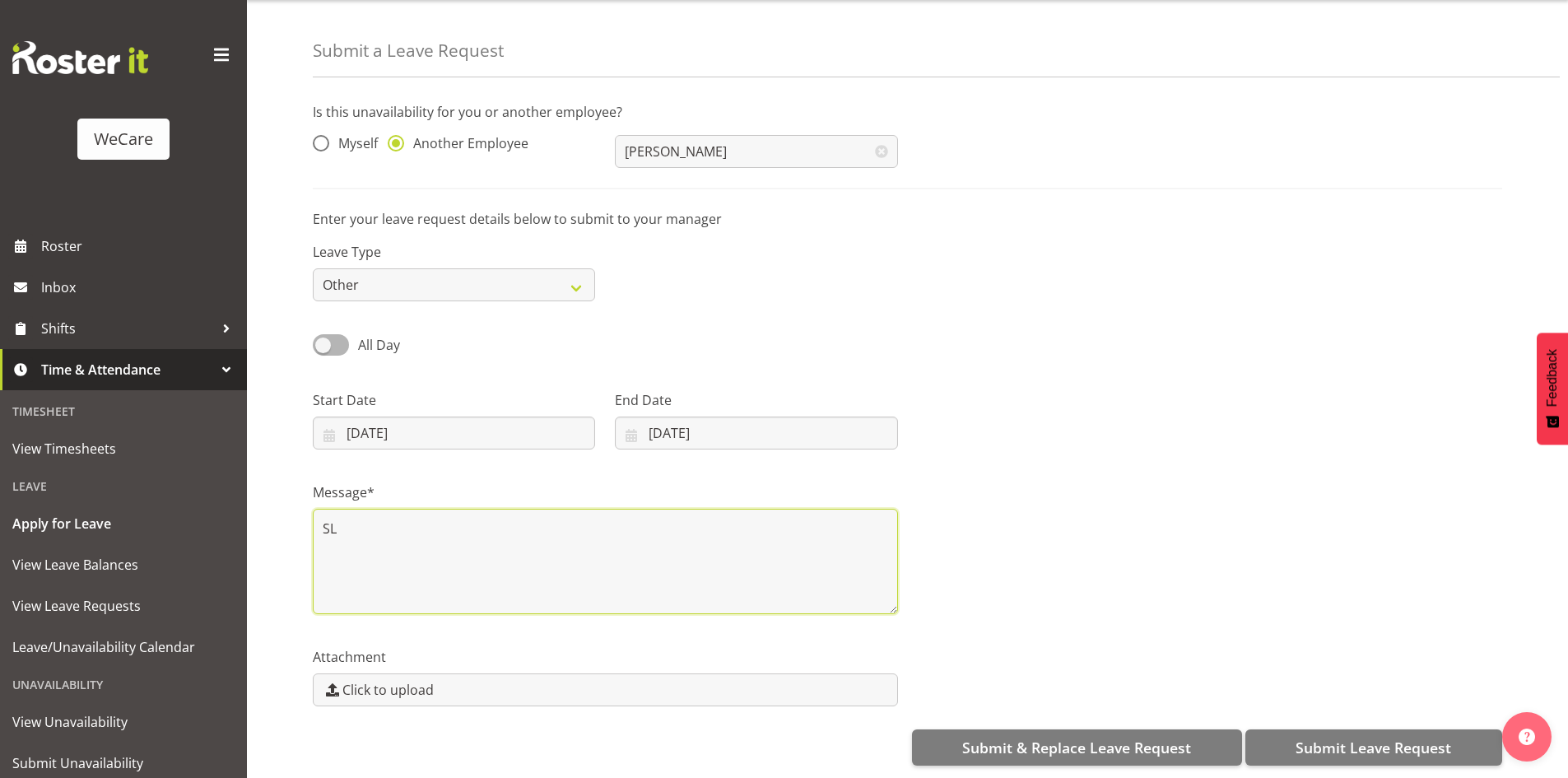
type textarea "SL"
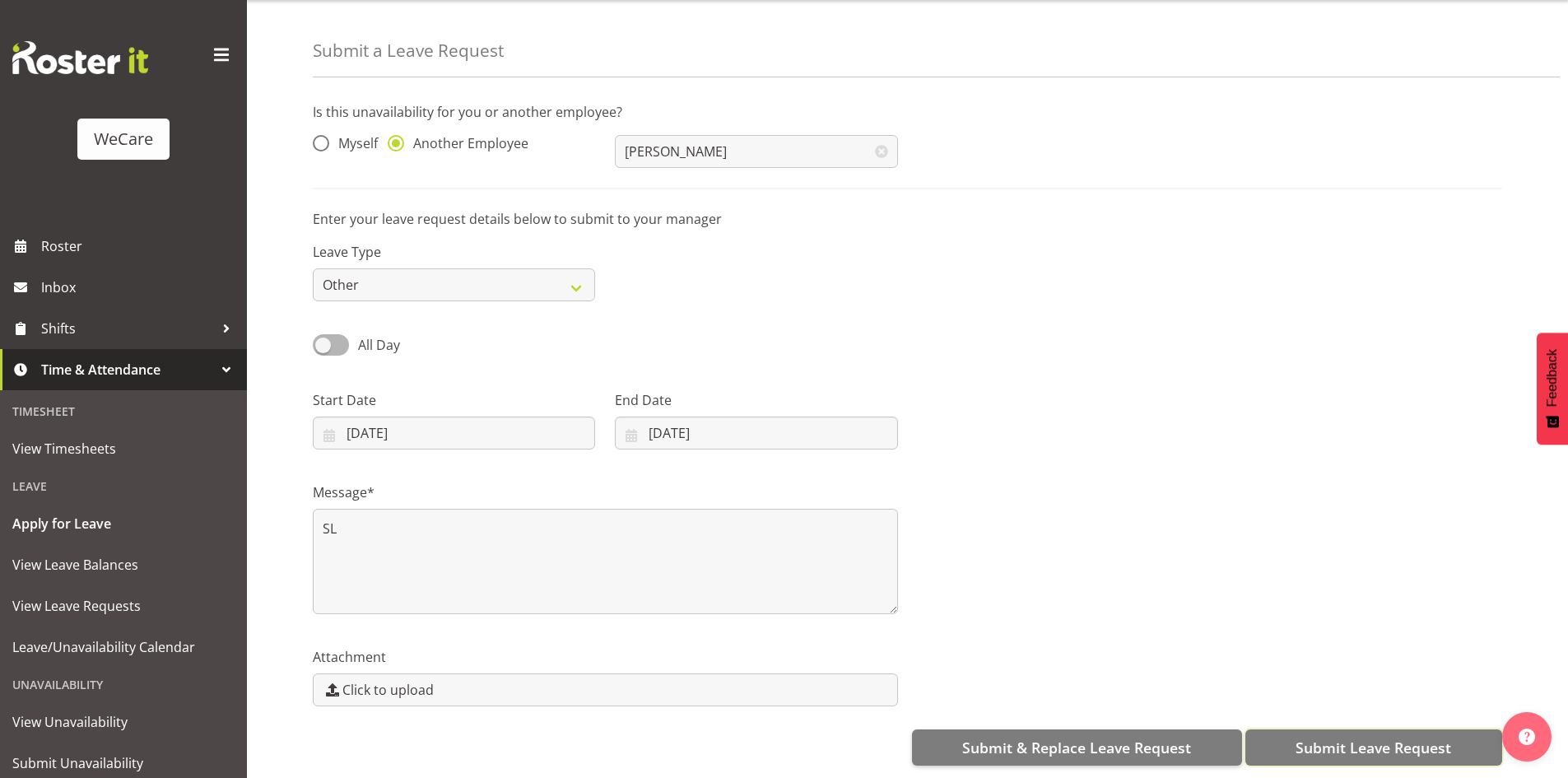
click at [1371, 748] on button "Submit Leave Request" at bounding box center [1373, 747] width 257 height 36
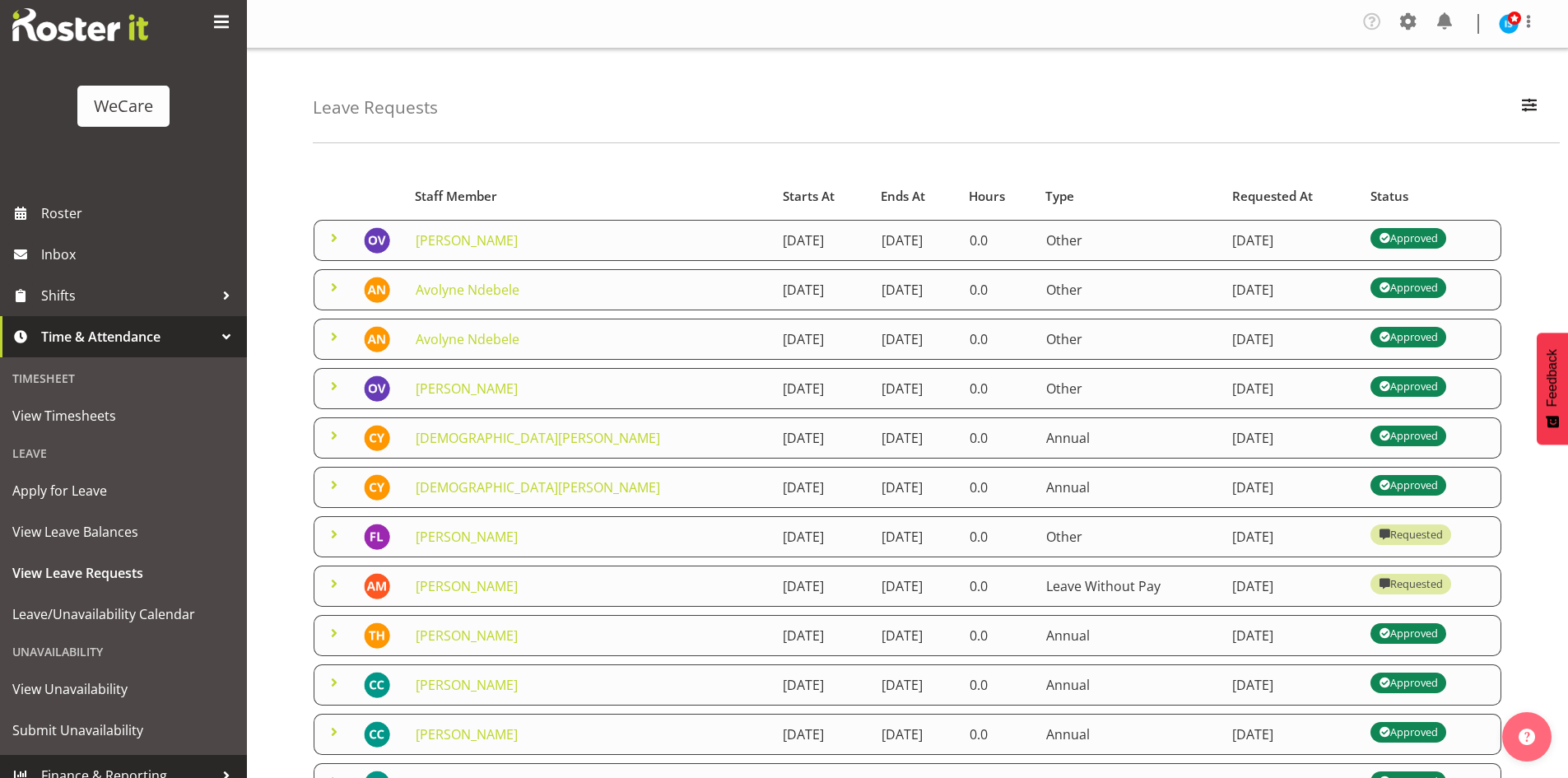
scroll to position [51, 0]
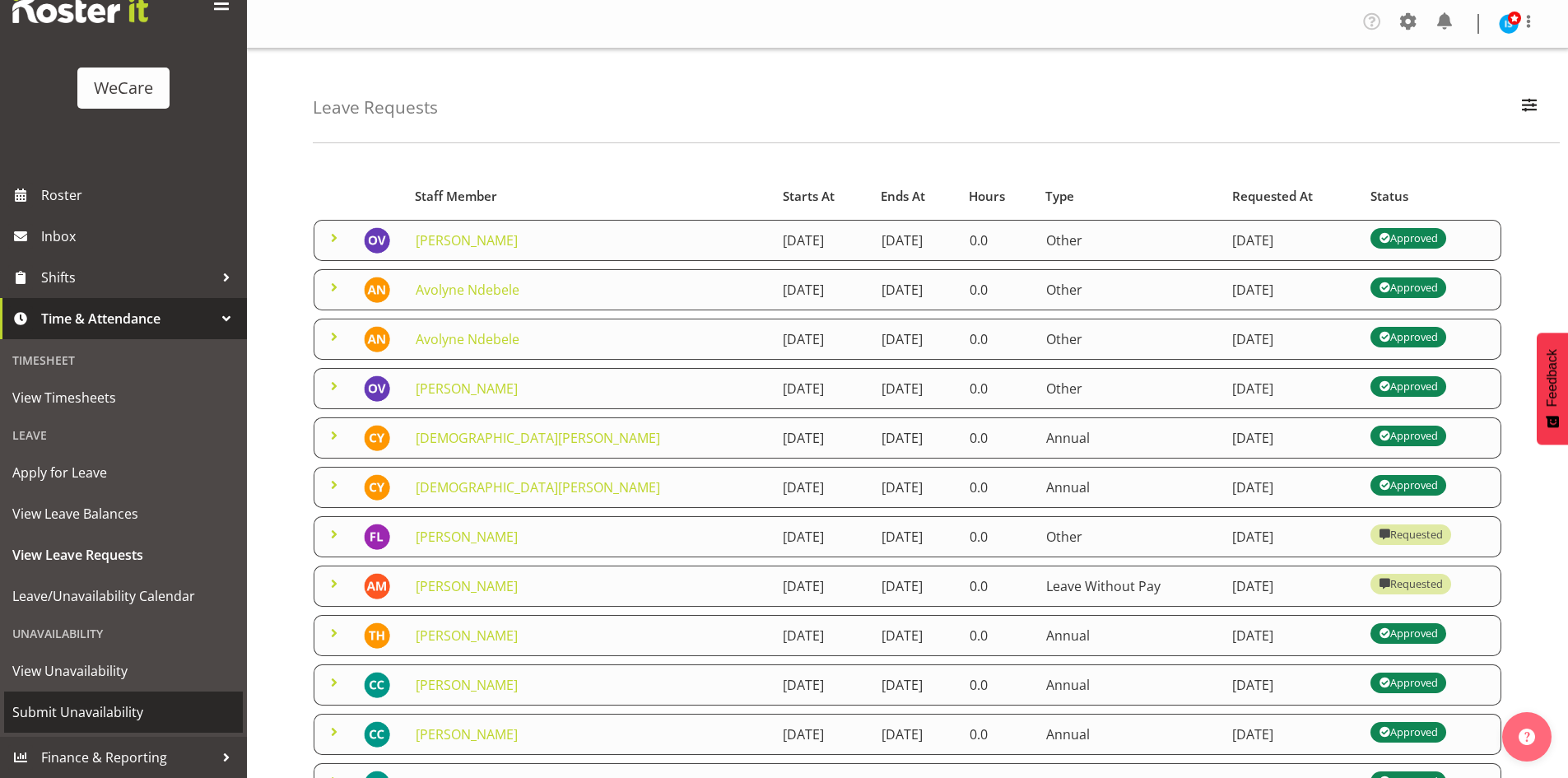
click at [75, 724] on span "Submit Unavailability" at bounding box center [123, 712] width 222 height 25
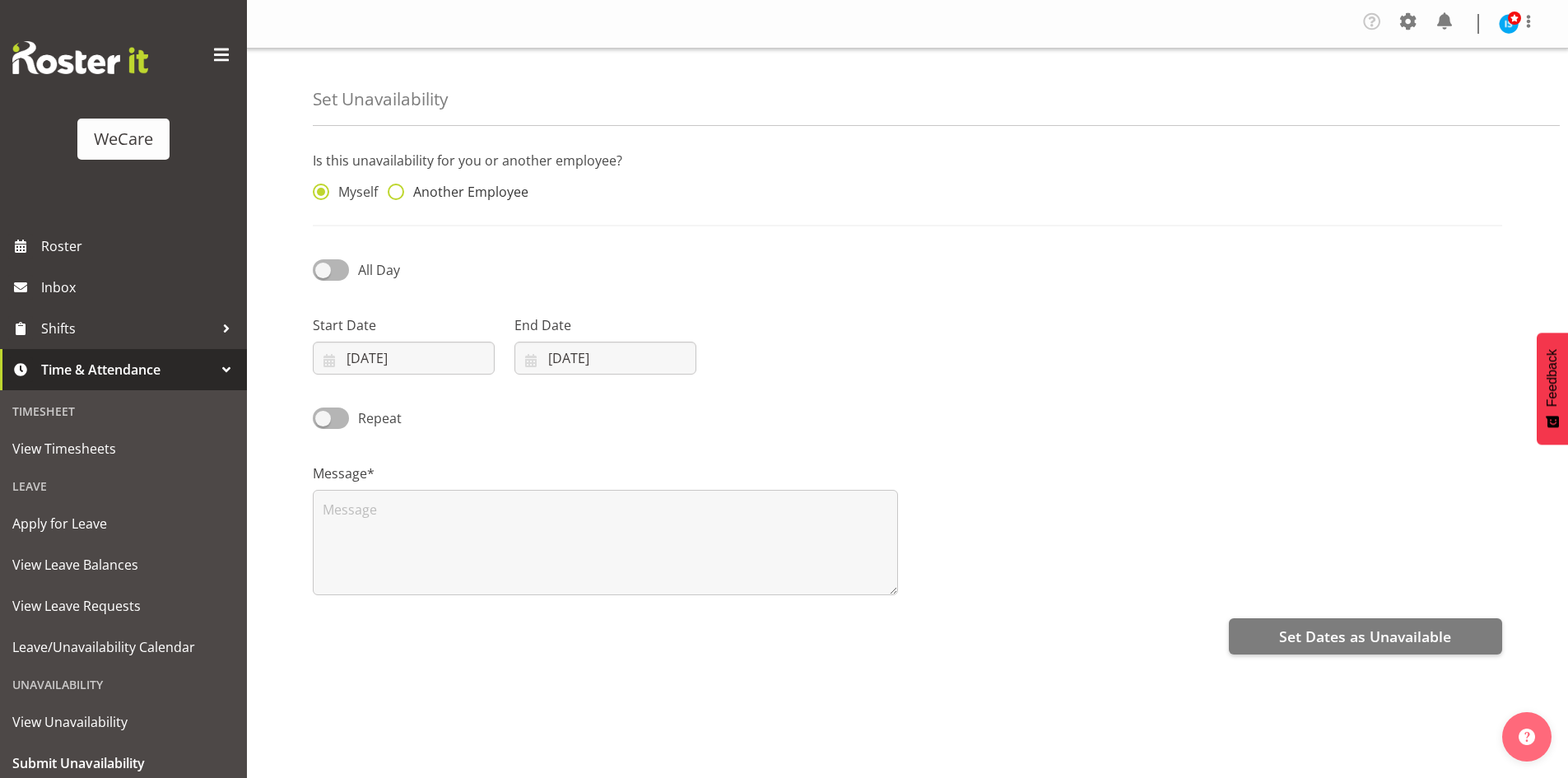
drag, startPoint x: 452, startPoint y: 193, endPoint x: 595, endPoint y: 191, distance: 143.0
click at [451, 193] on span "Another Employee" at bounding box center [465, 192] width 124 height 17
click at [398, 193] on input "Another Employee" at bounding box center [393, 192] width 11 height 11
radio input "true"
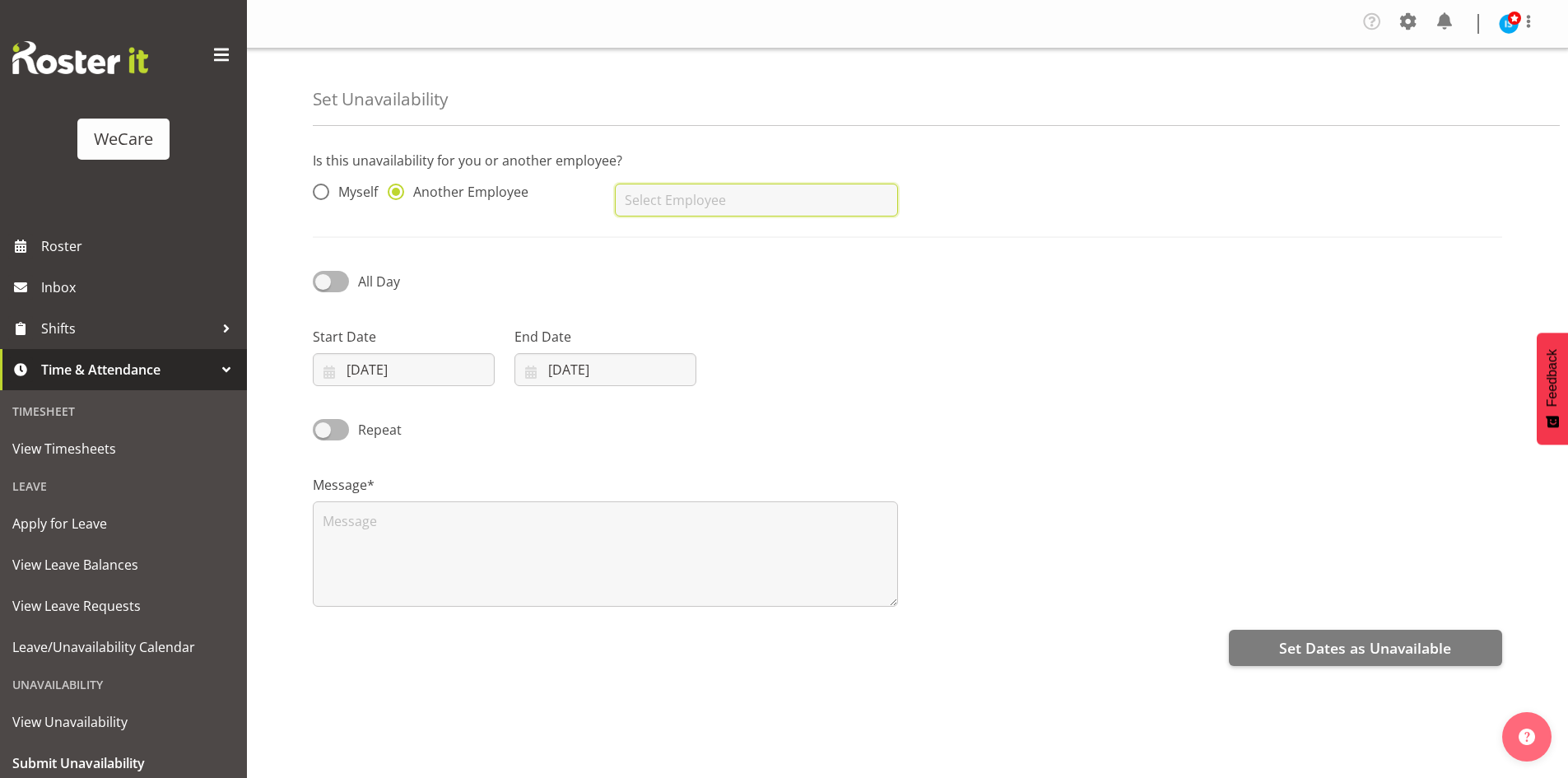
click at [673, 205] on input "text" at bounding box center [756, 199] width 282 height 33
type input "l"
click at [624, 219] on div "[PERSON_NAME]" at bounding box center [756, 240] width 282 height 43
click at [638, 226] on link "[PERSON_NAME]" at bounding box center [756, 241] width 282 height 30
type input "[PERSON_NAME]"
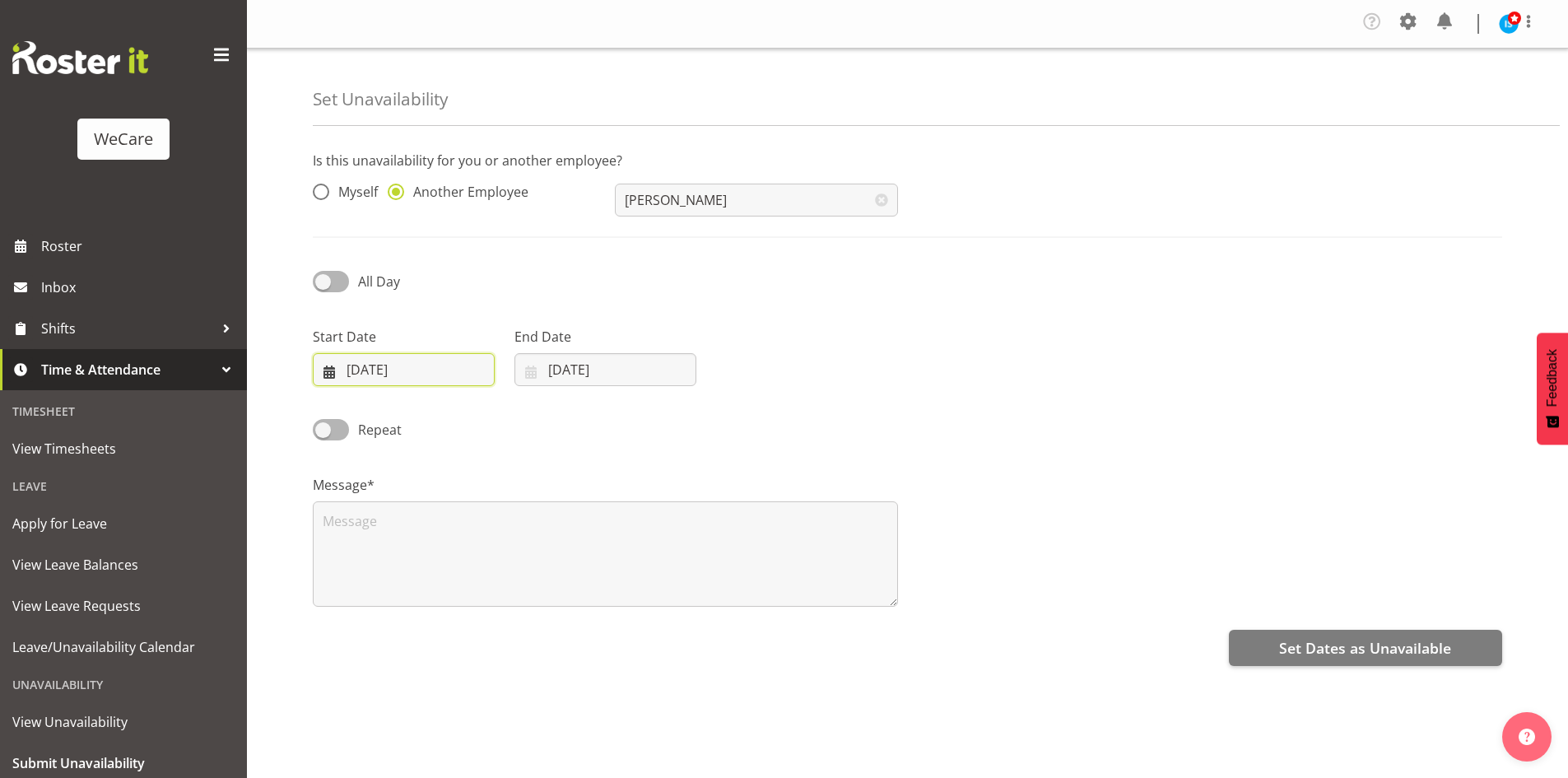
click at [393, 364] on input "[DATE]" at bounding box center [403, 369] width 182 height 33
click at [514, 592] on span "26" at bounding box center [510, 596] width 13 height 16
type input "26/09/2025"
click at [571, 372] on input "[DATE]" at bounding box center [604, 369] width 182 height 33
click at [713, 604] on span "26" at bounding box center [712, 596] width 13 height 16
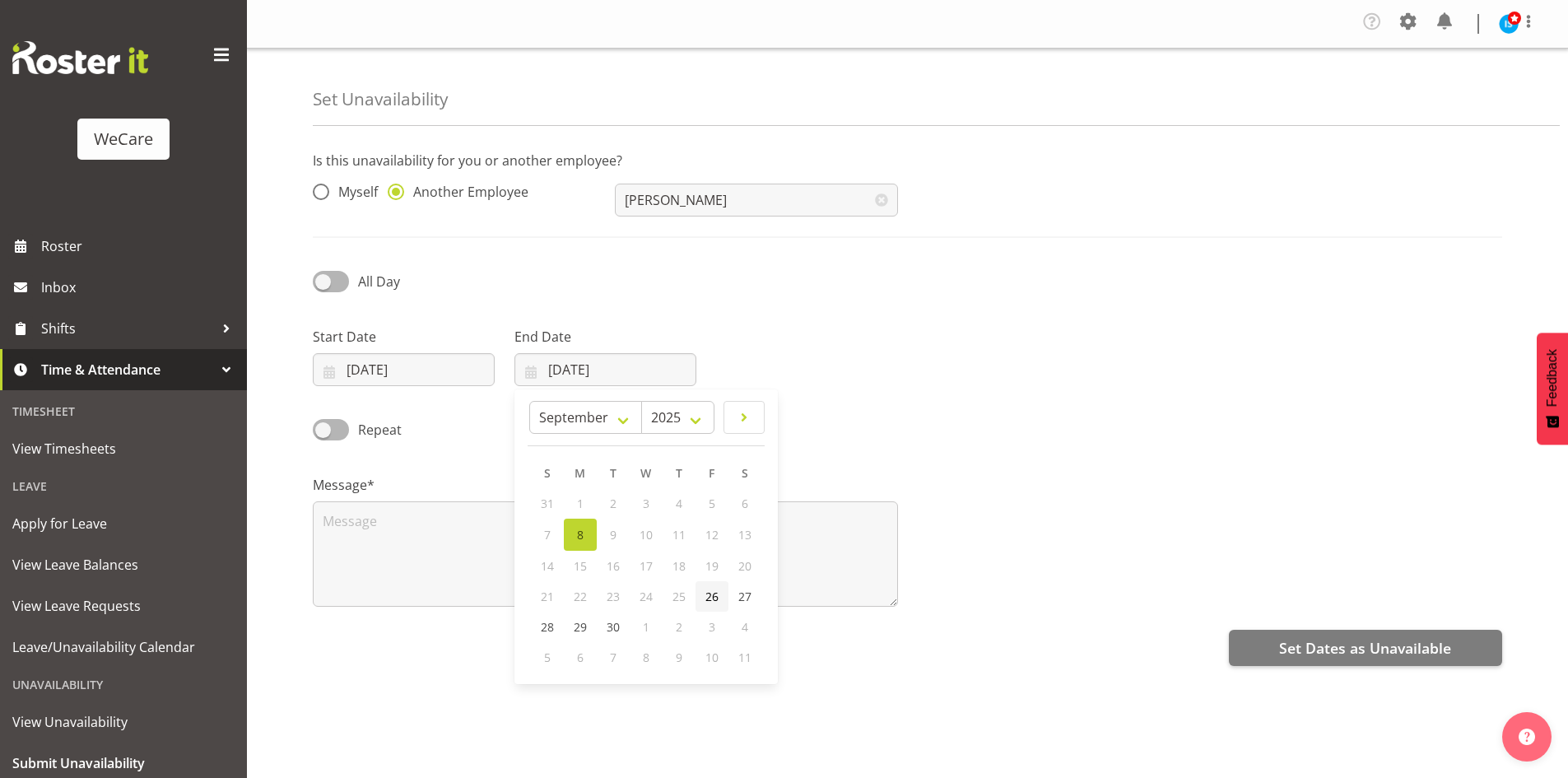
type input "26/09/2025"
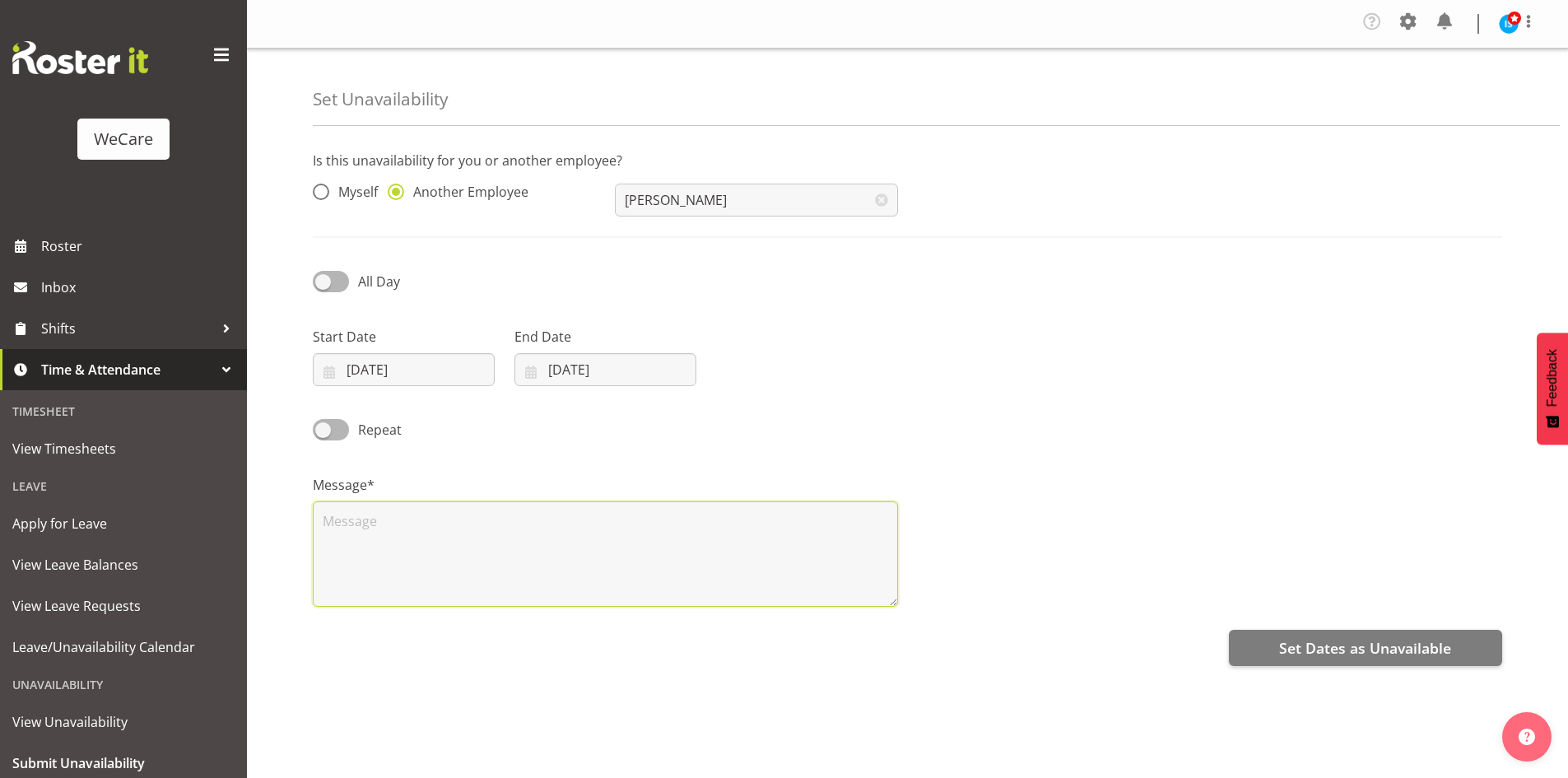
click at [460, 585] on textarea at bounding box center [605, 554] width 586 height 105
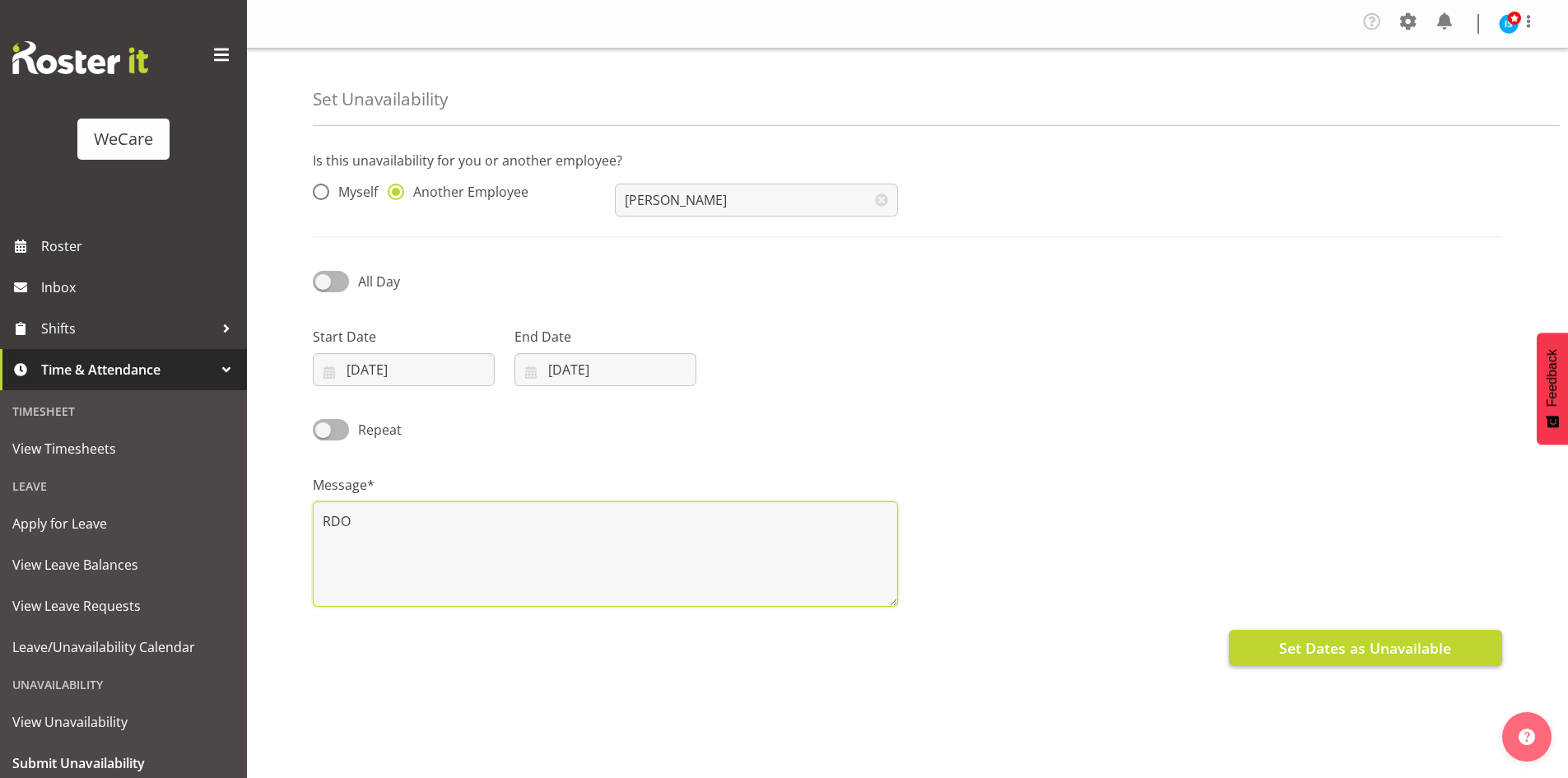
type textarea "RDO"
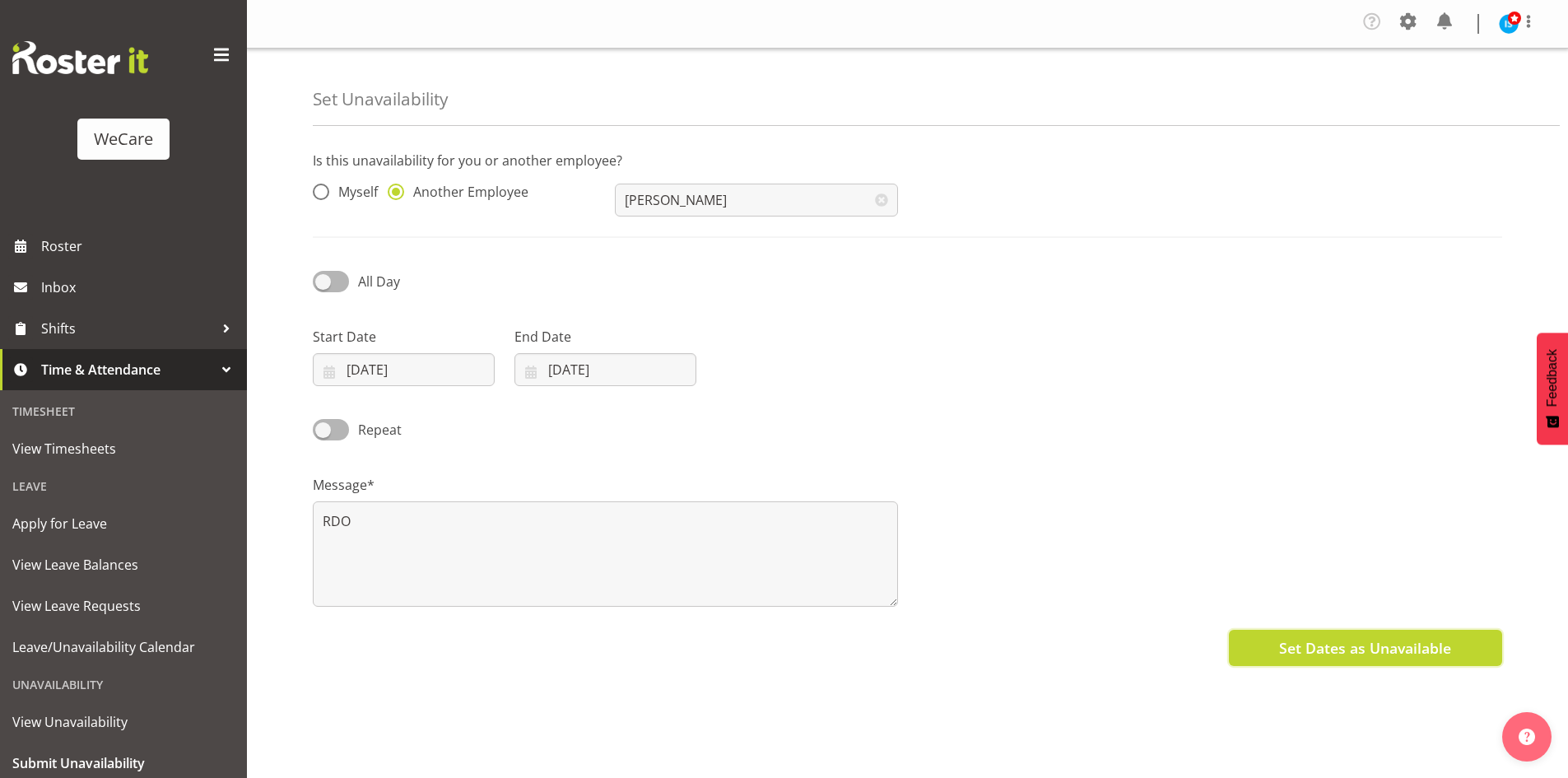
click at [1435, 646] on span "Set Dates as Unavailable" at bounding box center [1365, 648] width 172 height 22
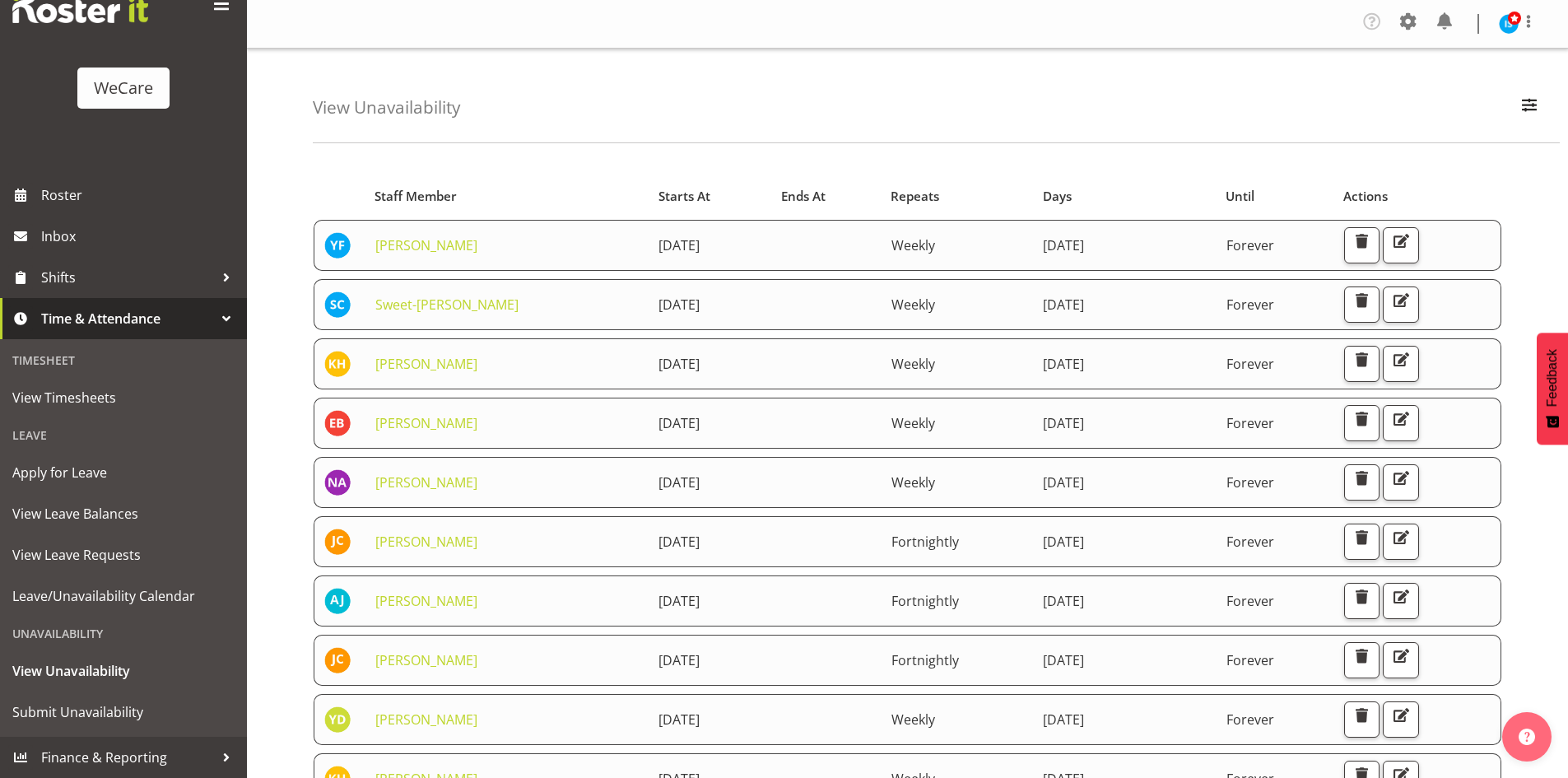
scroll to position [82, 0]
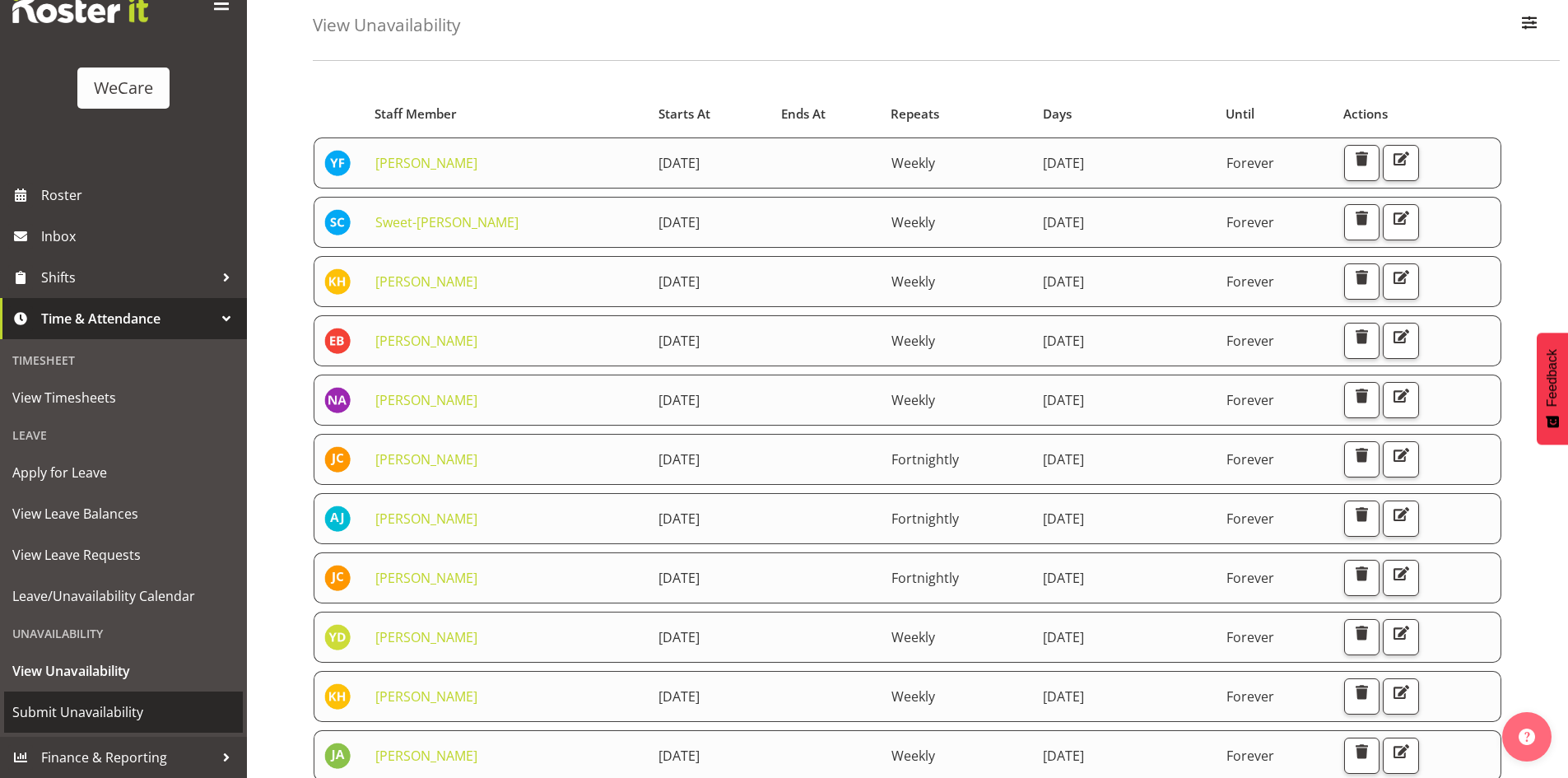
click at [125, 711] on span "Submit Unavailability" at bounding box center [123, 712] width 222 height 25
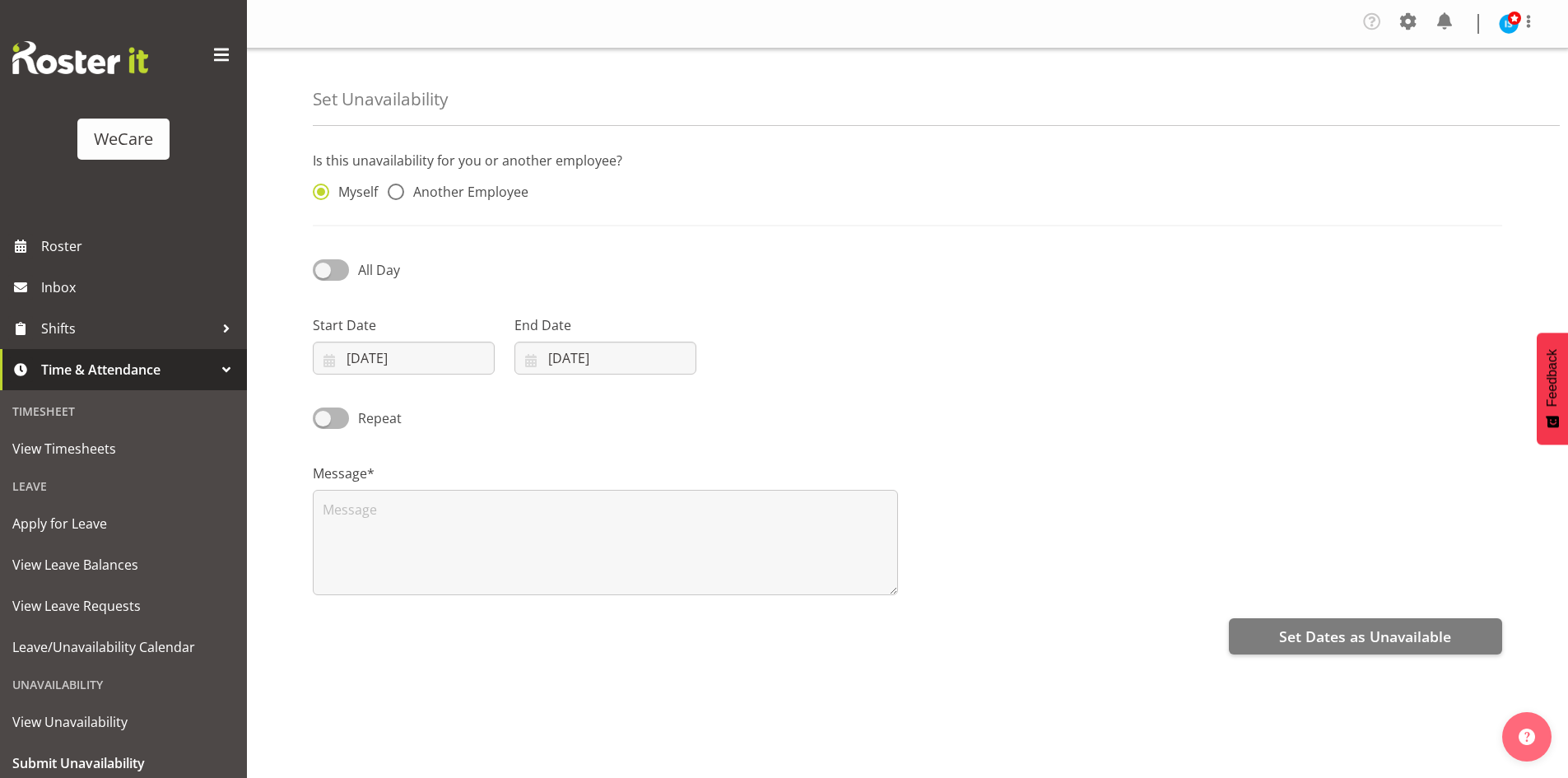
click at [457, 182] on div "Myself Another Employee" at bounding box center [454, 188] width 302 height 55
click at [516, 191] on span "Another Employee" at bounding box center [465, 192] width 124 height 17
click at [398, 191] on input "Another Employee" at bounding box center [393, 192] width 11 height 11
radio input "true"
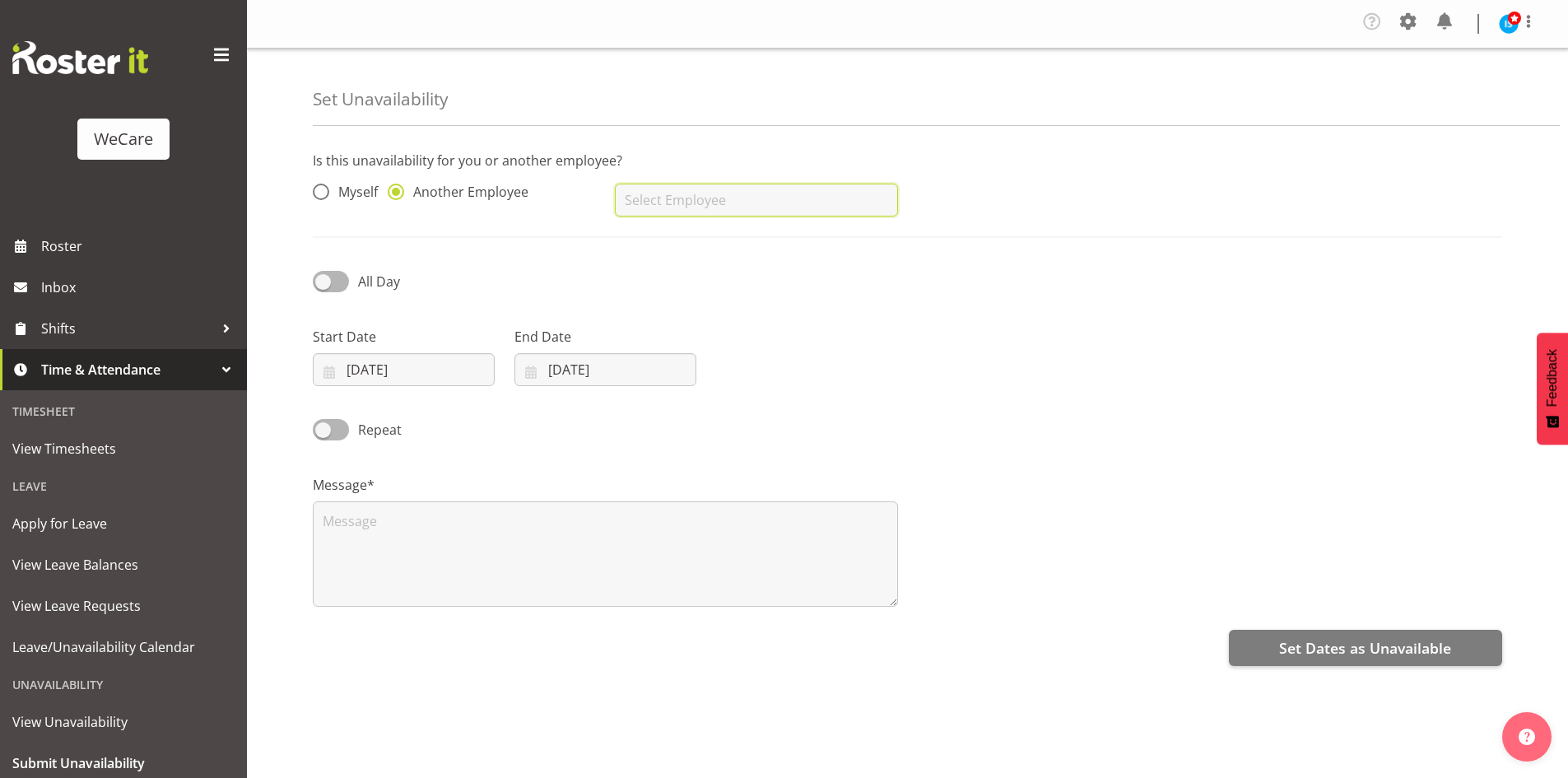
drag, startPoint x: 567, startPoint y: 204, endPoint x: 704, endPoint y: 194, distance: 137.4
click at [710, 196] on input "text" at bounding box center [756, 199] width 282 height 33
type input "[PERSON_NAME]"
click at [391, 351] on div "Start Date [DATE] January February March April May June July August September O…" at bounding box center [403, 356] width 182 height 60
click at [393, 363] on input "[DATE]" at bounding box center [403, 369] width 182 height 33
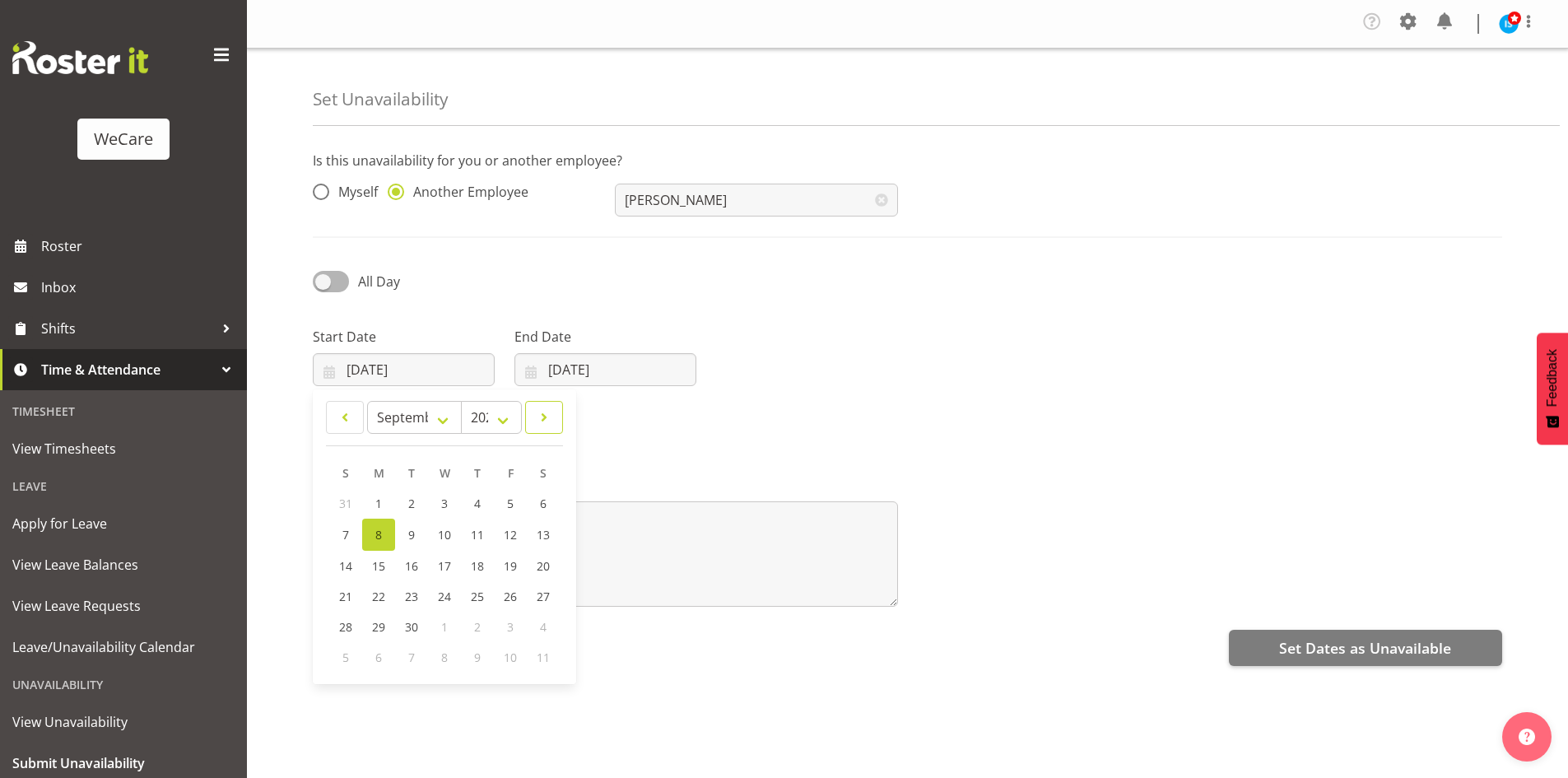
click at [549, 423] on span at bounding box center [544, 418] width 17 height 20
select select "9"
click at [442, 505] on span "1" at bounding box center [445, 503] width 7 height 16
type input "01/10/2025"
click at [599, 359] on input "[DATE]" at bounding box center [604, 369] width 182 height 33
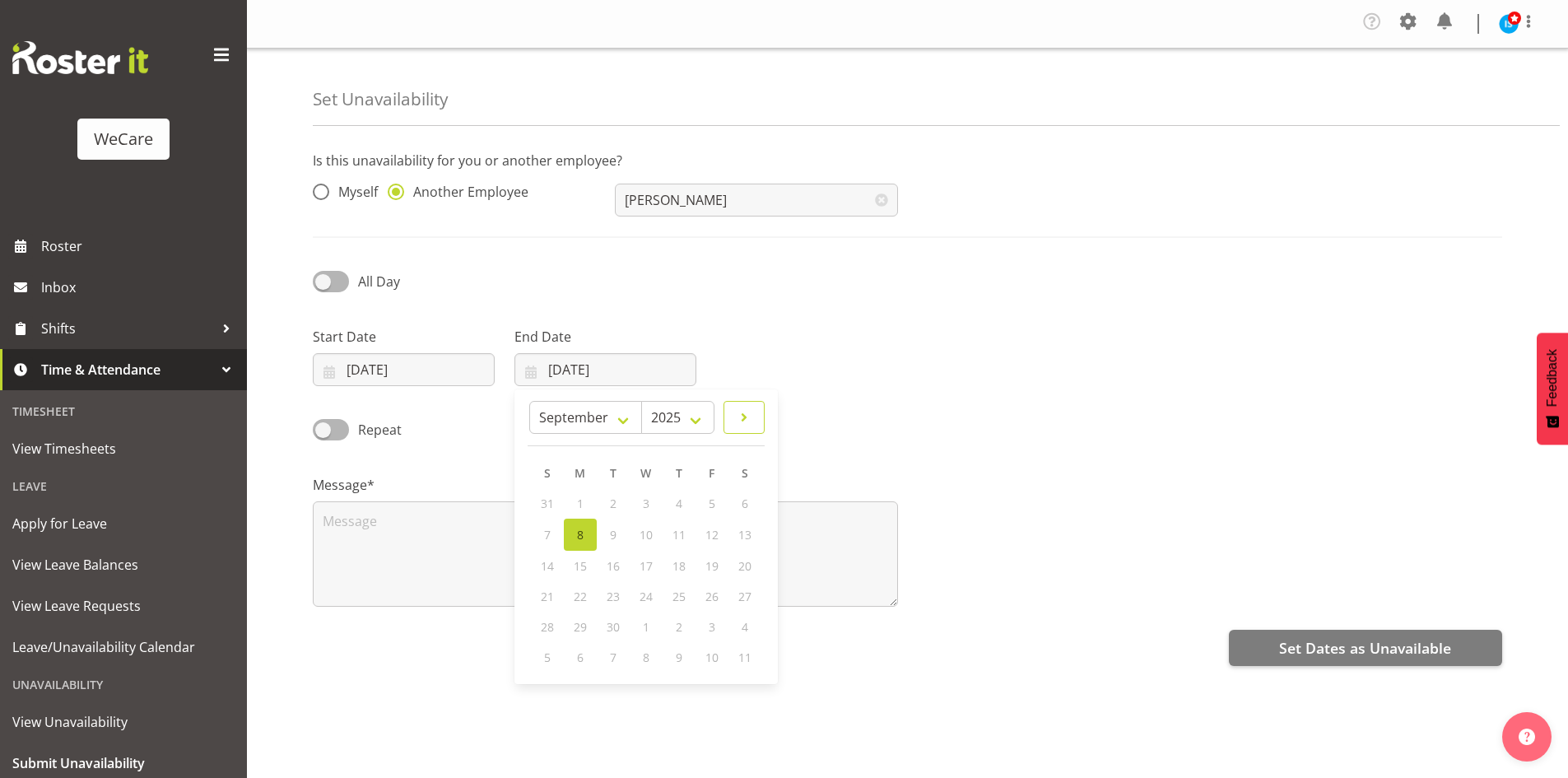
click at [735, 413] on span at bounding box center [744, 418] width 20 height 20
select select "9"
click at [655, 498] on link "1" at bounding box center [645, 503] width 33 height 31
type input "01/10/2025"
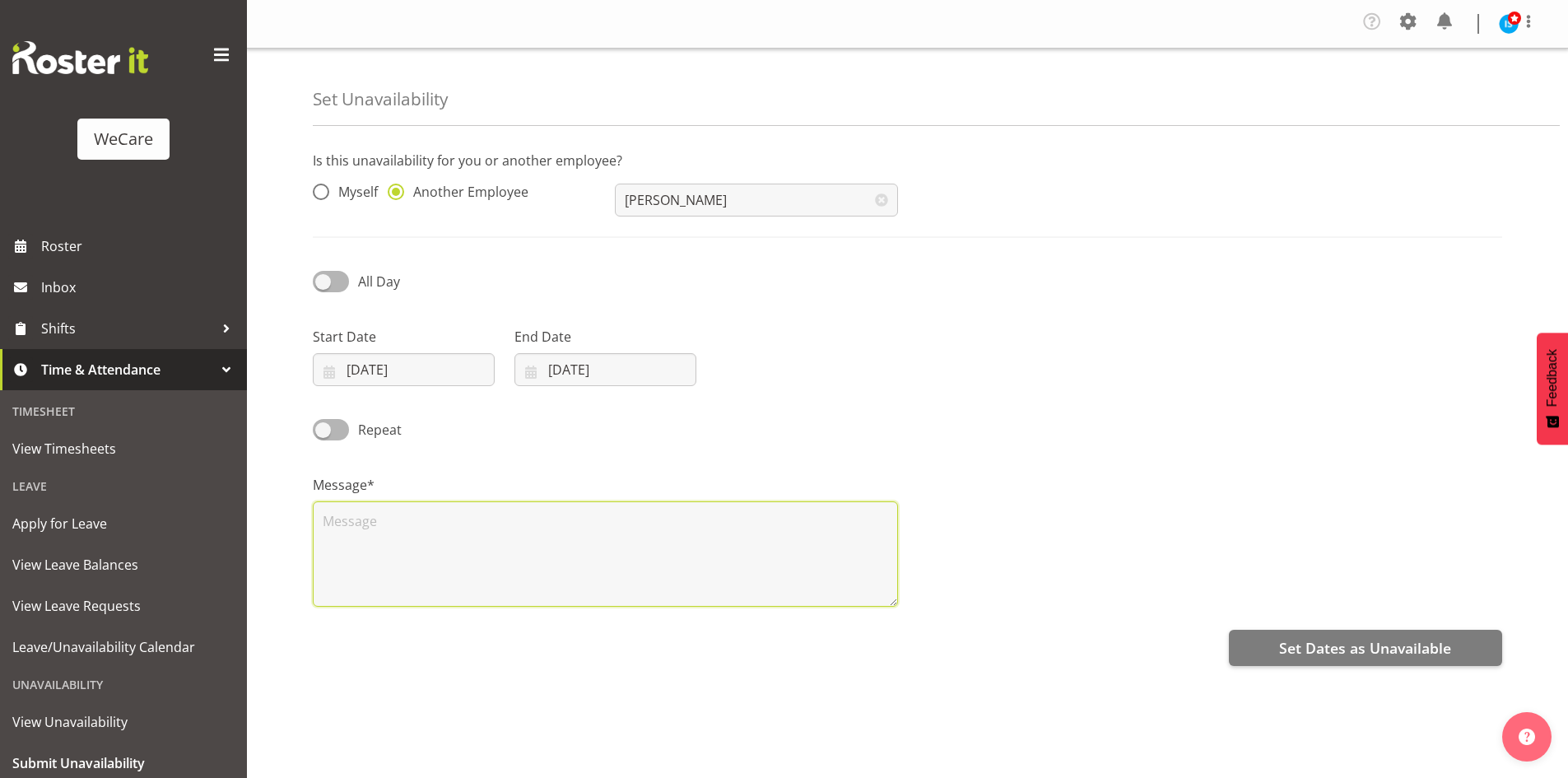
click at [504, 581] on textarea at bounding box center [605, 554] width 586 height 105
type textarea "RDO"
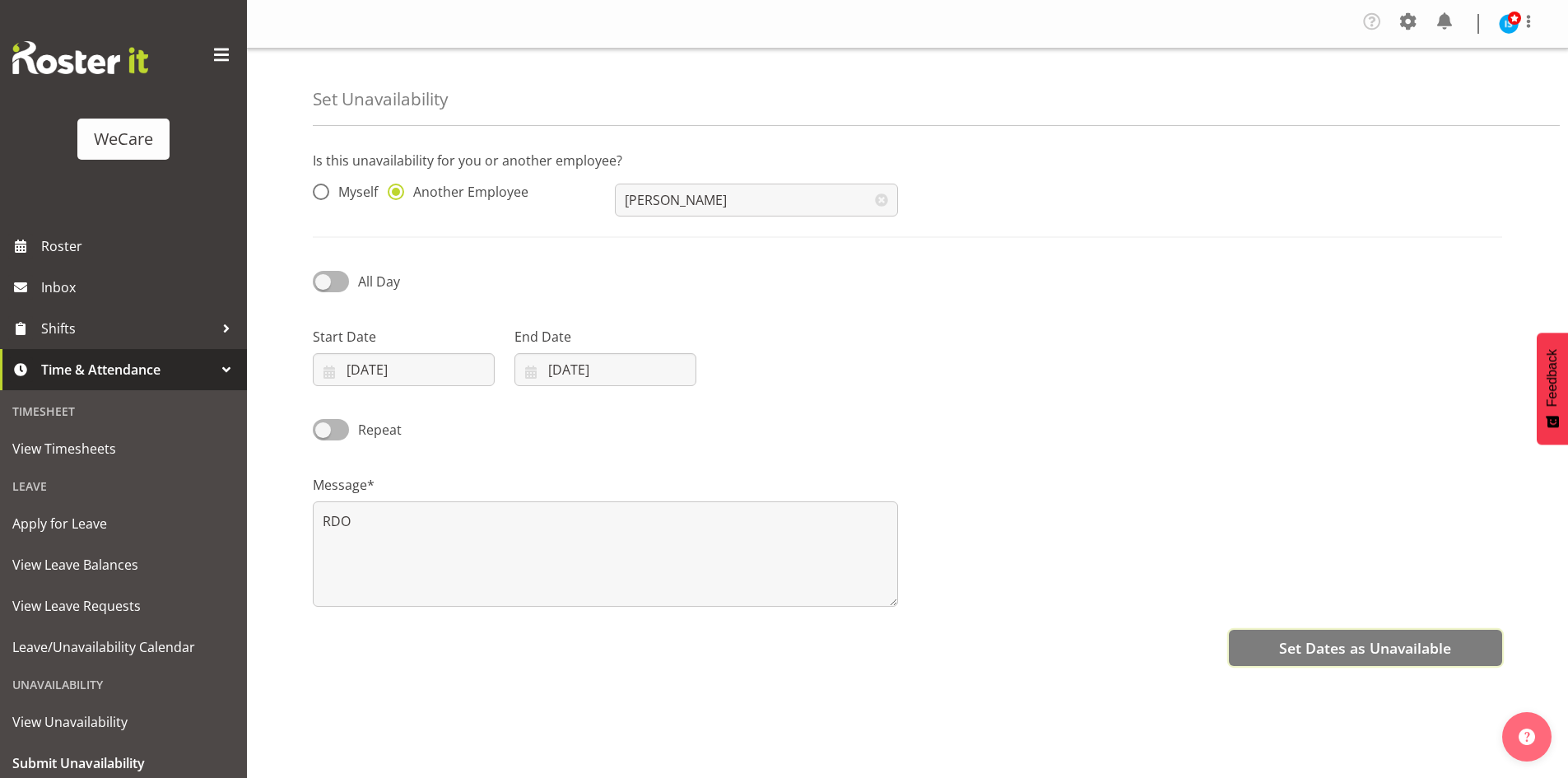
click at [1406, 638] on button "Set Dates as Unavailable" at bounding box center [1365, 647] width 273 height 36
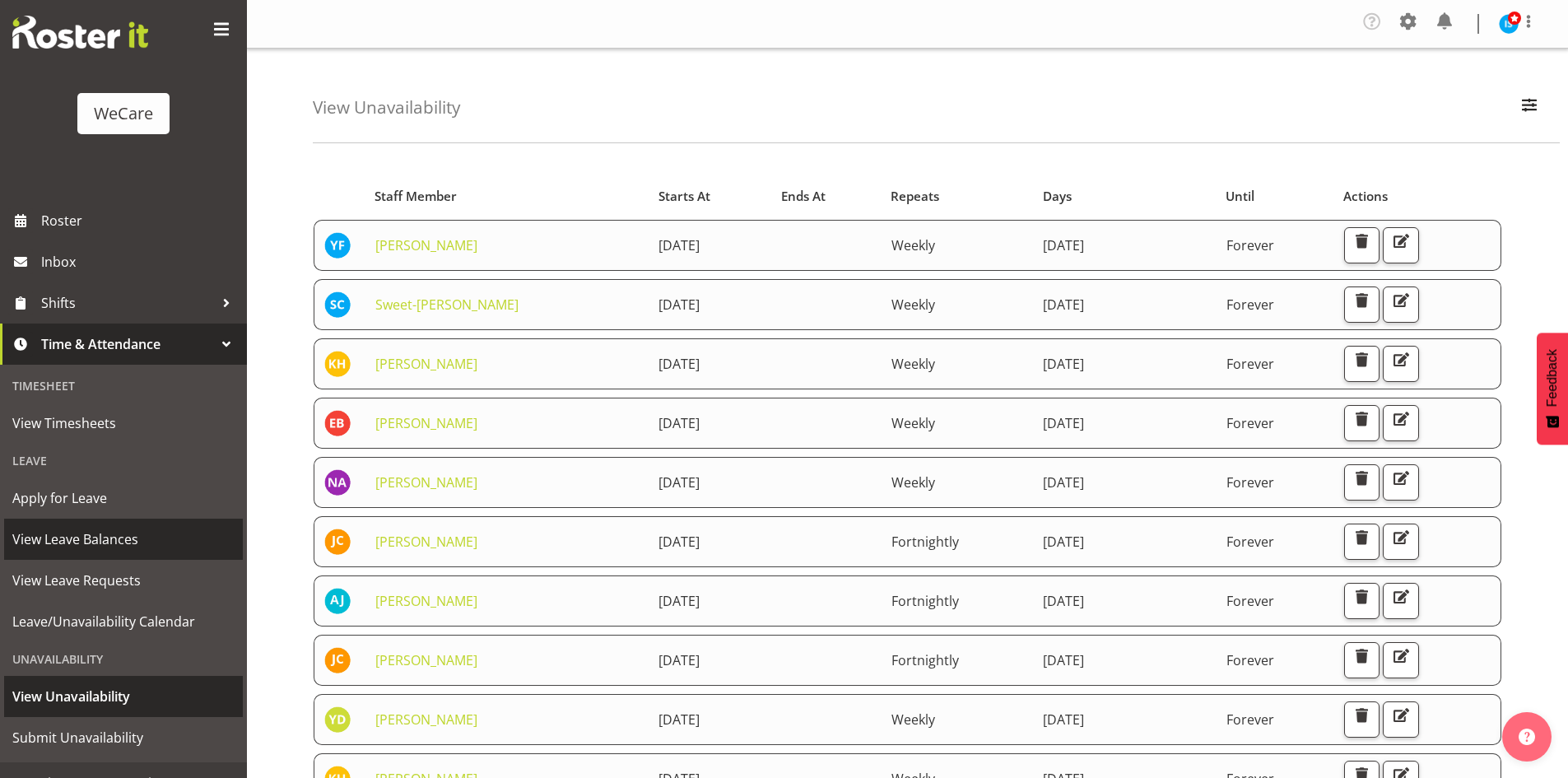
scroll to position [51, 0]
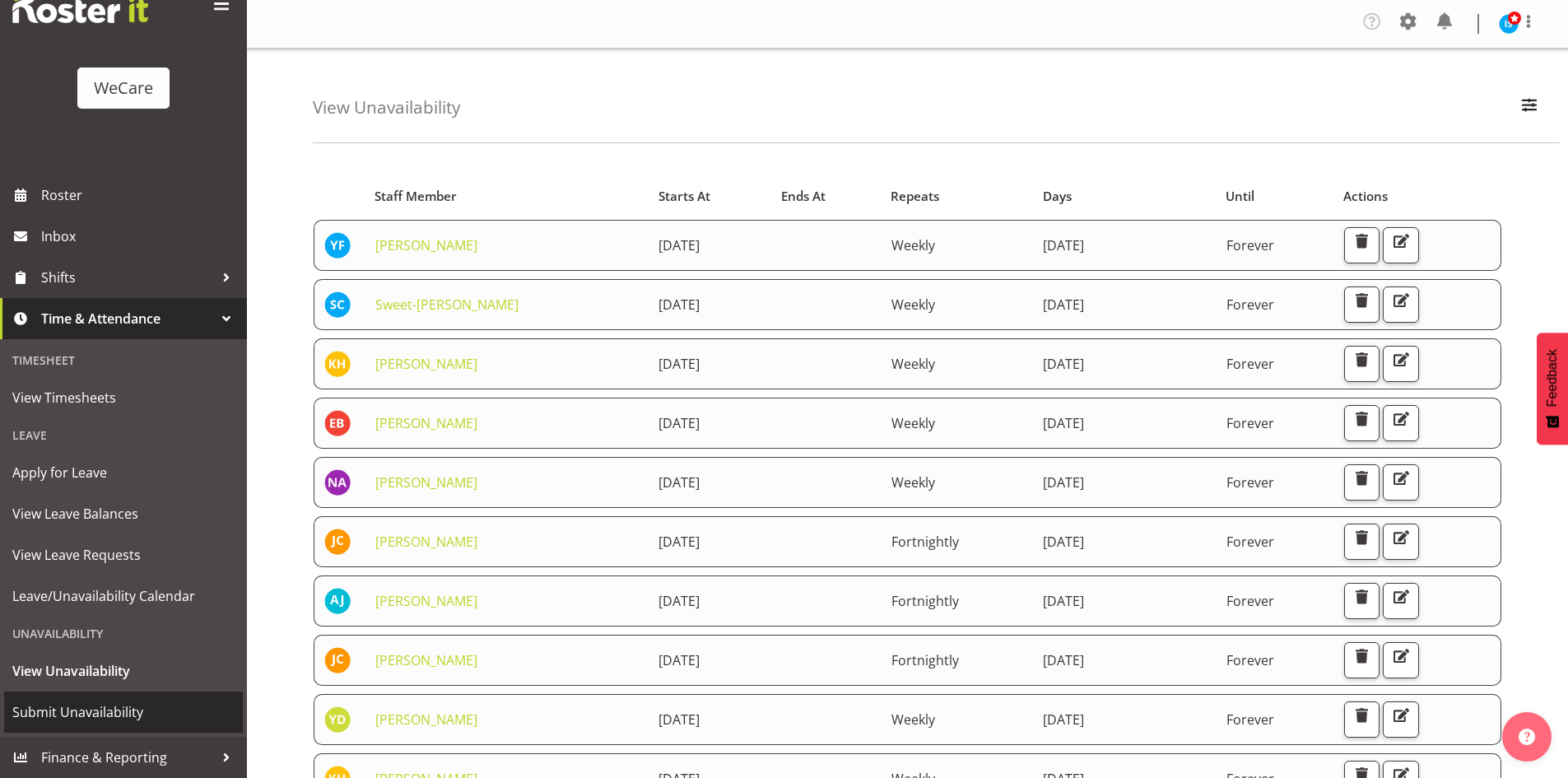
click at [108, 706] on span "Submit Unavailability" at bounding box center [123, 712] width 222 height 25
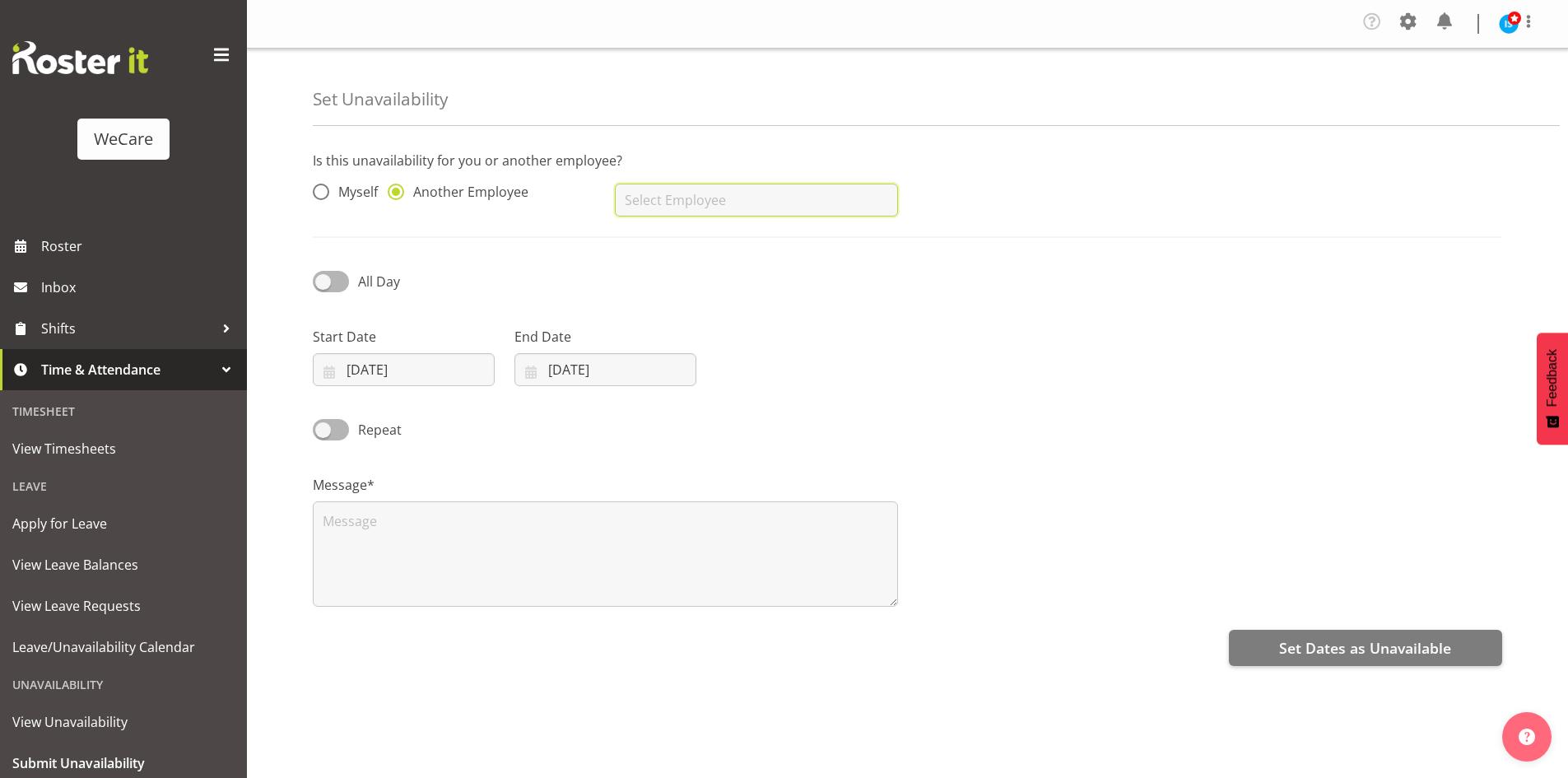
click at [697, 198] on input "text" at bounding box center [756, 199] width 282 height 33
type input "Avolyne Ndebele"
click at [440, 363] on input "[DATE]" at bounding box center [403, 369] width 182 height 33
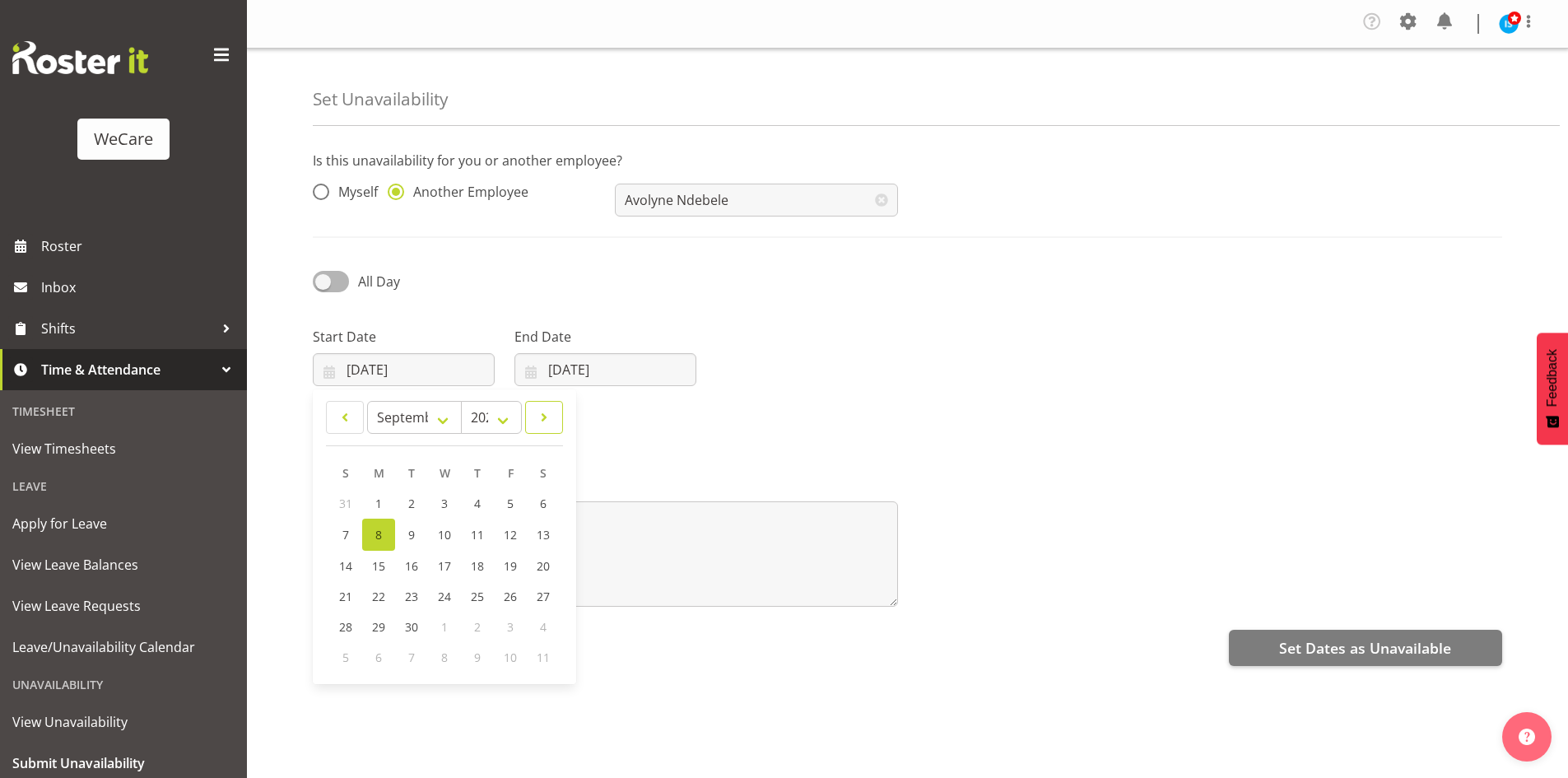
click at [550, 408] on span at bounding box center [544, 418] width 17 height 20
select select "9"
click at [445, 512] on link "1" at bounding box center [444, 503] width 33 height 31
type input "[DATE]"
click at [605, 393] on div "End Date 08/09/2025 January February March April May June July August September…" at bounding box center [604, 349] width 201 height 92
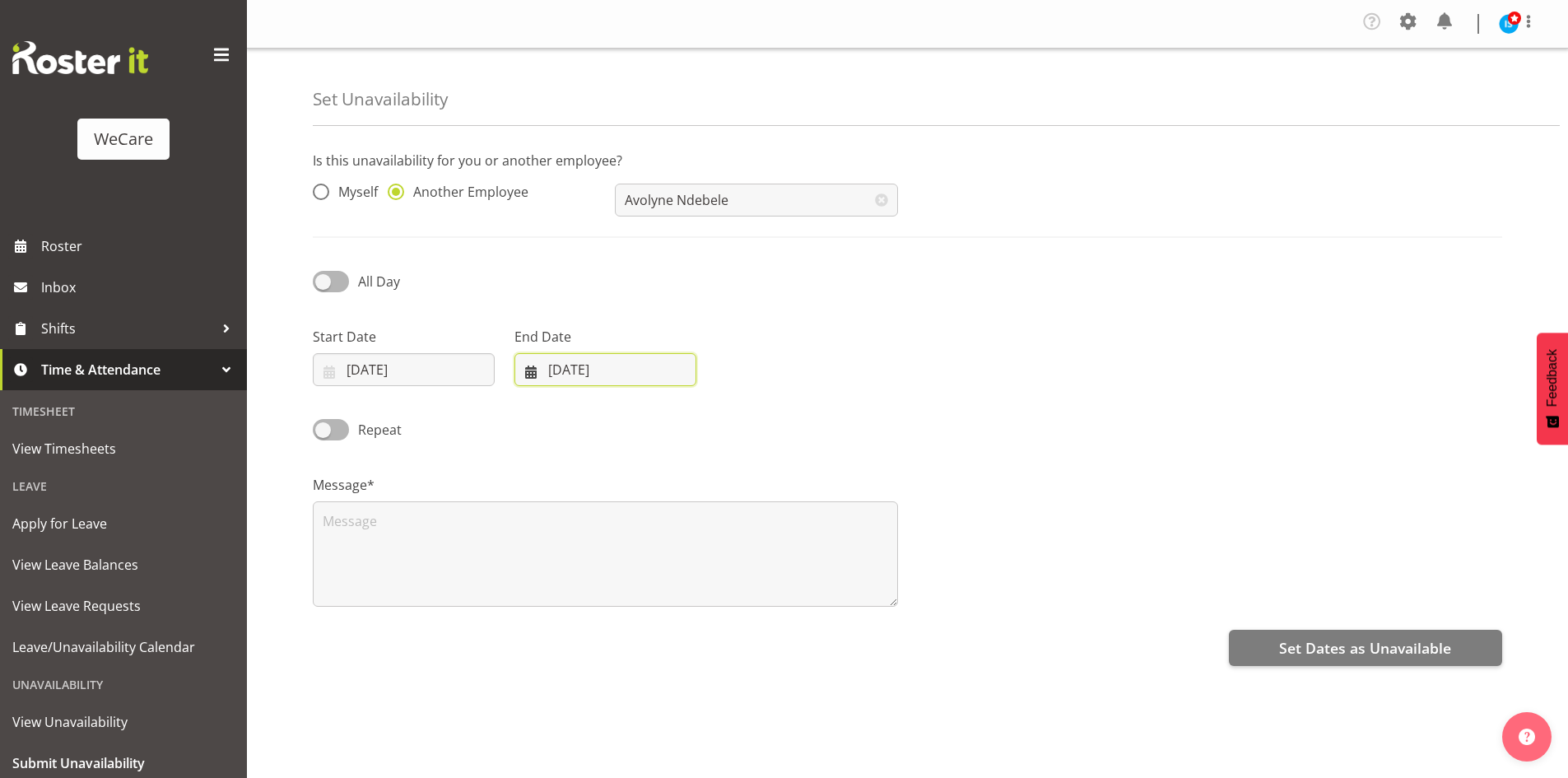
click at [653, 370] on input "08/09/2025" at bounding box center [604, 369] width 182 height 33
click at [738, 427] on span at bounding box center [744, 418] width 20 height 20
select select "9"
click at [652, 496] on link "1" at bounding box center [645, 503] width 33 height 31
type input "01/10/2025"
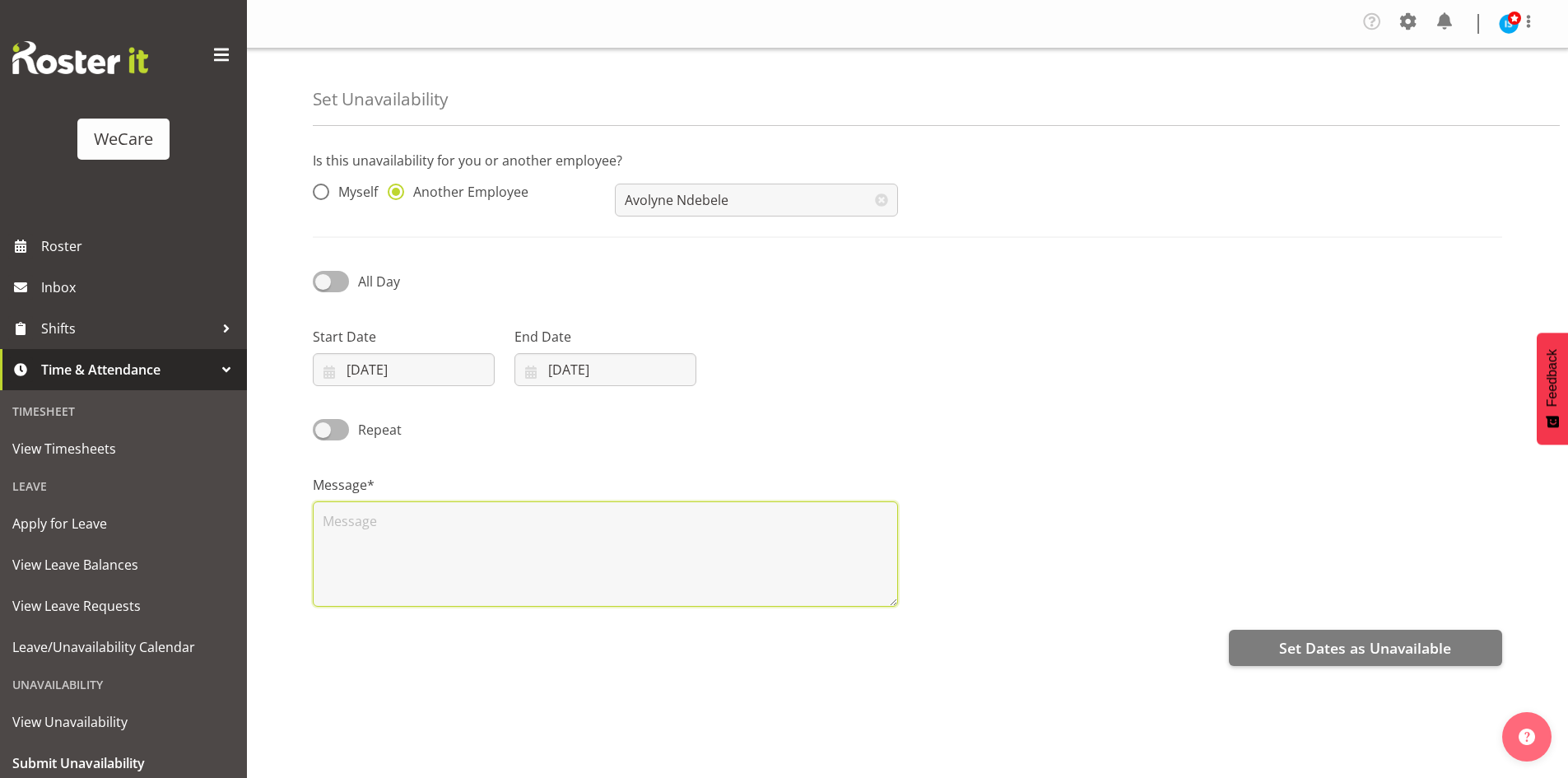
click at [436, 578] on textarea at bounding box center [605, 554] width 586 height 105
click at [466, 557] on textarea at bounding box center [605, 554] width 586 height 105
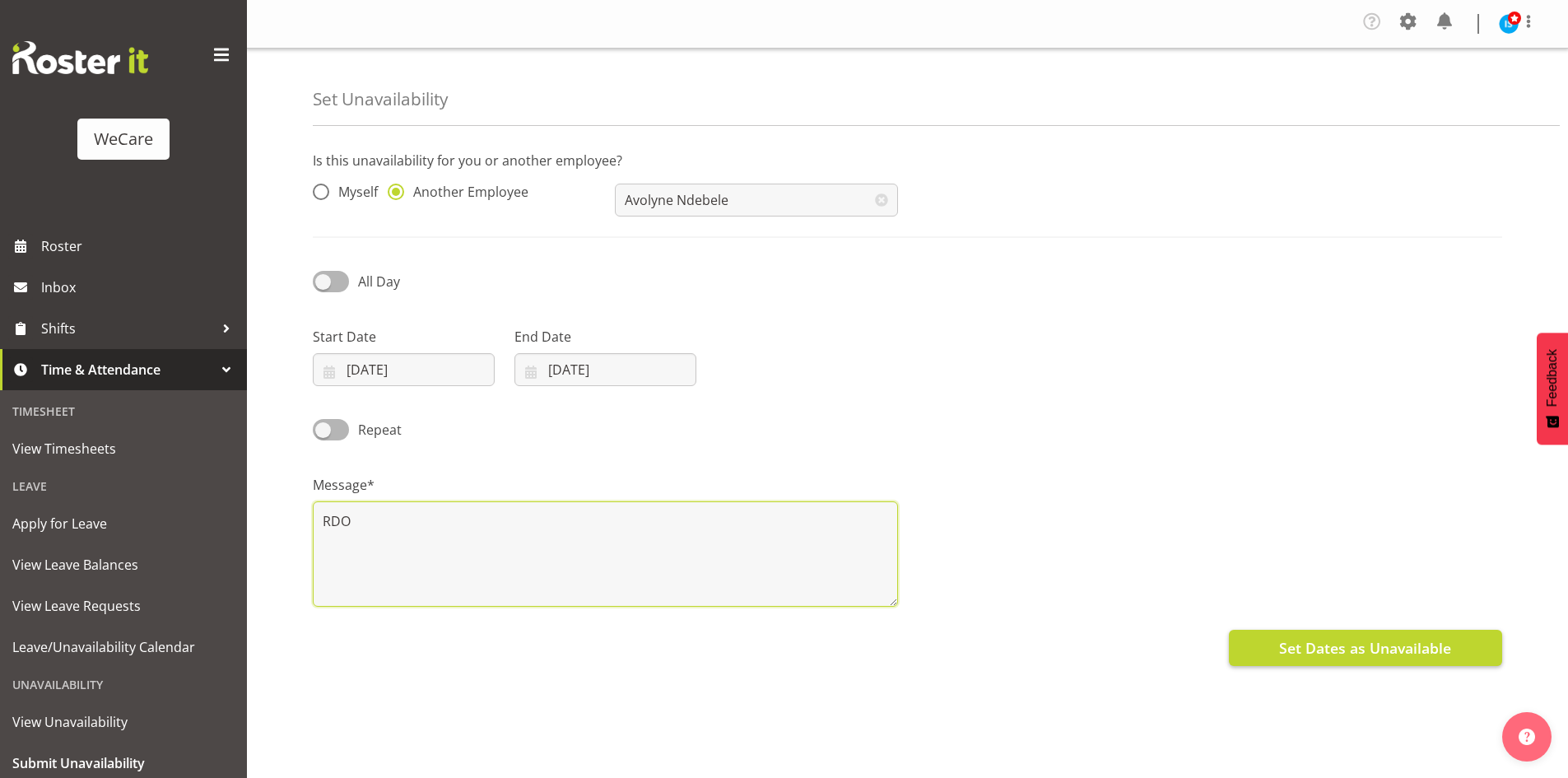
type textarea "RDO"
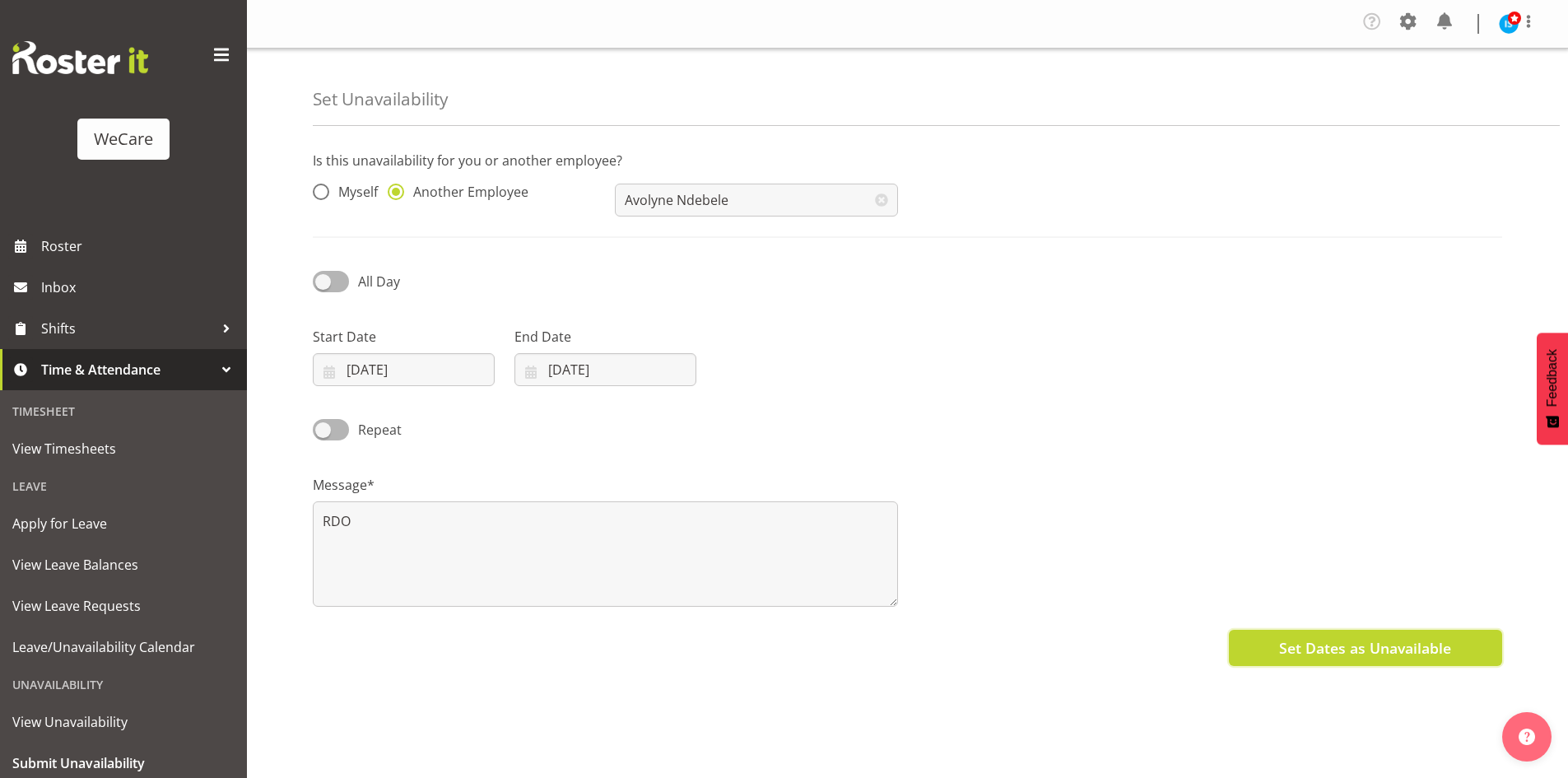
click at [1384, 642] on span "Set Dates as Unavailable" at bounding box center [1365, 648] width 172 height 22
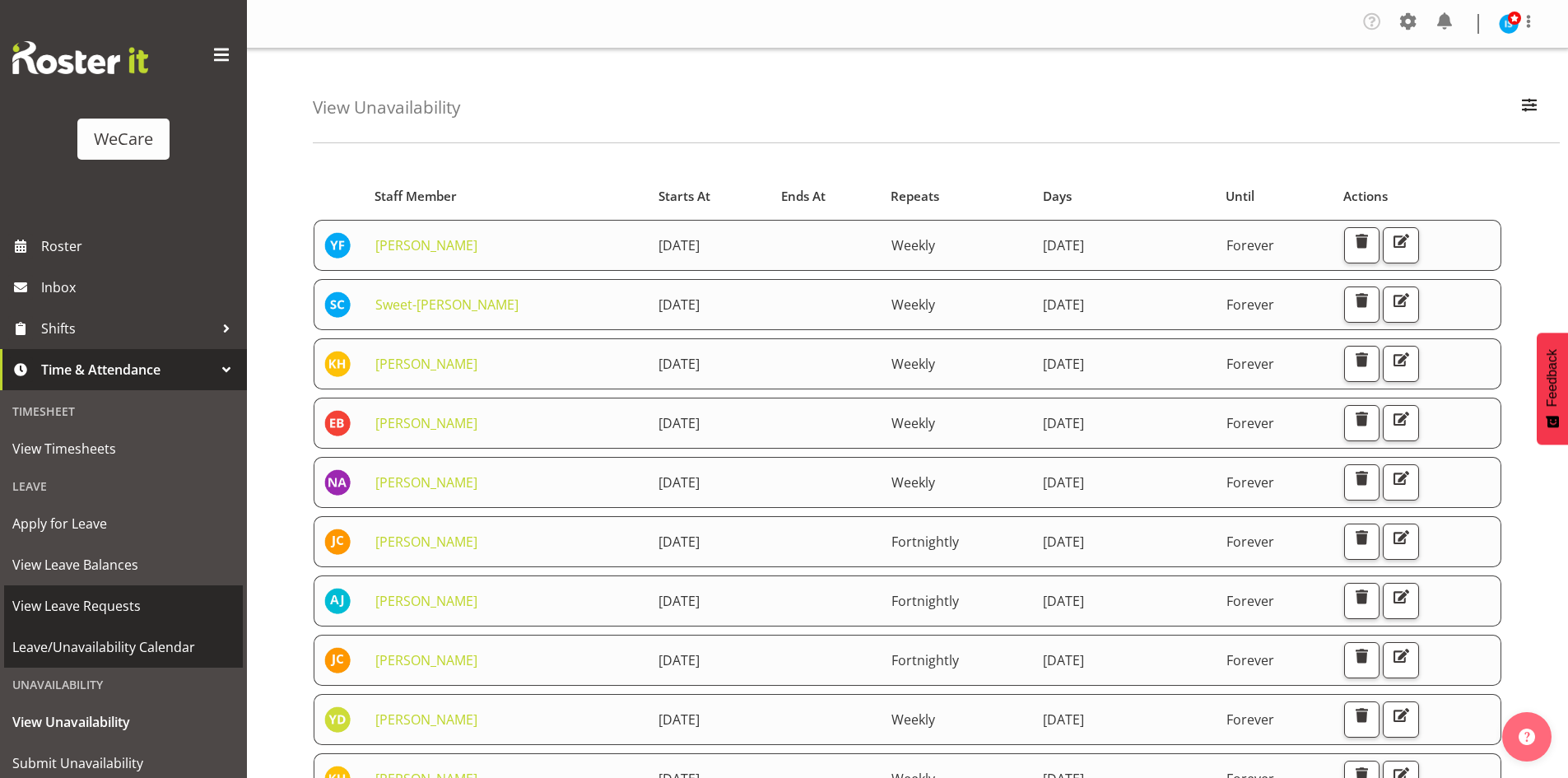
scroll to position [51, 0]
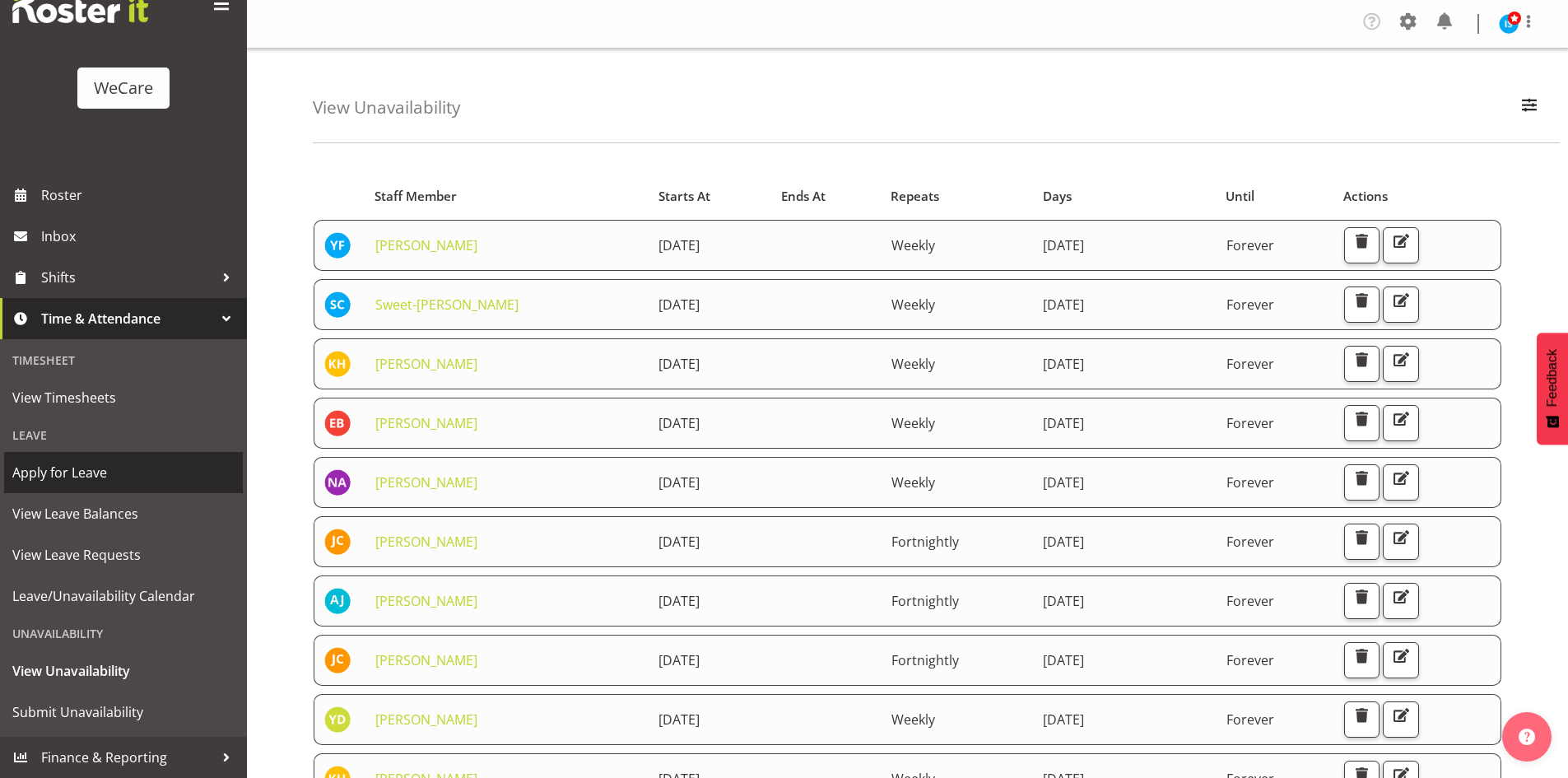
click at [134, 474] on span "Apply for Leave" at bounding box center [123, 472] width 222 height 25
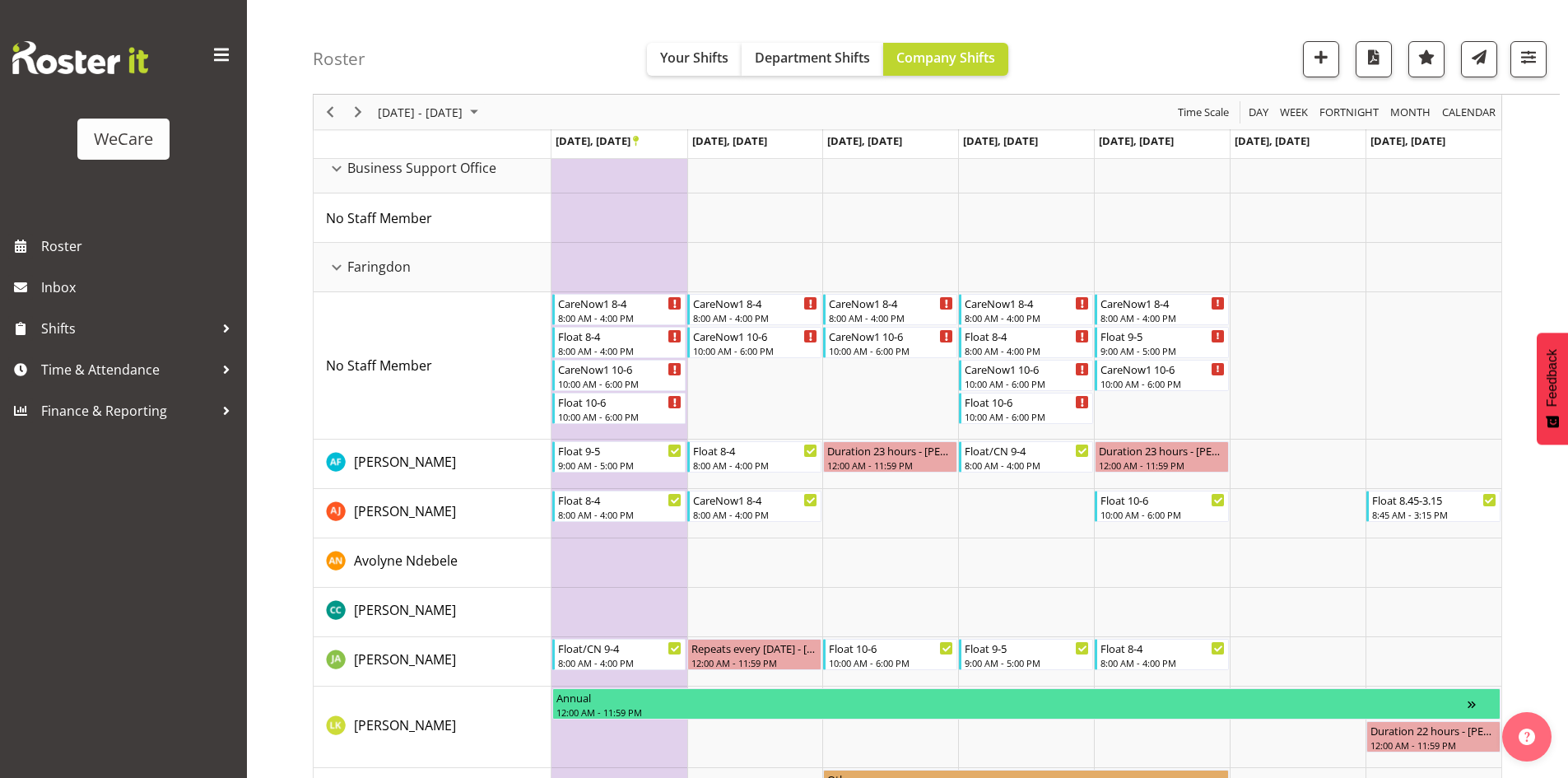
scroll to position [118, 0]
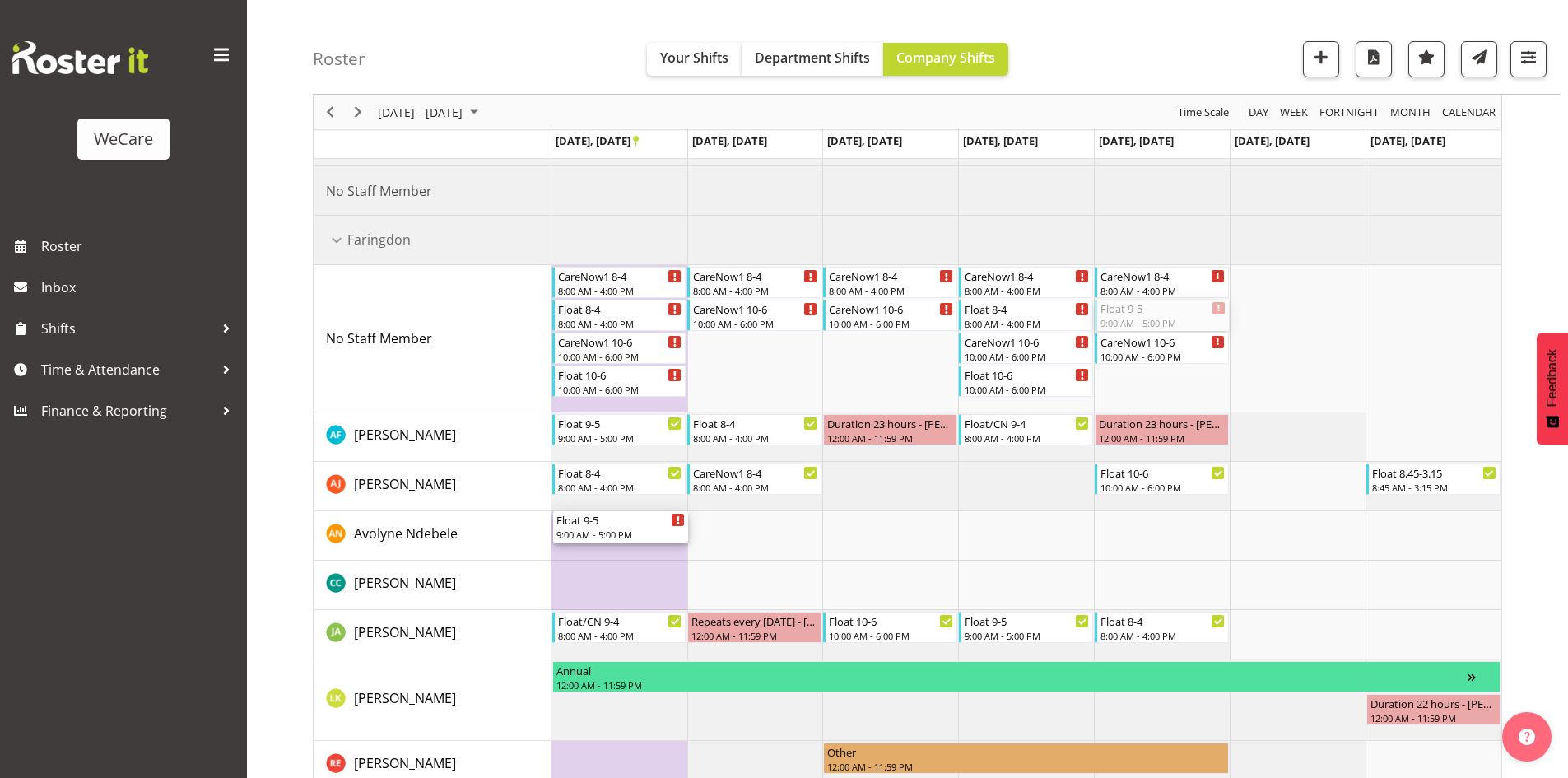
drag, startPoint x: 1169, startPoint y: 311, endPoint x: 673, endPoint y: 537, distance: 545.1
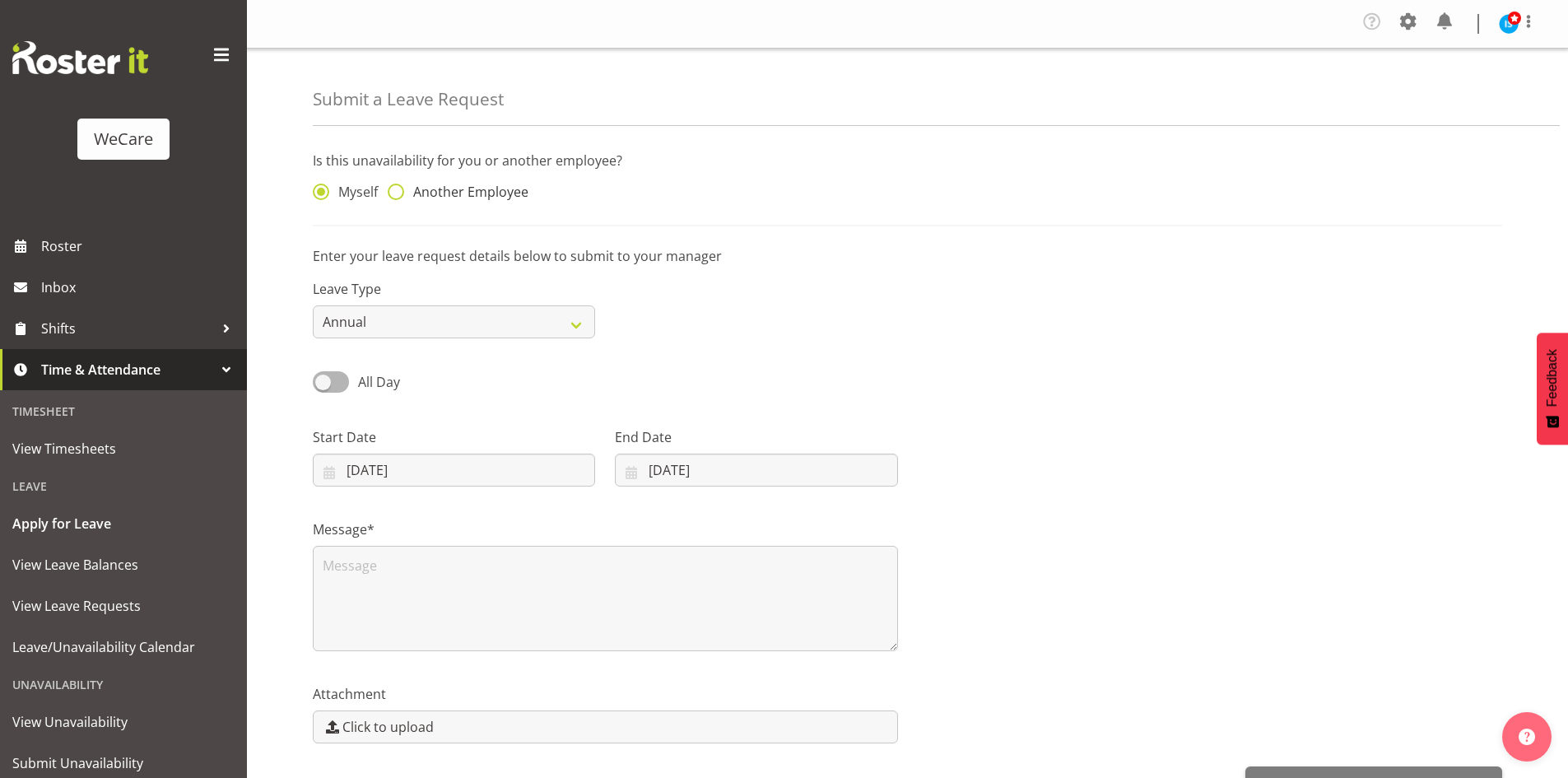
click at [436, 200] on span "Another Employee" at bounding box center [465, 192] width 124 height 17
click at [398, 197] on input "Another Employee" at bounding box center [393, 192] width 11 height 11
radio input "true"
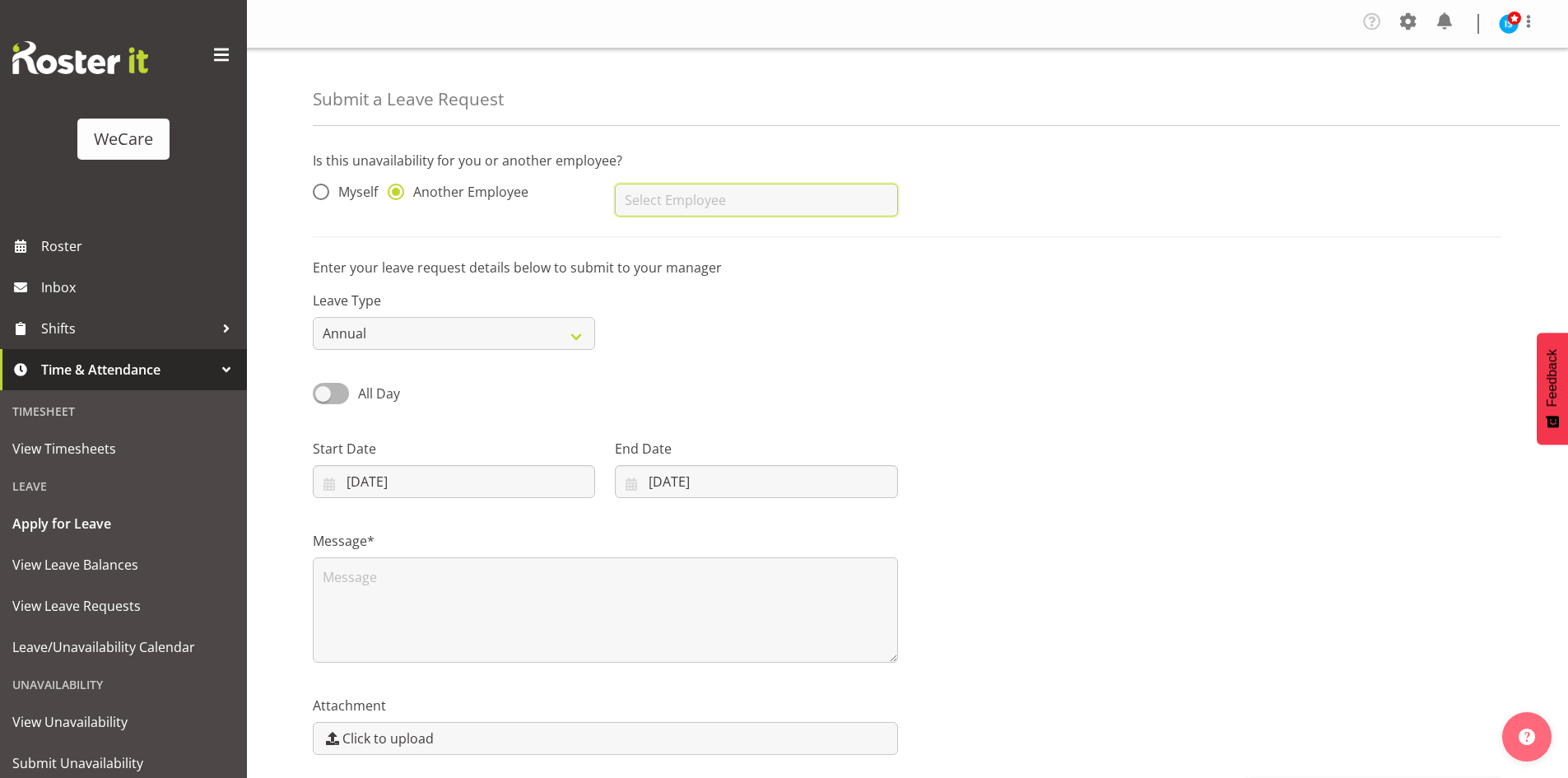
click at [652, 205] on input "text" at bounding box center [756, 199] width 282 height 33
type input "Avolyne Ndebele"
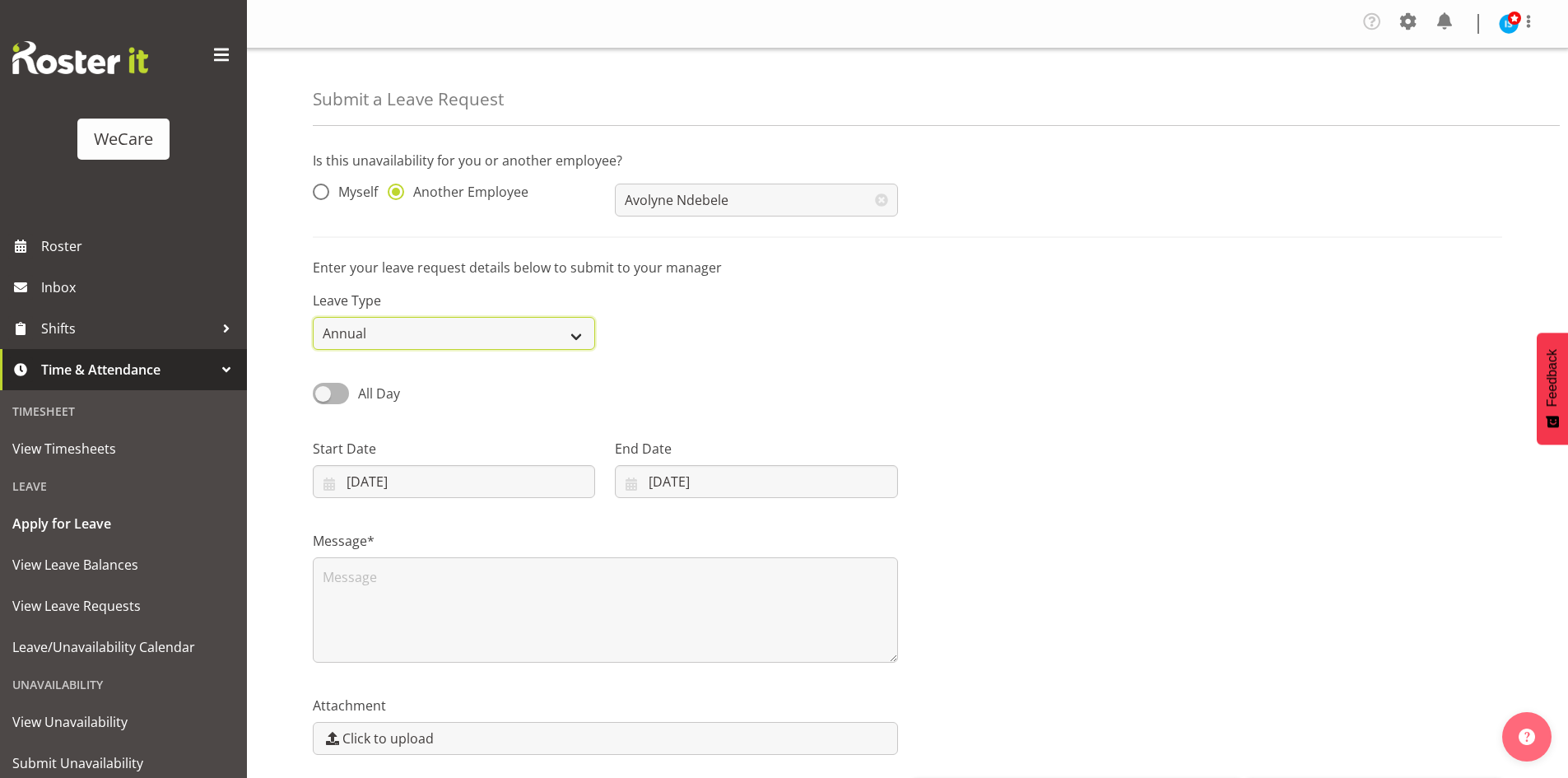
click at [426, 334] on select "Annual Sick Leave Without Pay Bereavement Domestic Violence Parental Jury Servi…" at bounding box center [454, 332] width 282 height 33
select select "Other"
click at [313, 317] on select "Annual Sick Leave Without Pay Bereavement Domestic Violence Parental Jury Servi…" at bounding box center [454, 332] width 282 height 33
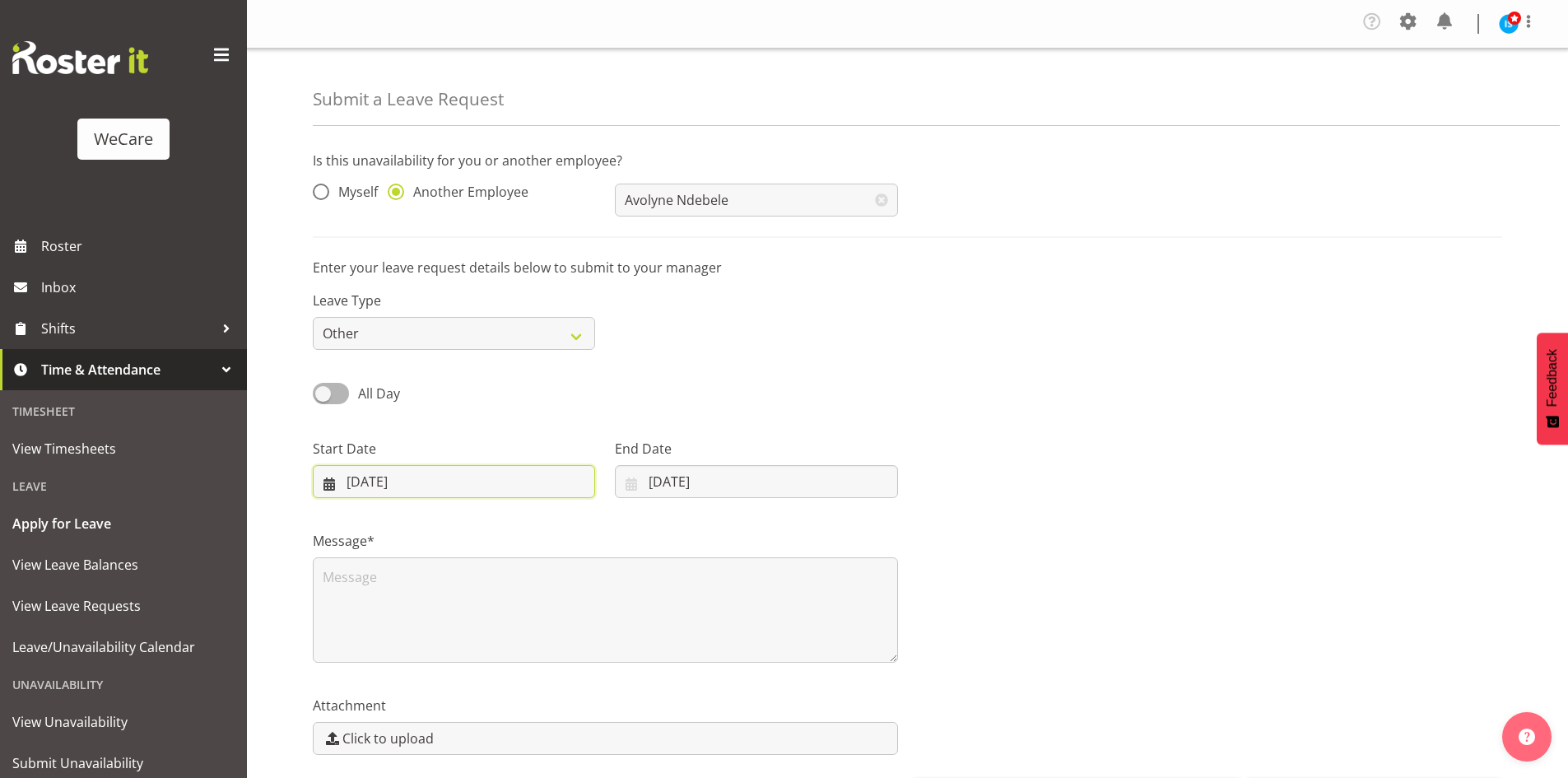
click at [372, 470] on input "08/09/2025" at bounding box center [454, 481] width 282 height 33
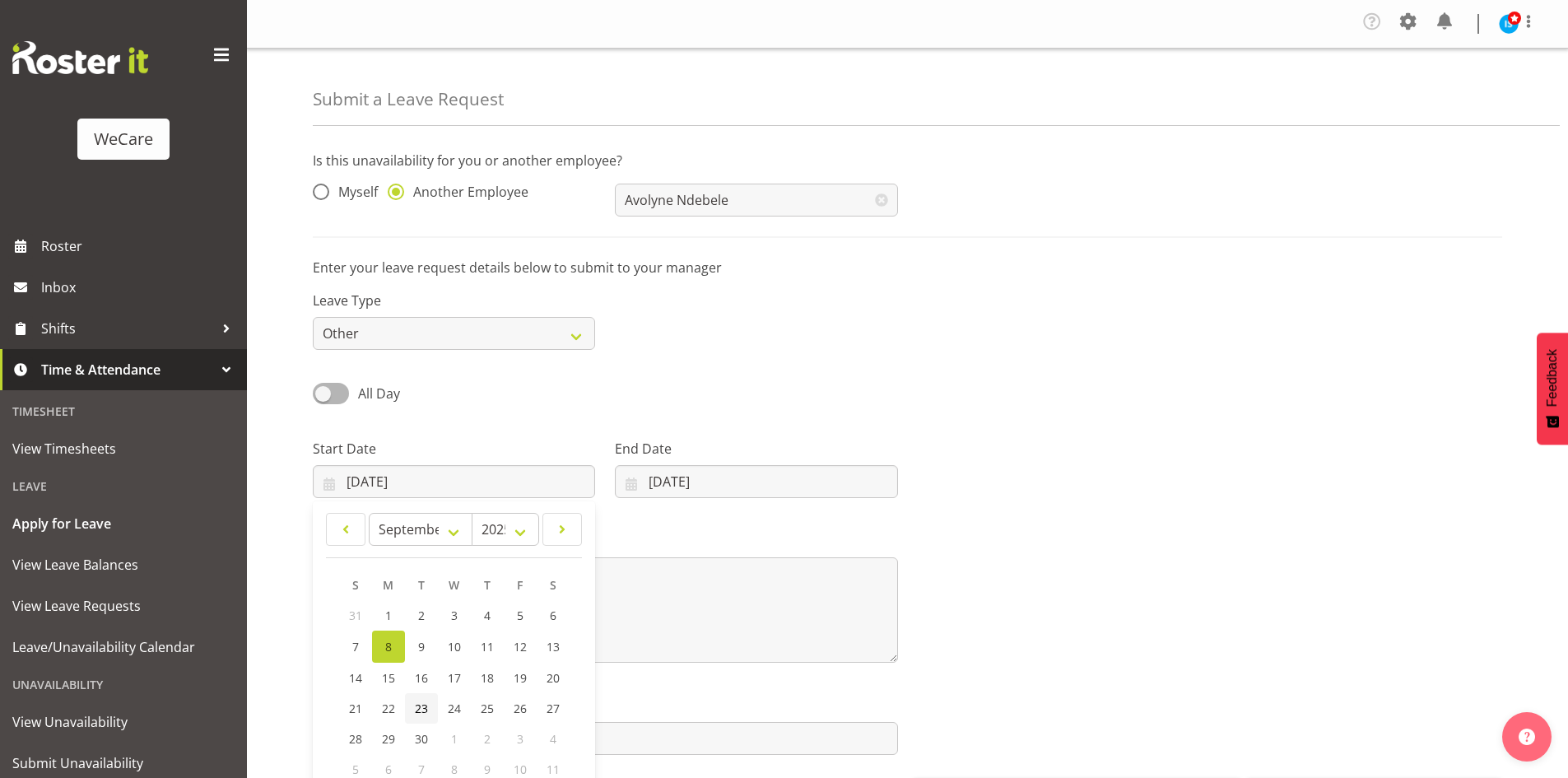
click at [412, 699] on link "23" at bounding box center [421, 708] width 33 height 31
type input "23/09/2025"
click at [783, 460] on div "End Date 08/09/2025 January February March April May June July August September…" at bounding box center [756, 468] width 282 height 60
click at [767, 452] on label "End Date" at bounding box center [756, 449] width 282 height 20
click at [764, 464] on div "End Date 08/09/2025 January February March April May June July August September…" at bounding box center [756, 468] width 282 height 60
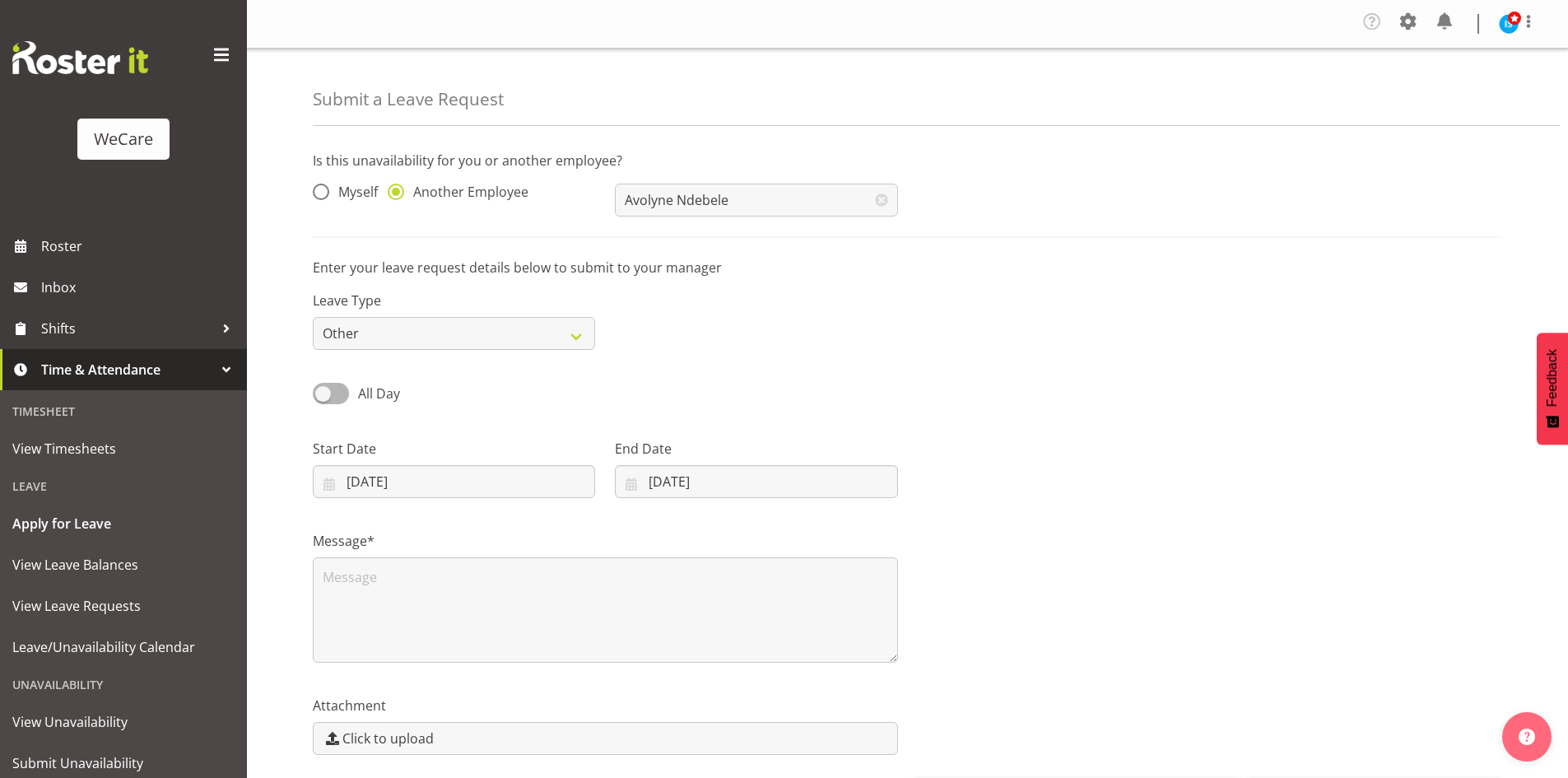
click at [724, 455] on label "End Date" at bounding box center [756, 449] width 282 height 20
click at [681, 475] on input "[DATE]" at bounding box center [756, 481] width 282 height 33
click at [778, 712] on span "25" at bounding box center [779, 709] width 13 height 16
type input "25/09/2025"
click at [536, 577] on textarea at bounding box center [605, 609] width 586 height 105
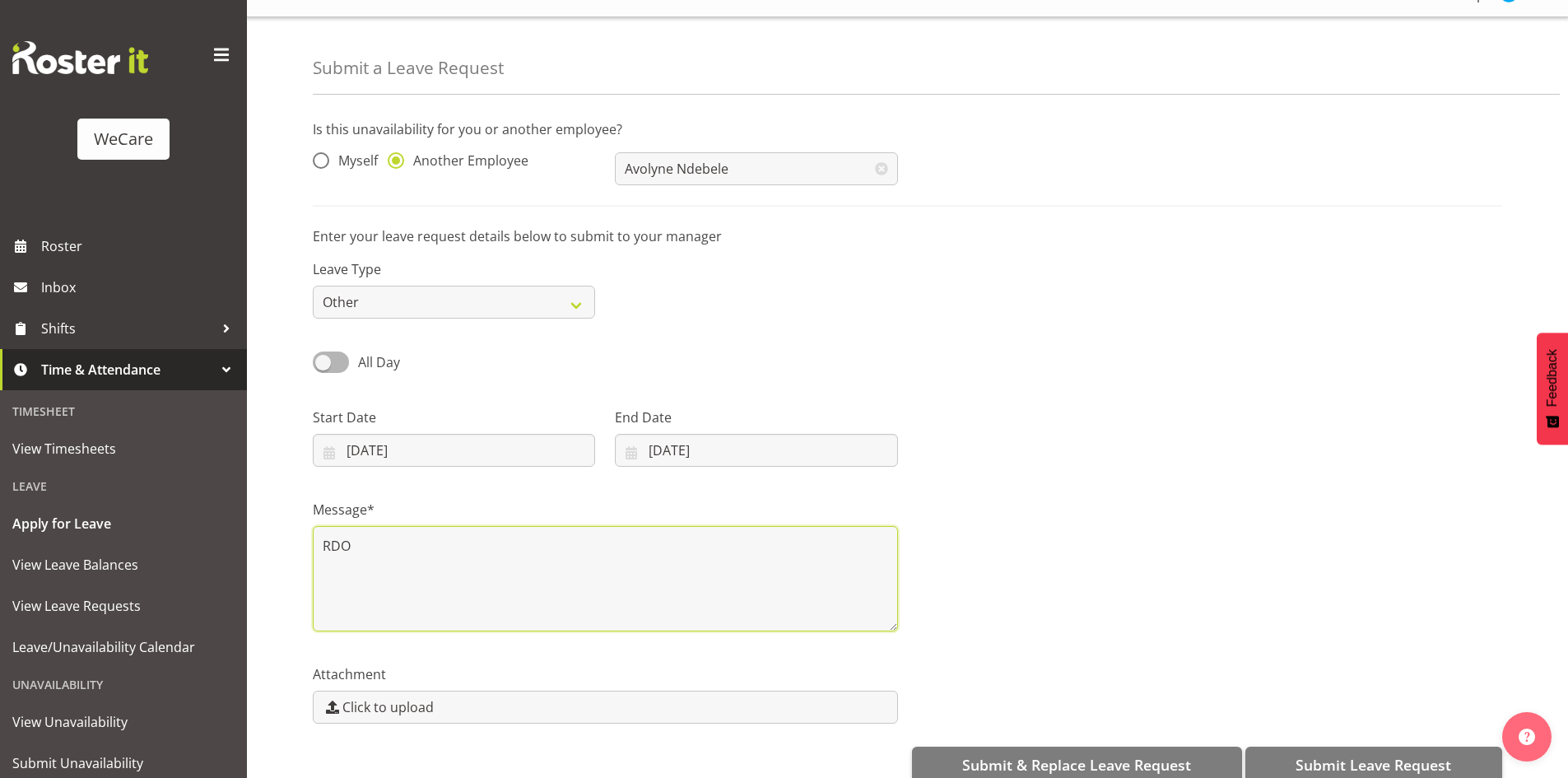
scroll to position [61, 0]
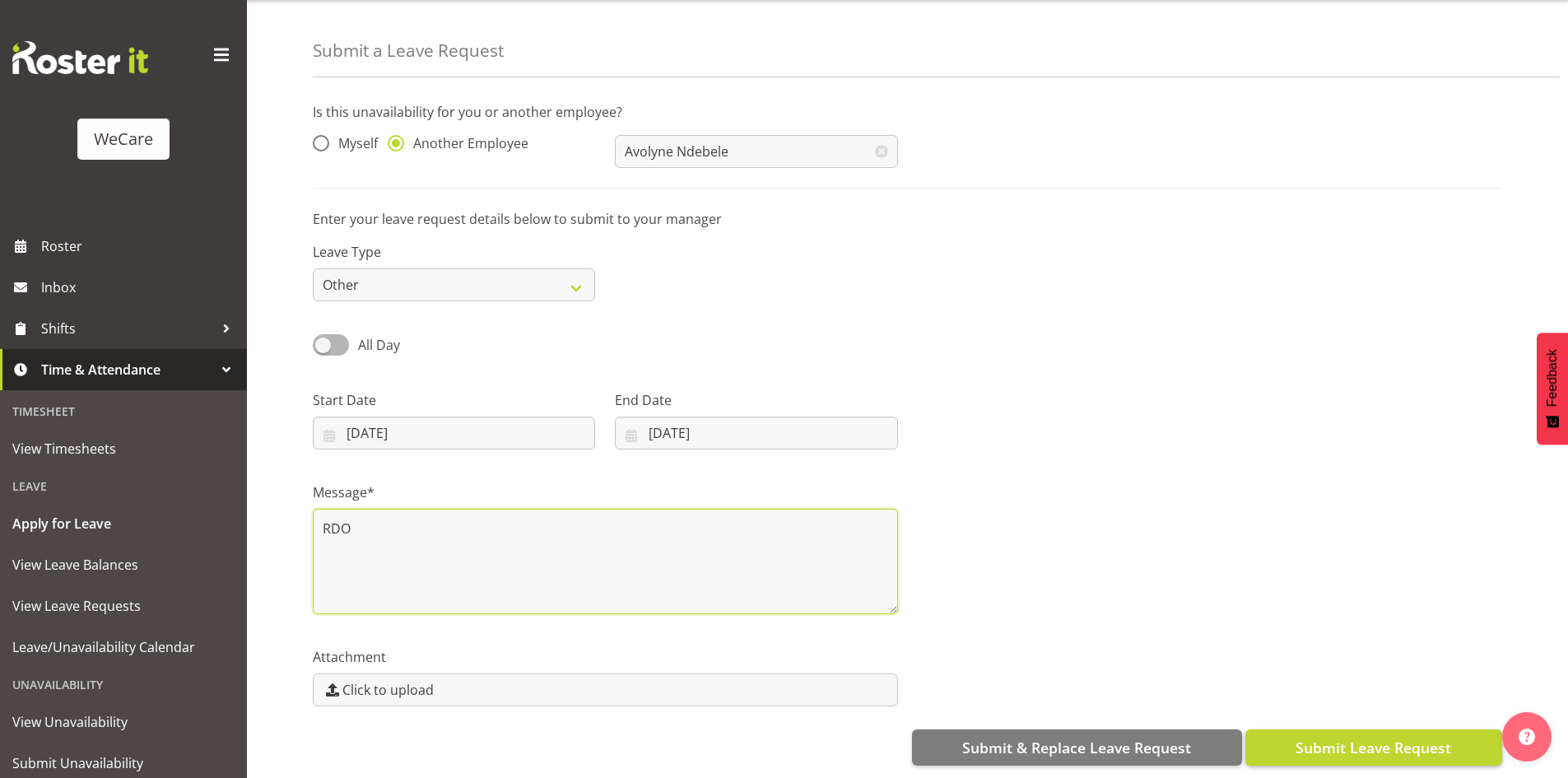
type textarea "RDO"
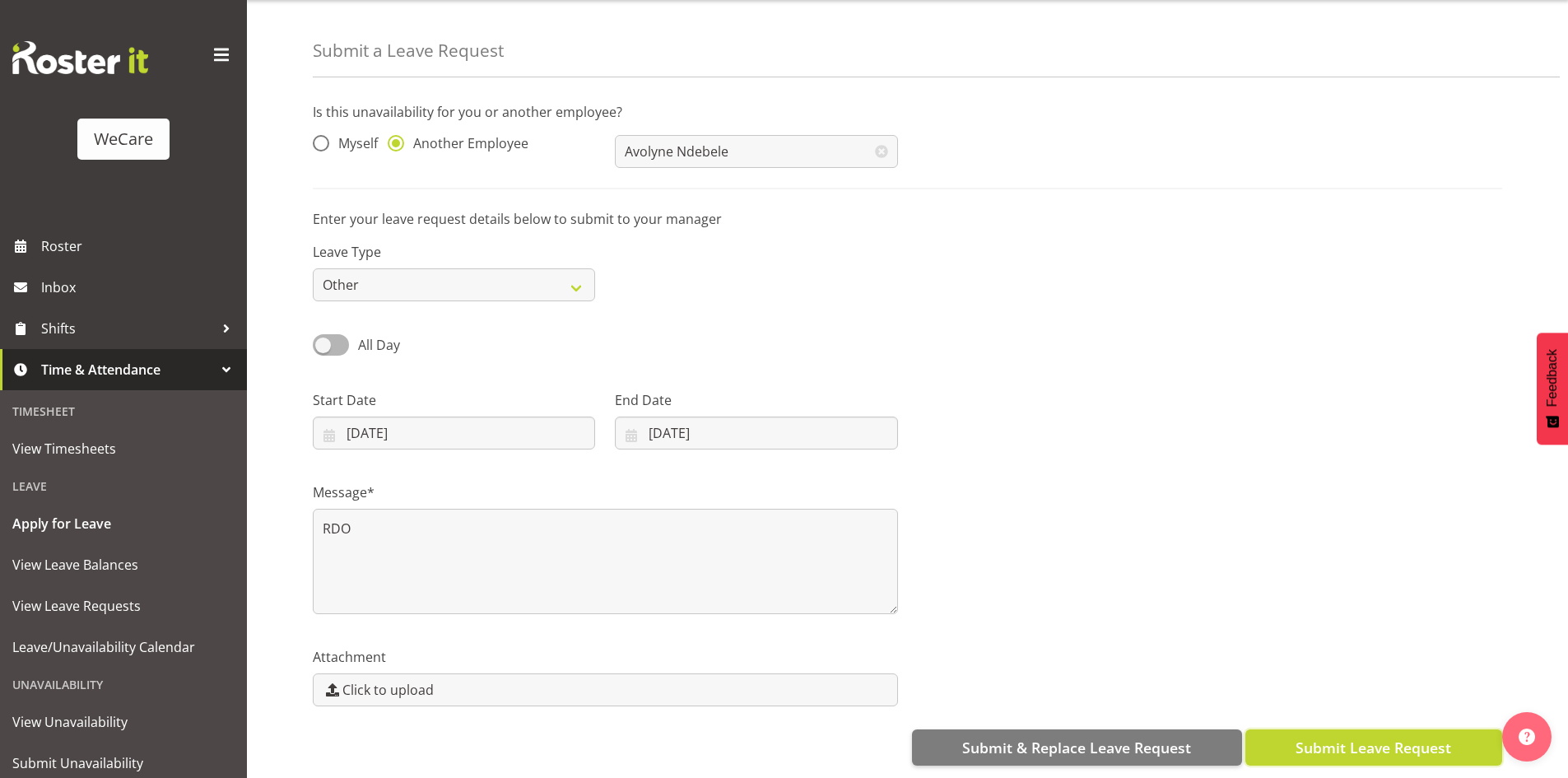
click at [1391, 736] on span "Submit Leave Request" at bounding box center [1372, 747] width 156 height 22
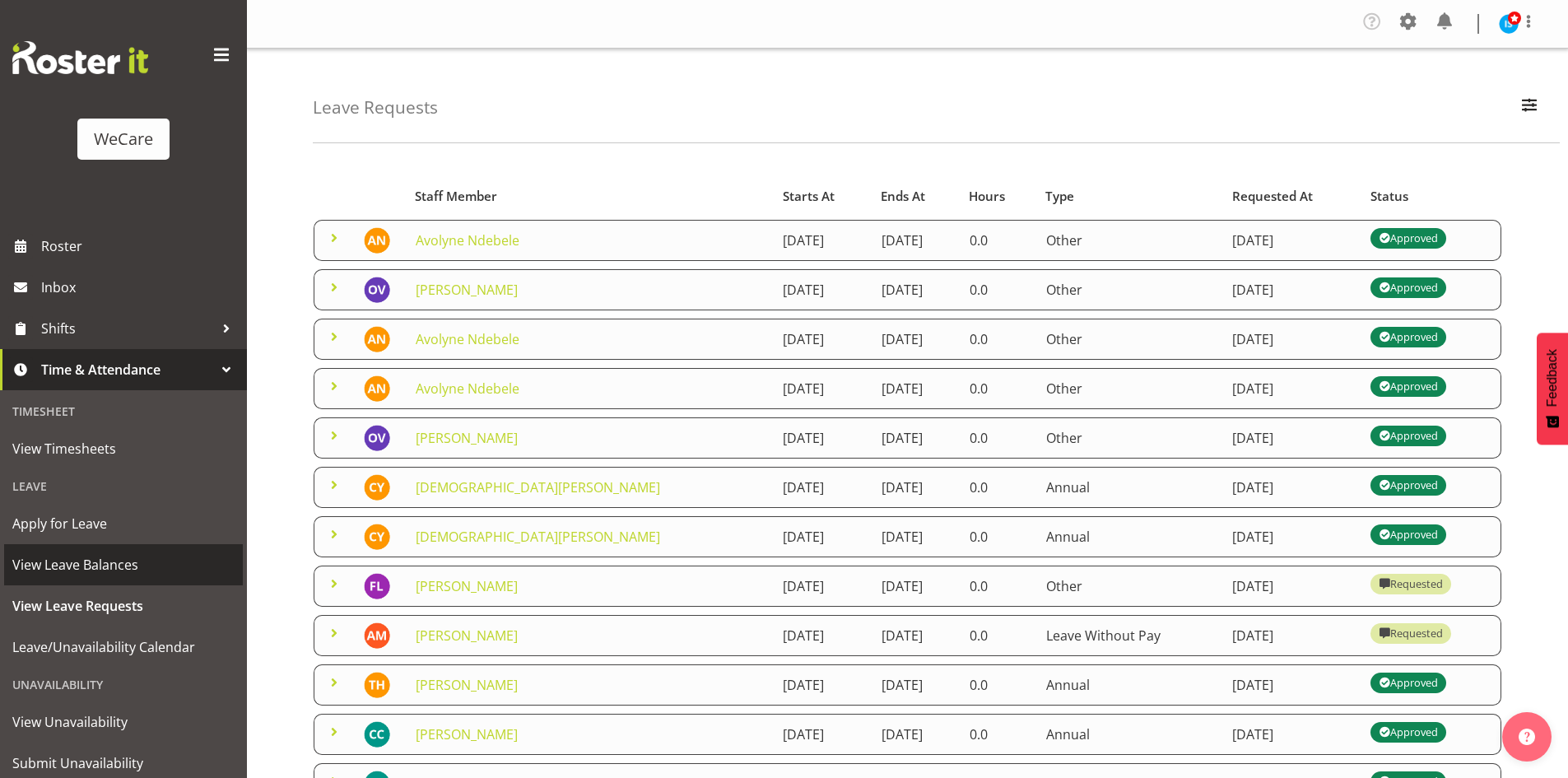
scroll to position [51, 0]
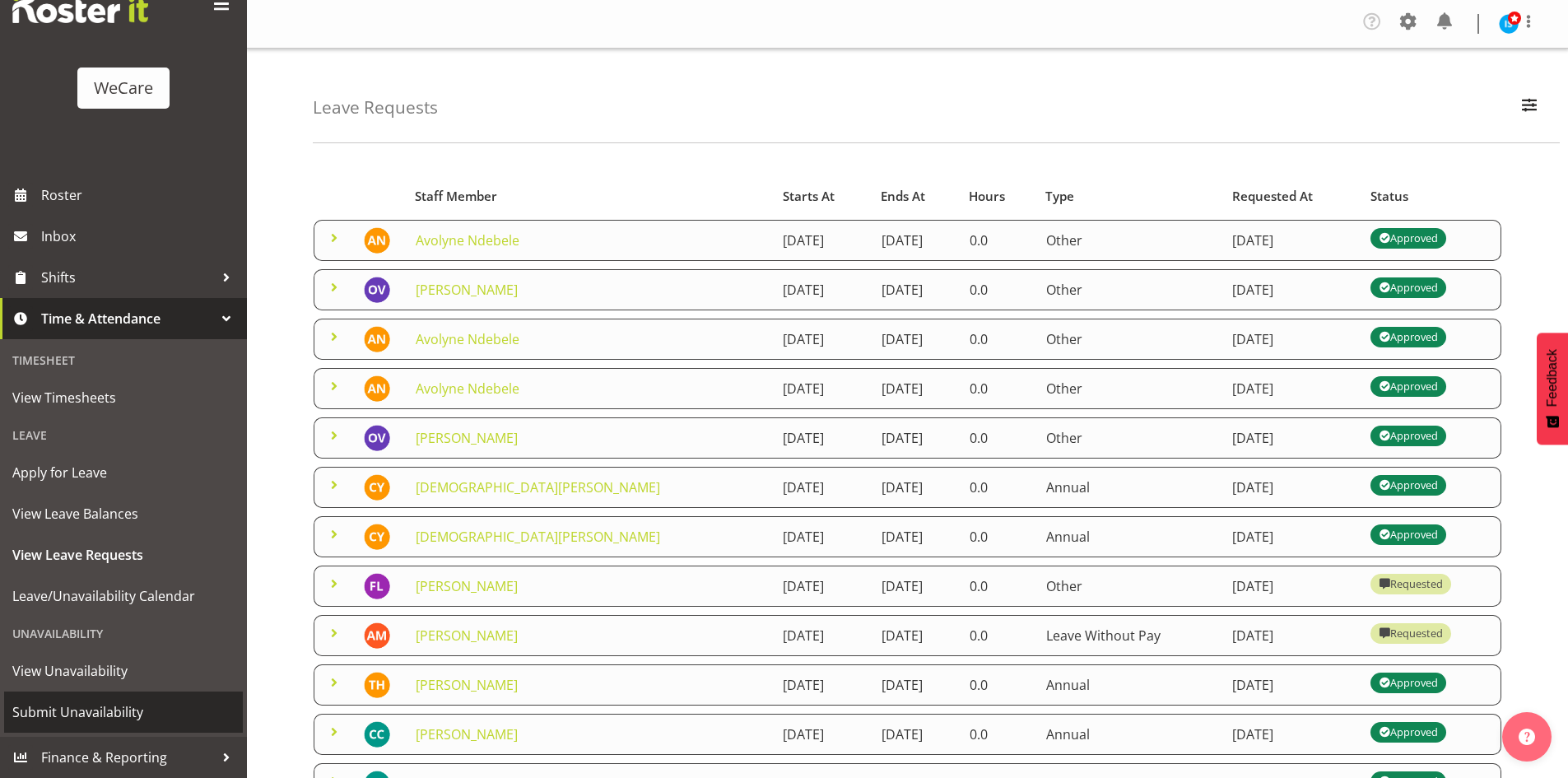
click at [123, 703] on span "Submit Unavailability" at bounding box center [123, 712] width 222 height 25
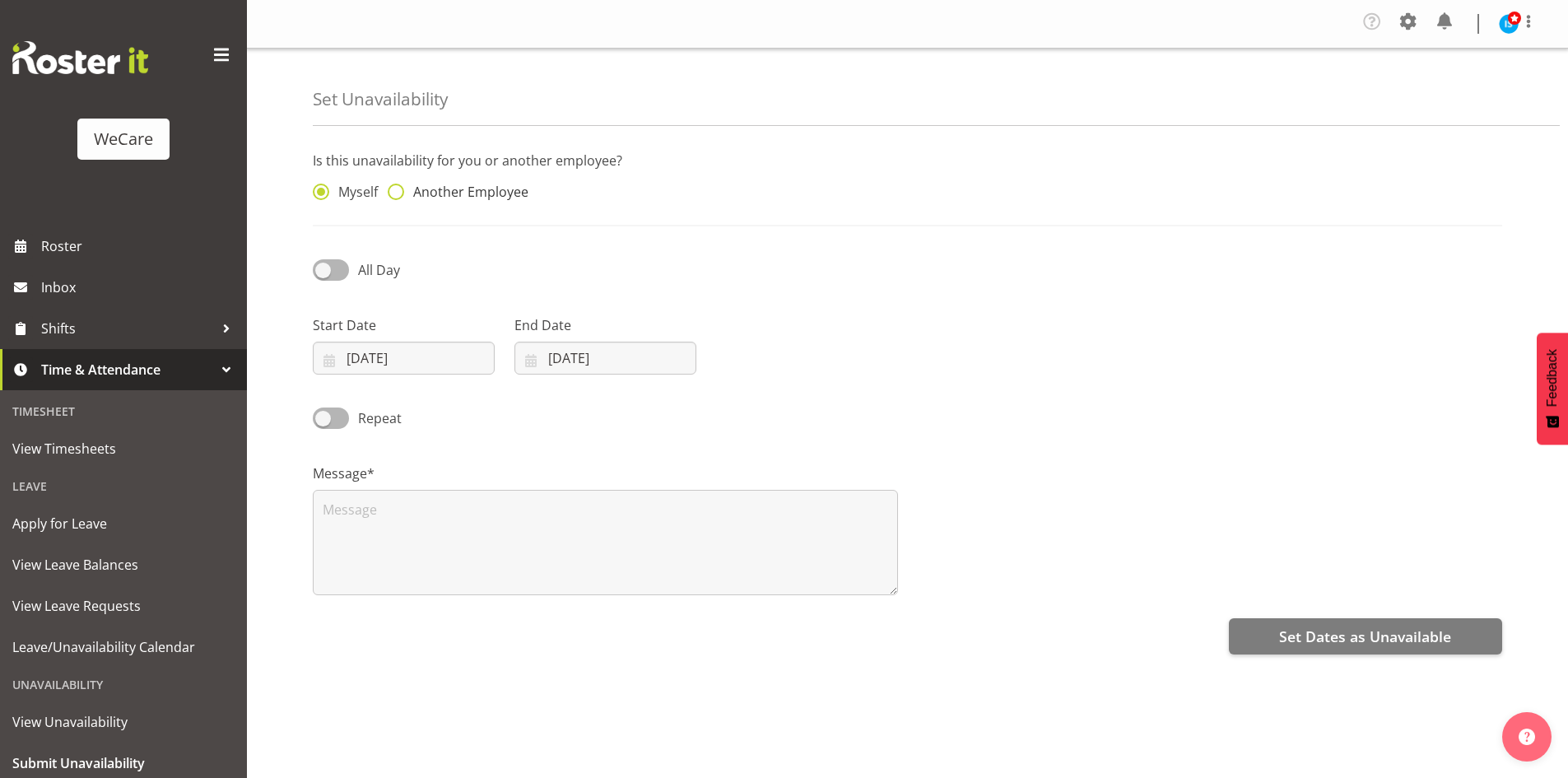
click at [471, 195] on span "Another Employee" at bounding box center [465, 192] width 124 height 17
click at [398, 195] on input "Another Employee" at bounding box center [393, 192] width 11 height 11
radio input "true"
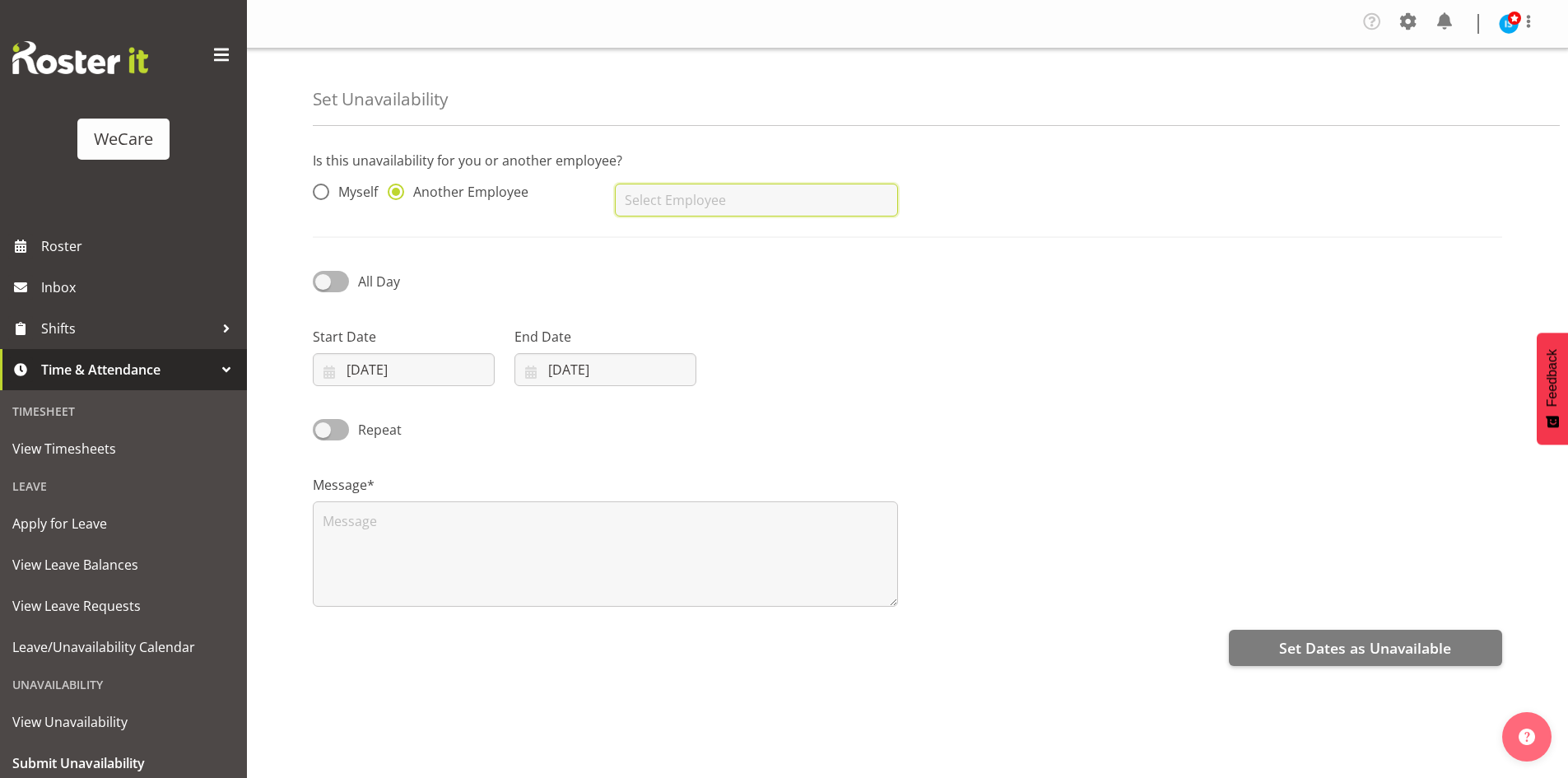
click at [823, 195] on input "text" at bounding box center [756, 199] width 282 height 33
type input "Avolyne Ndebele"
click at [379, 362] on input "[DATE]" at bounding box center [403, 369] width 182 height 33
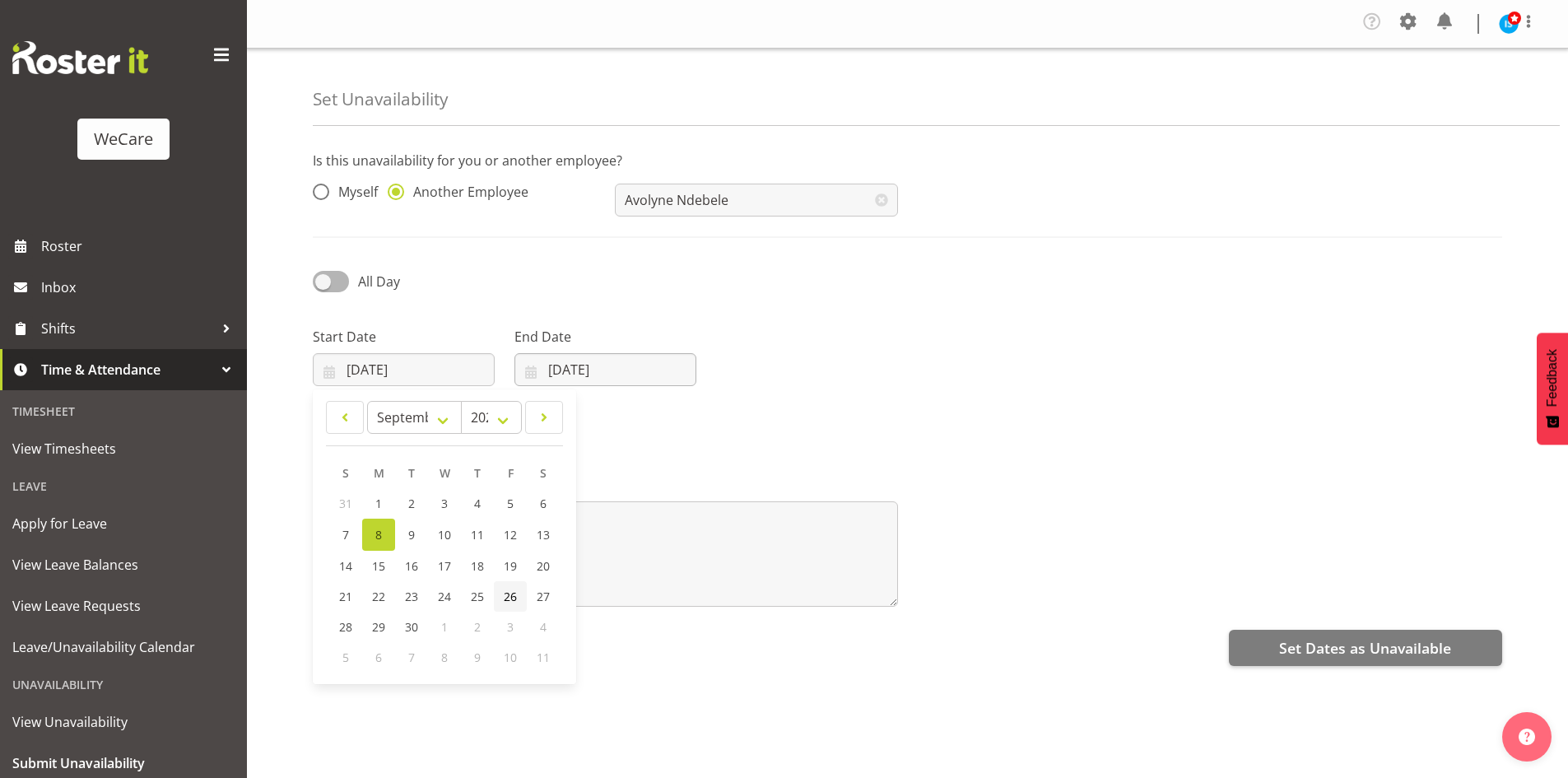
drag, startPoint x: 501, startPoint y: 595, endPoint x: 618, endPoint y: 380, distance: 244.8
click at [502, 595] on link "26" at bounding box center [510, 596] width 33 height 31
type input "[DATE]"
click at [629, 357] on input "08/09/2025" at bounding box center [604, 369] width 182 height 33
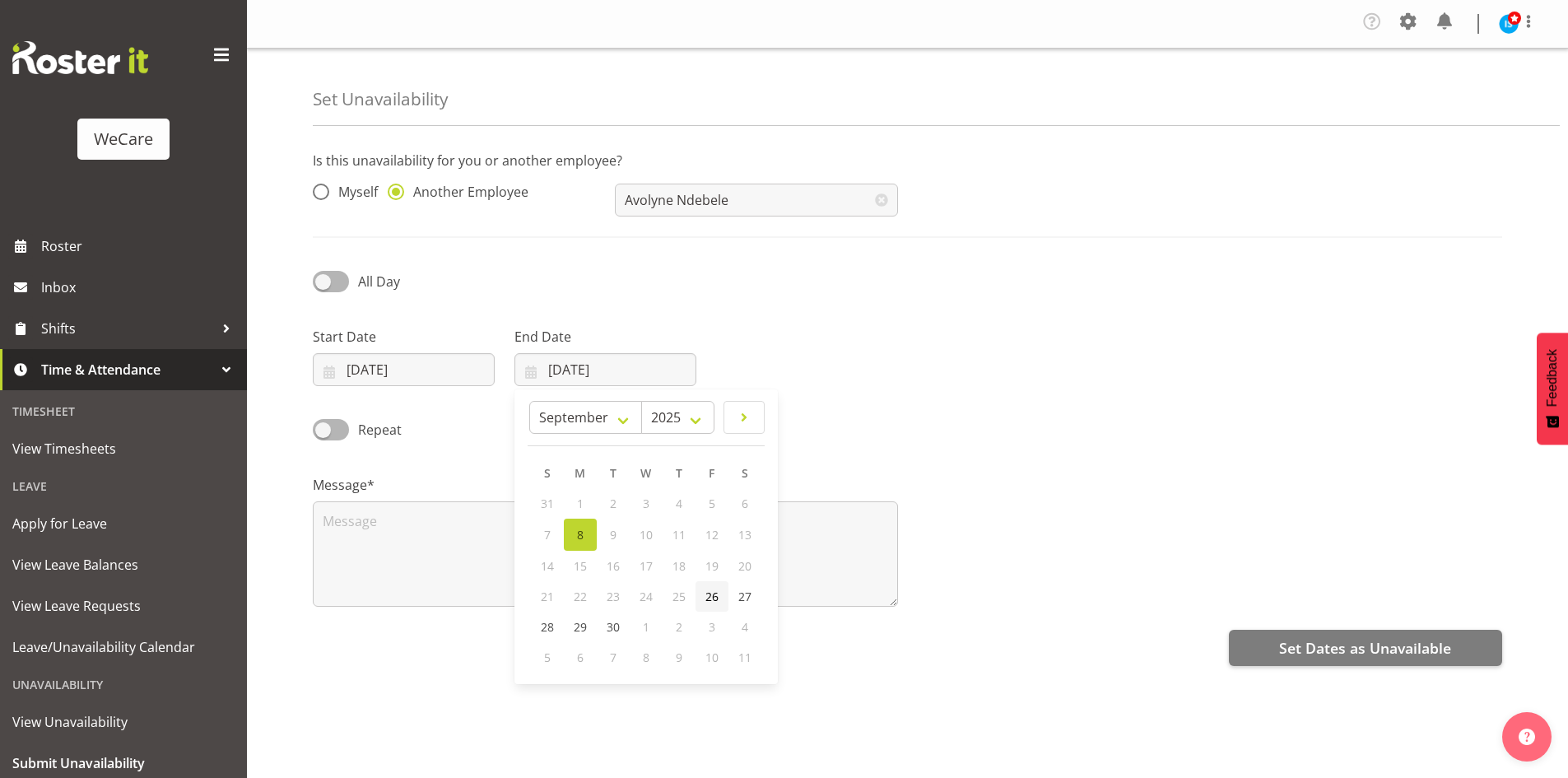
click at [712, 601] on span "26" at bounding box center [712, 596] width 13 height 16
type input "26/09/2025"
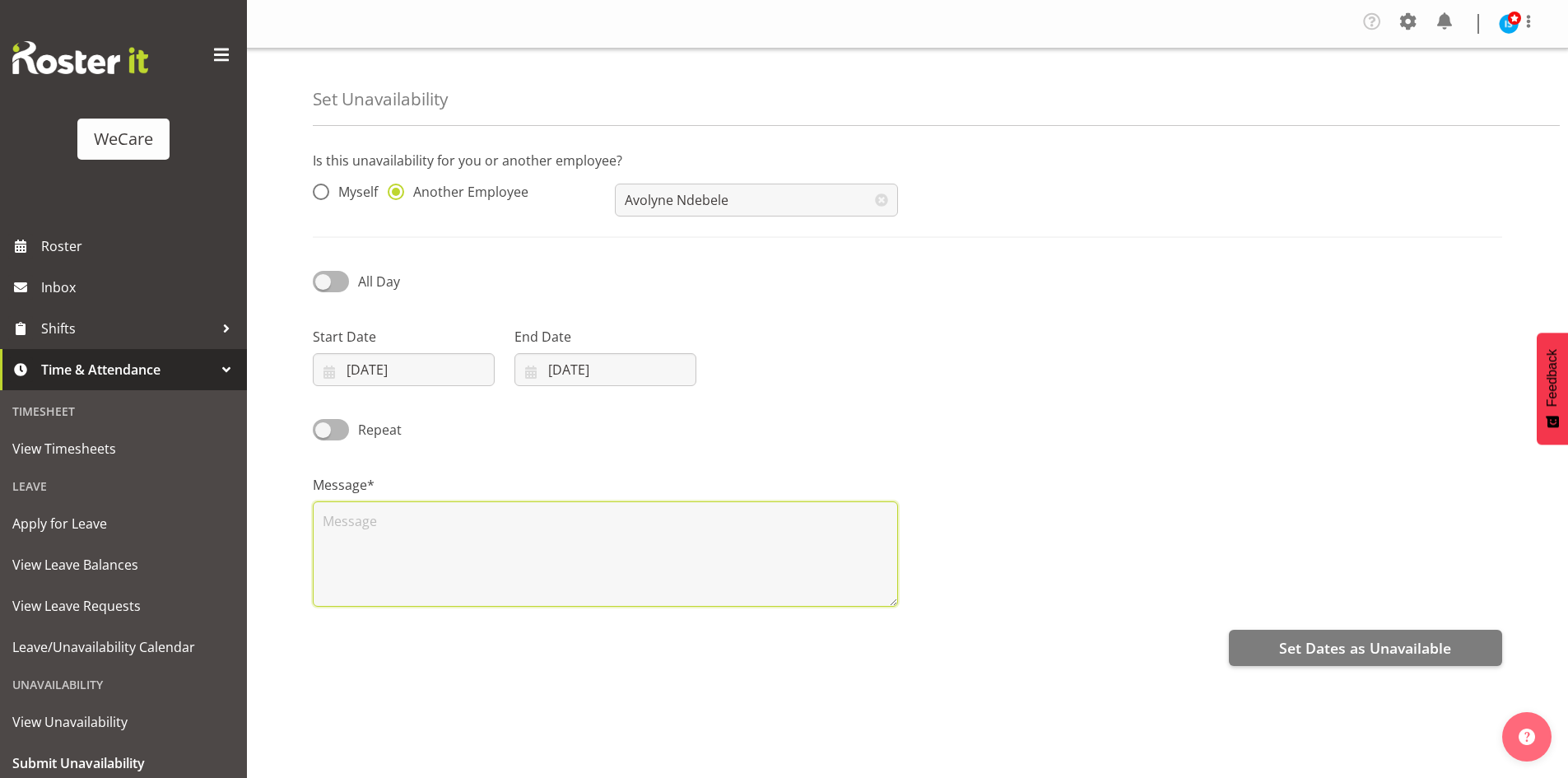
click at [602, 558] on textarea at bounding box center [605, 554] width 586 height 105
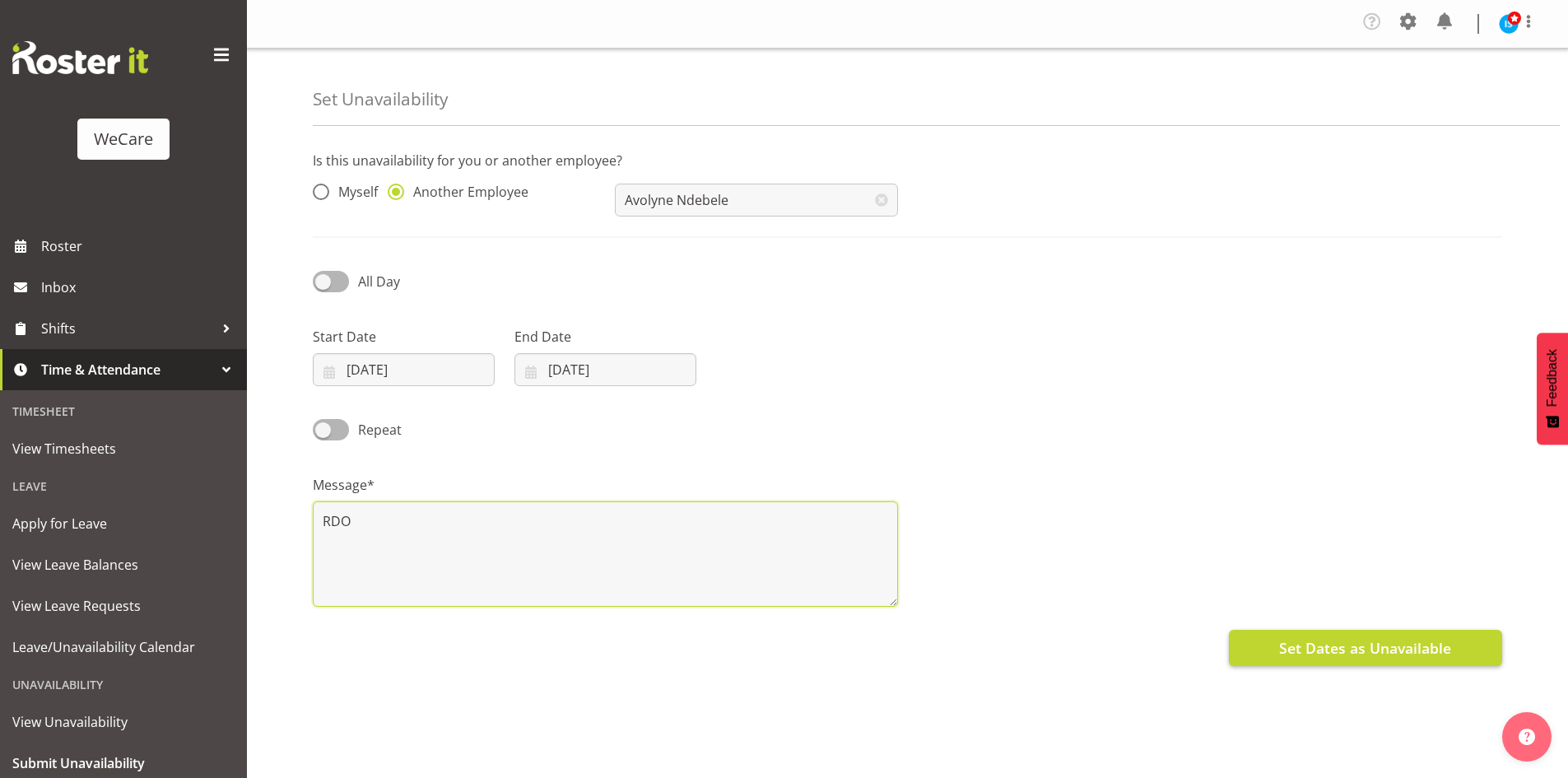
type textarea "RDO"
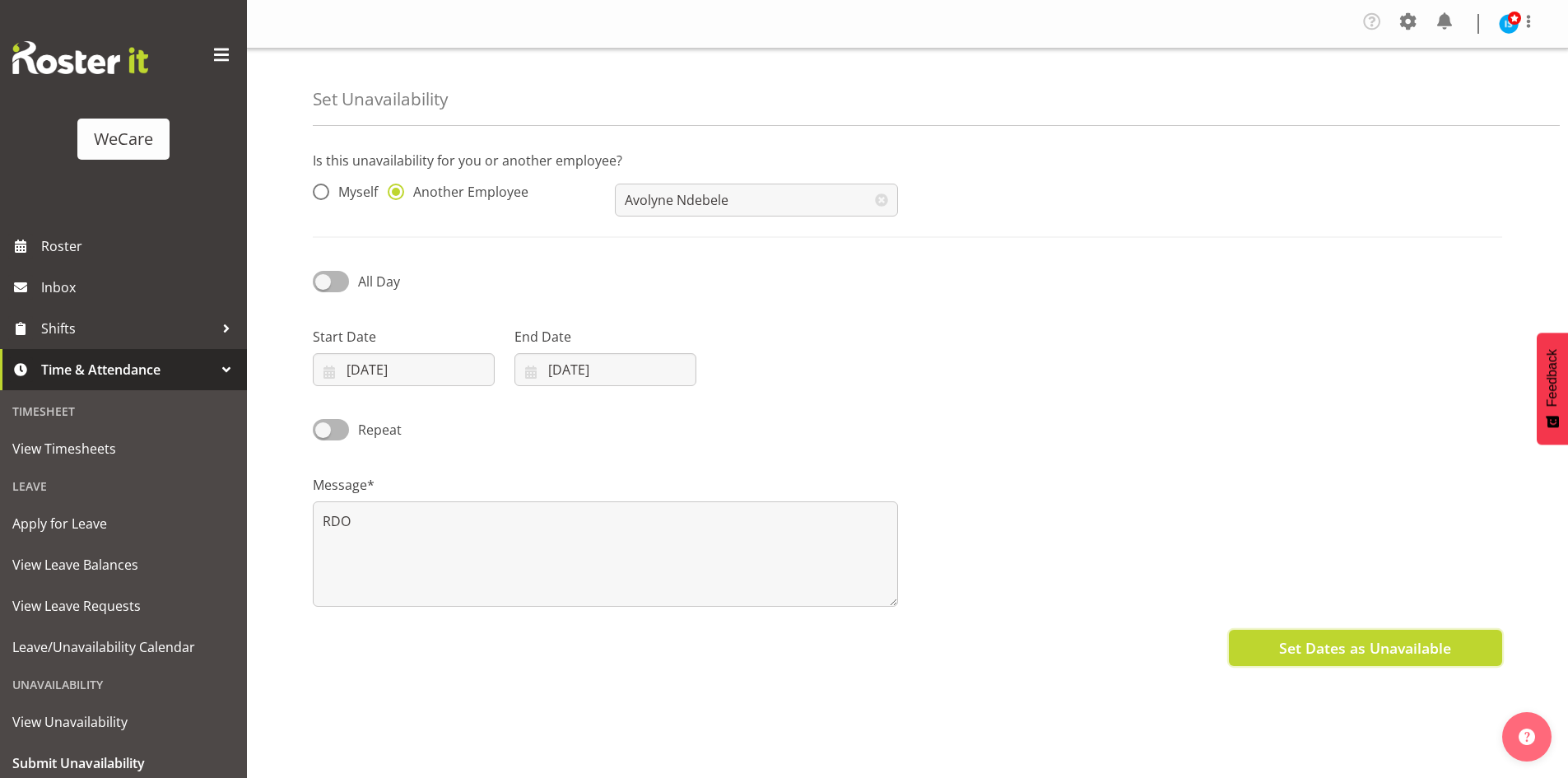
click at [1330, 646] on span "Set Dates as Unavailable" at bounding box center [1365, 648] width 172 height 22
